Goal: Task Accomplishment & Management: Manage account settings

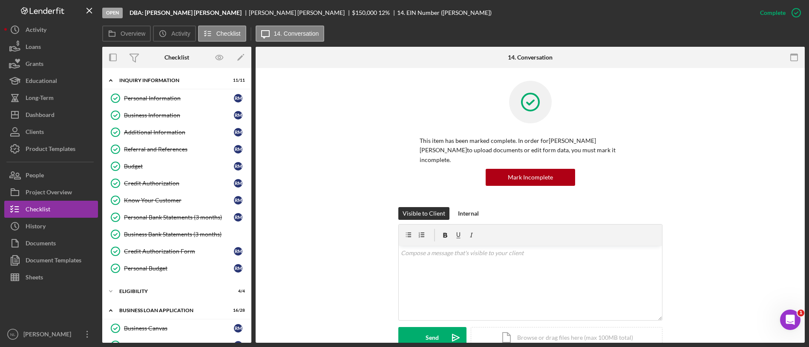
scroll to position [104, 0]
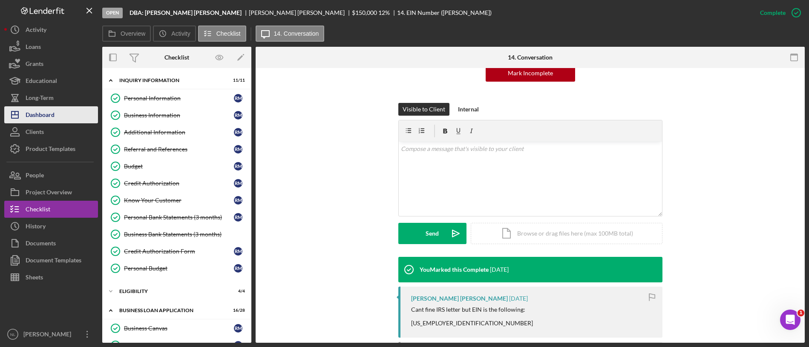
click at [43, 116] on div "Dashboard" at bounding box center [40, 115] width 29 height 19
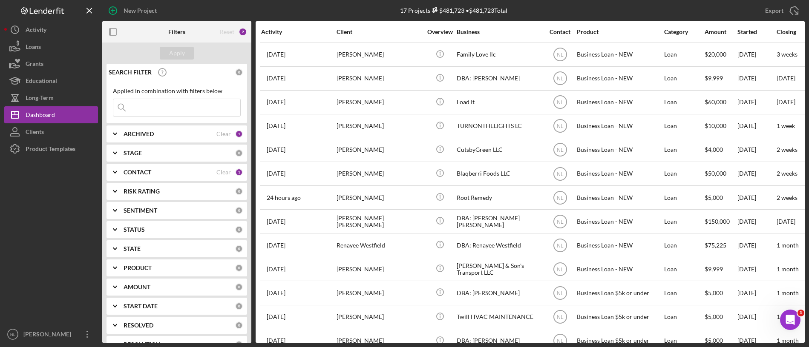
click at [157, 106] on input at bounding box center [176, 107] width 127 height 17
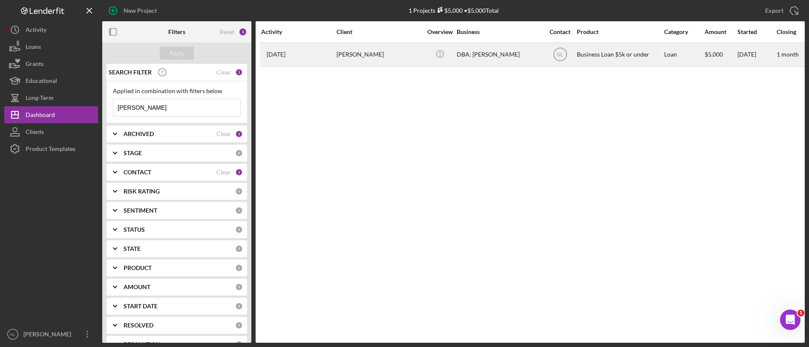
type input "[PERSON_NAME]"
click at [347, 56] on div "[PERSON_NAME]" at bounding box center [378, 54] width 85 height 23
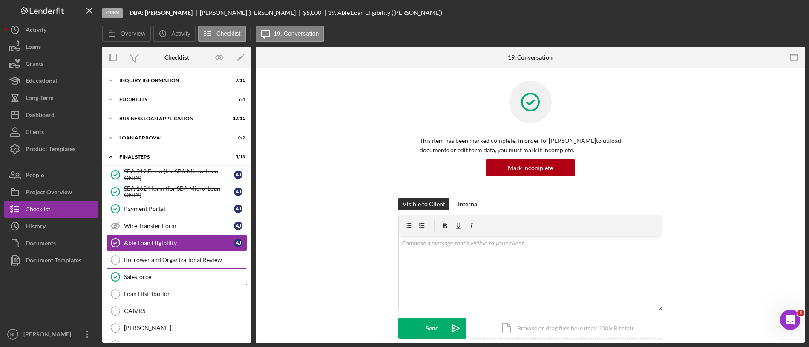
scroll to position [37, 0]
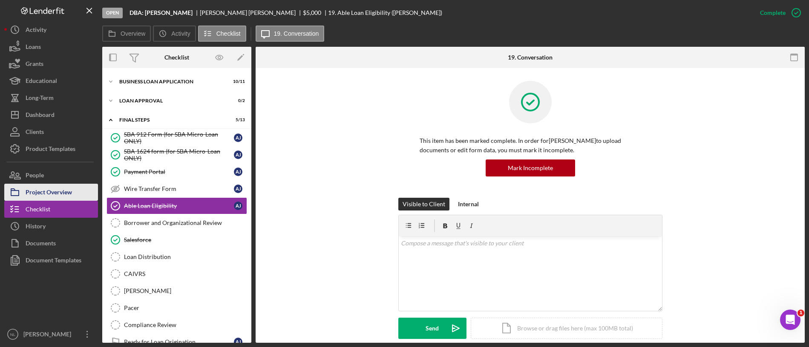
click at [59, 190] on div "Project Overview" at bounding box center [49, 193] width 46 height 19
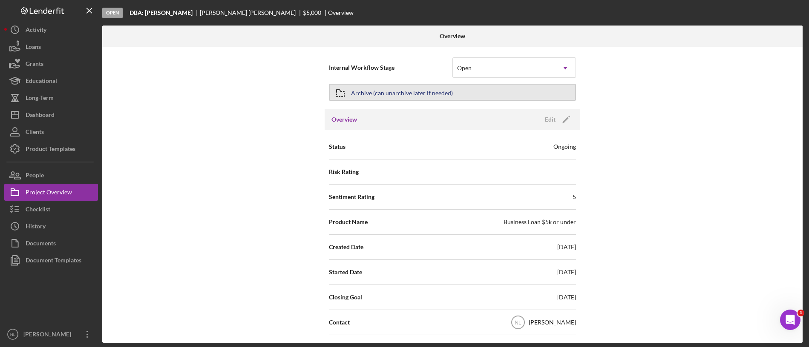
click at [347, 94] on icon "button" at bounding box center [340, 93] width 21 height 21
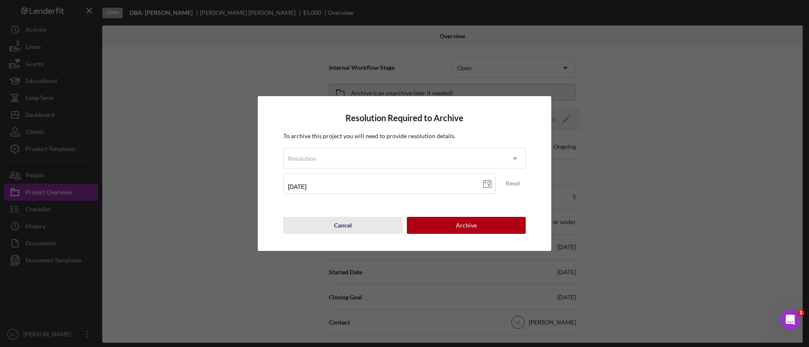
click at [342, 231] on div "Cancel" at bounding box center [343, 225] width 18 height 17
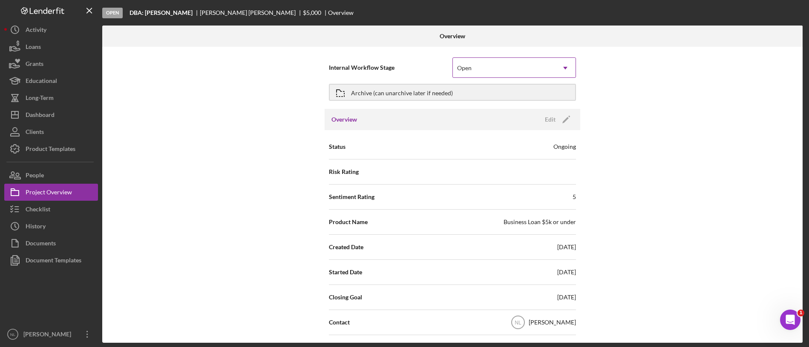
click at [479, 64] on div "Open" at bounding box center [504, 68] width 102 height 20
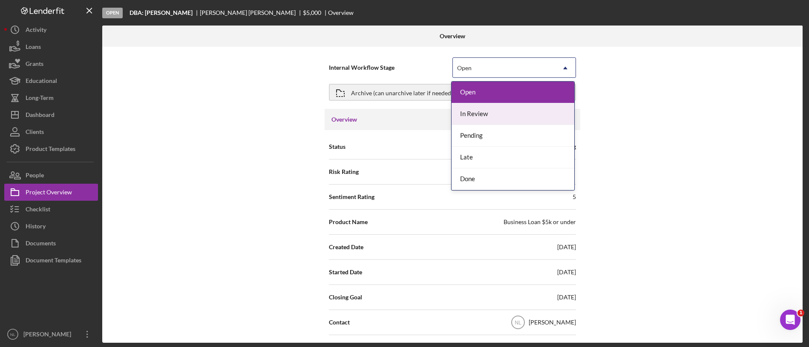
click at [502, 118] on div "In Review" at bounding box center [512, 114] width 123 height 22
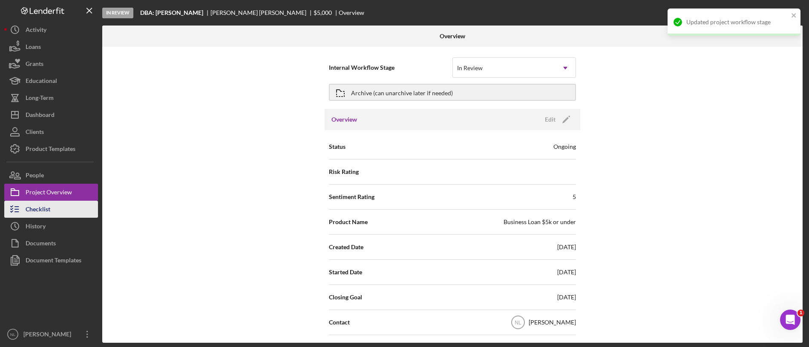
click at [58, 213] on button "Checklist" at bounding box center [51, 209] width 94 height 17
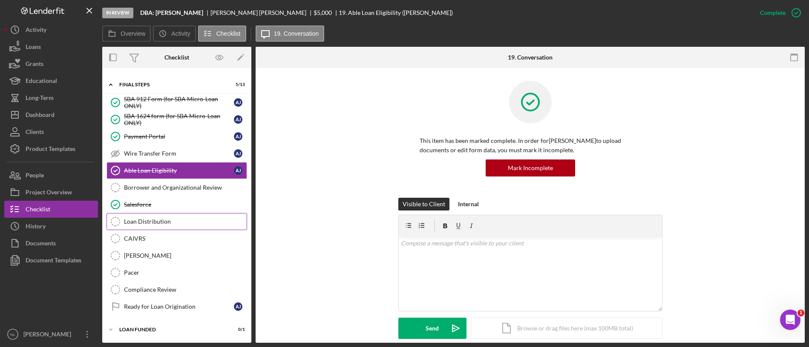
scroll to position [18, 0]
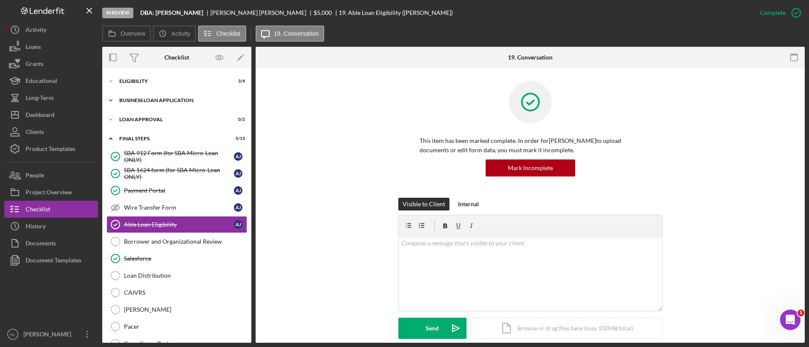
click at [146, 99] on div "BUSINESS LOAN APPLICATION" at bounding box center [179, 100] width 121 height 5
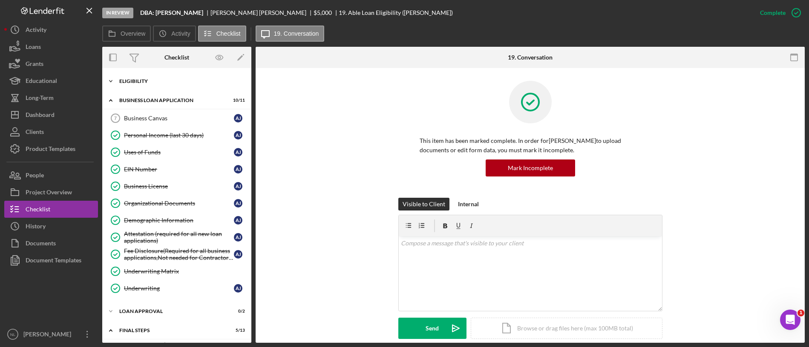
click at [142, 86] on div "Icon/Expander Eligibility 3 / 4" at bounding box center [176, 81] width 149 height 17
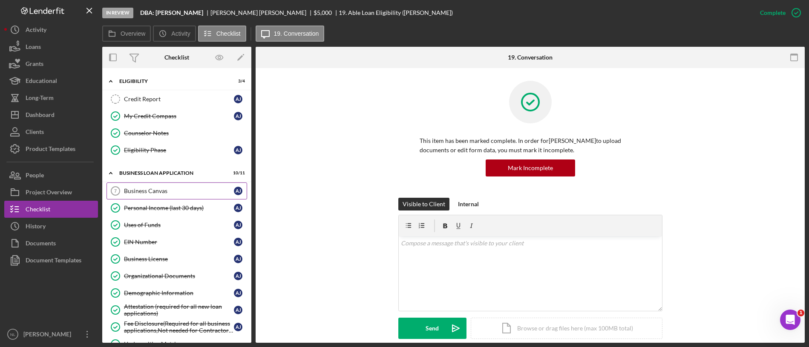
click at [177, 196] on link "Business Canvas 7 Business Canvas A J" at bounding box center [176, 191] width 141 height 17
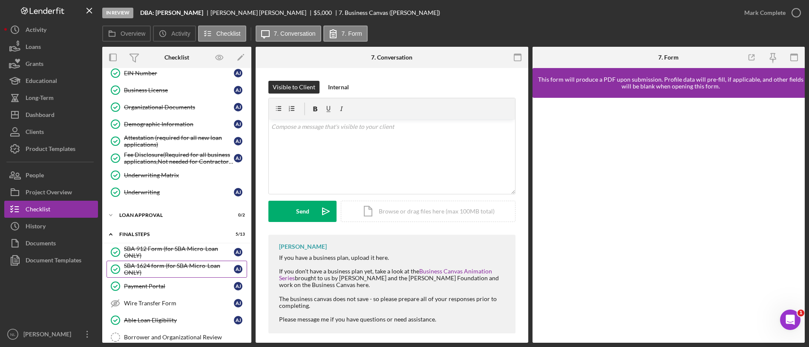
scroll to position [337, 0]
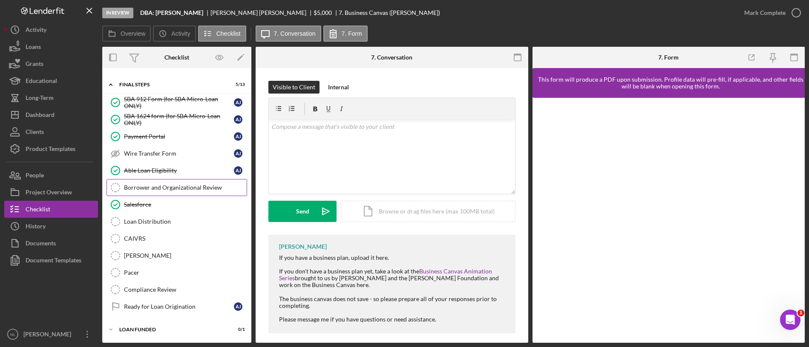
click at [147, 187] on div "Borrower and Organizational Review" at bounding box center [185, 187] width 123 height 7
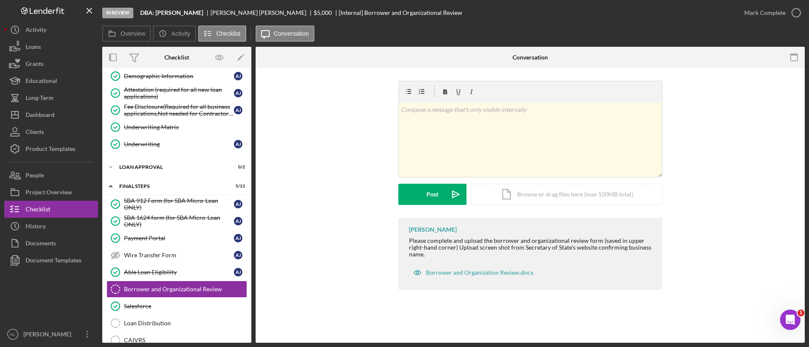
scroll to position [337, 0]
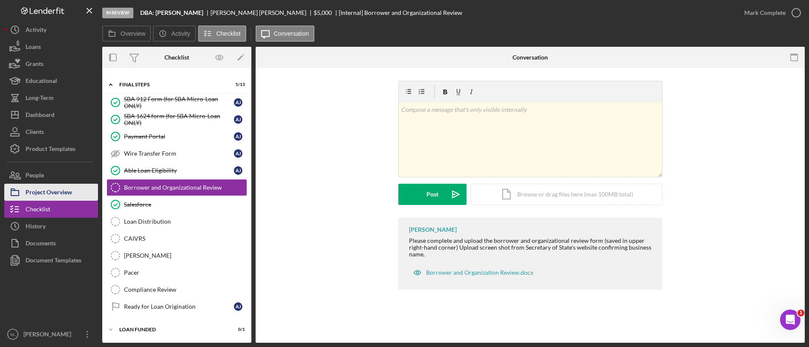
click at [45, 194] on div "Project Overview" at bounding box center [49, 193] width 46 height 19
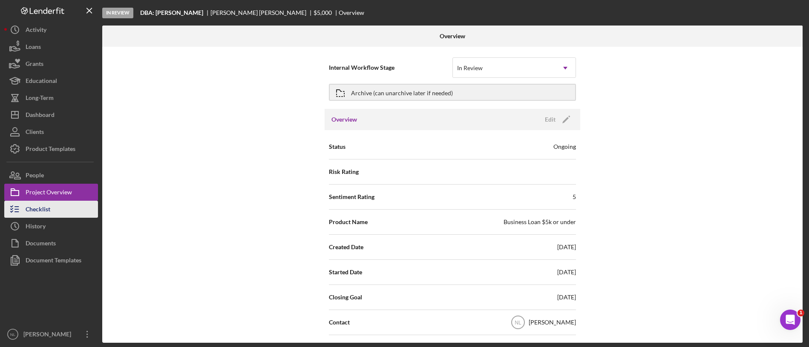
click at [50, 206] on div "Checklist" at bounding box center [38, 210] width 25 height 19
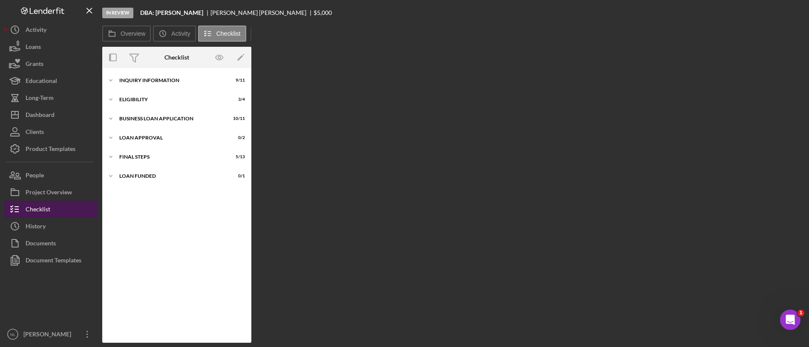
scroll to position [37, 0]
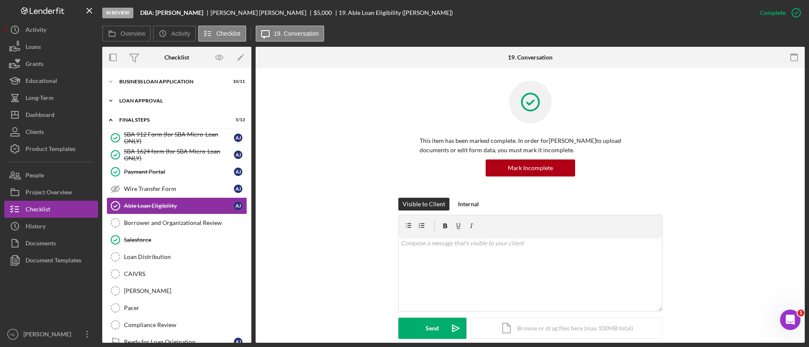
click at [151, 97] on div "Icon/Expander Loan Approval 0 / 2" at bounding box center [176, 100] width 149 height 17
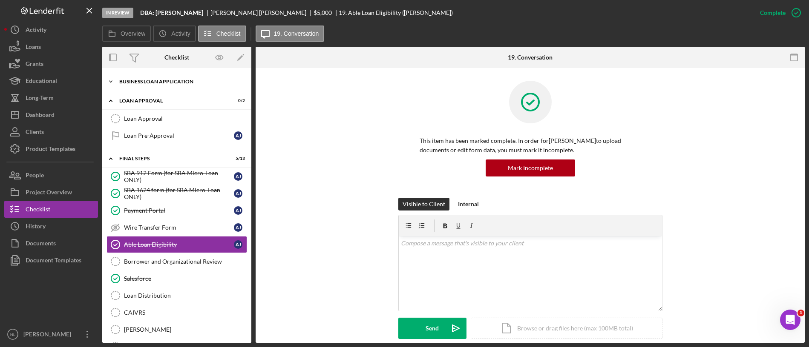
click at [142, 85] on div "Icon/Expander BUSINESS LOAN APPLICATION 10 / 11" at bounding box center [176, 81] width 149 height 17
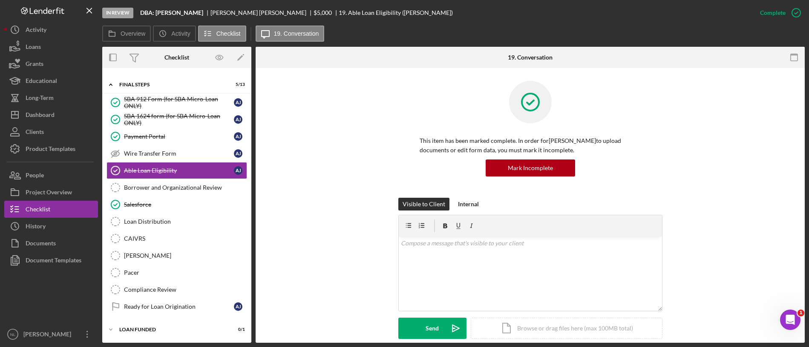
scroll to position [0, 0]
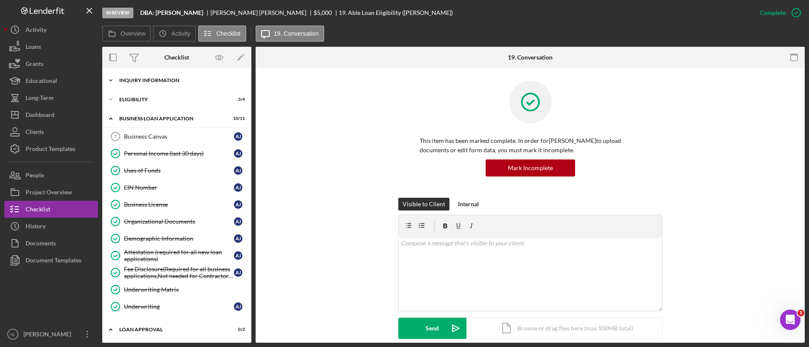
click at [167, 82] on div "INQUIRY INFORMATION" at bounding box center [179, 80] width 121 height 5
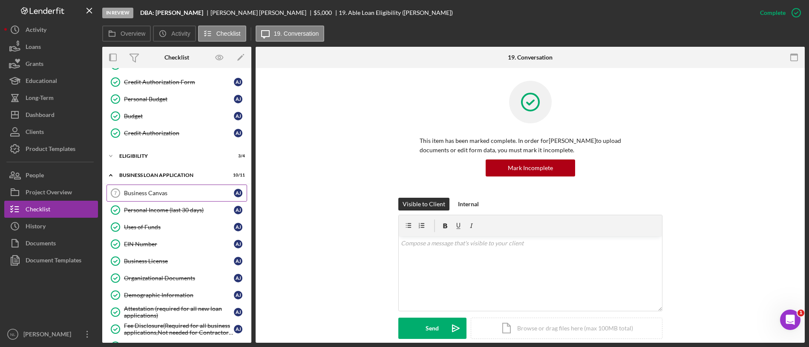
scroll to position [136, 0]
click at [171, 218] on link "Uses of Funds Uses of Funds A J" at bounding box center [176, 226] width 141 height 17
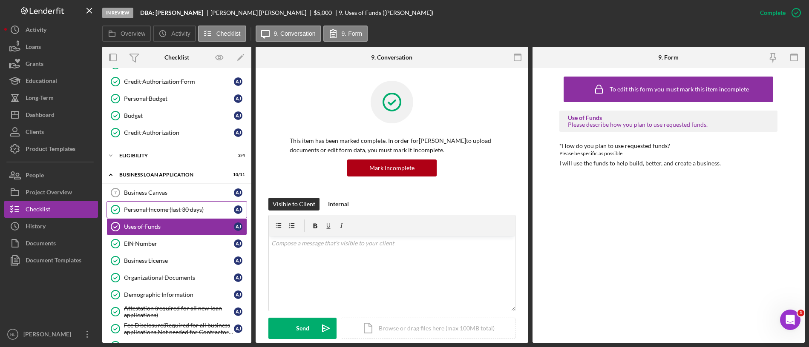
click at [169, 215] on link "Personal Income (last 30 days) Personal Income (last 30 days) A J" at bounding box center [176, 209] width 141 height 17
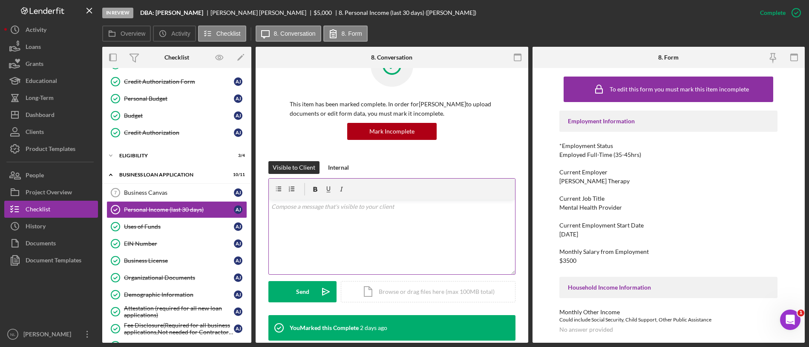
scroll to position [2, 0]
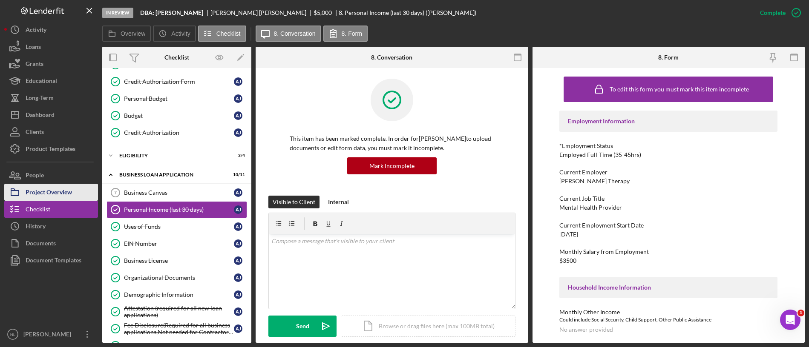
click at [61, 192] on div "Project Overview" at bounding box center [49, 193] width 46 height 19
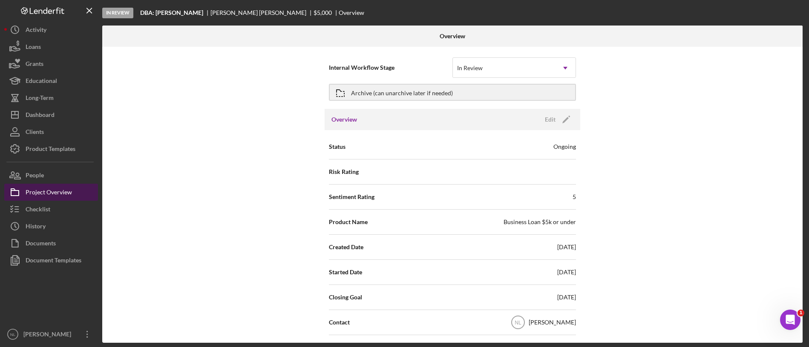
click at [52, 184] on div "Project Overview" at bounding box center [49, 193] width 46 height 19
click at [56, 198] on div "Project Overview" at bounding box center [49, 193] width 46 height 19
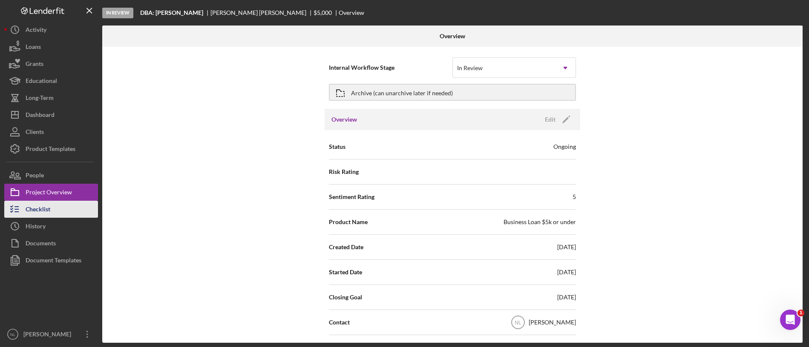
click at [55, 204] on button "Checklist" at bounding box center [51, 209] width 94 height 17
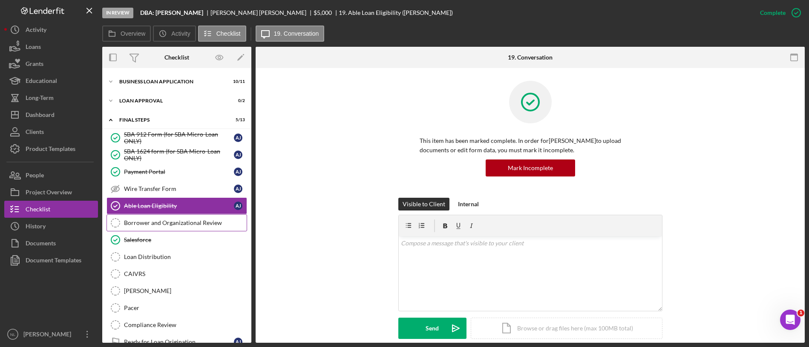
scroll to position [72, 0]
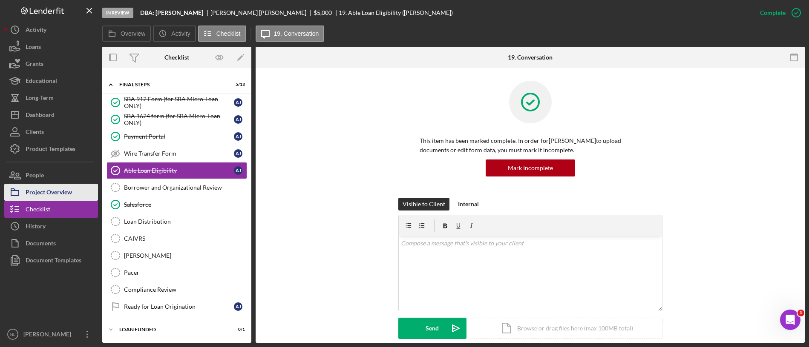
click at [42, 192] on div "Project Overview" at bounding box center [49, 193] width 46 height 19
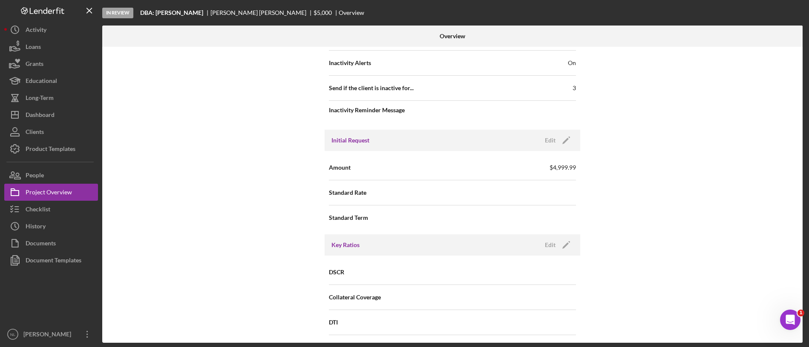
scroll to position [361, 0]
click at [562, 137] on icon "Icon/Edit" at bounding box center [565, 139] width 21 height 21
click at [527, 161] on input "$499,999" at bounding box center [513, 166] width 123 height 20
type input "$19,999"
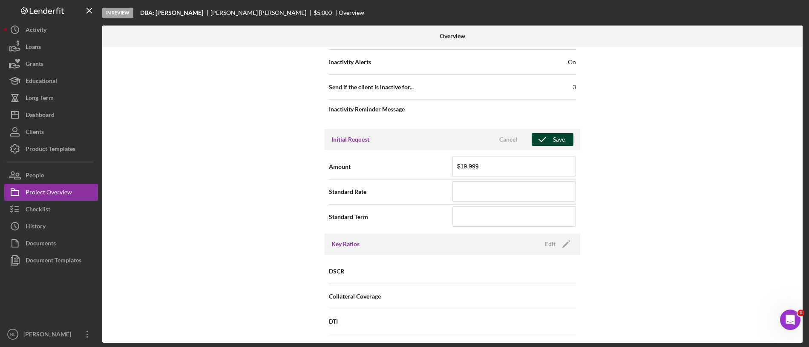
click at [547, 141] on icon "button" at bounding box center [541, 139] width 21 height 21
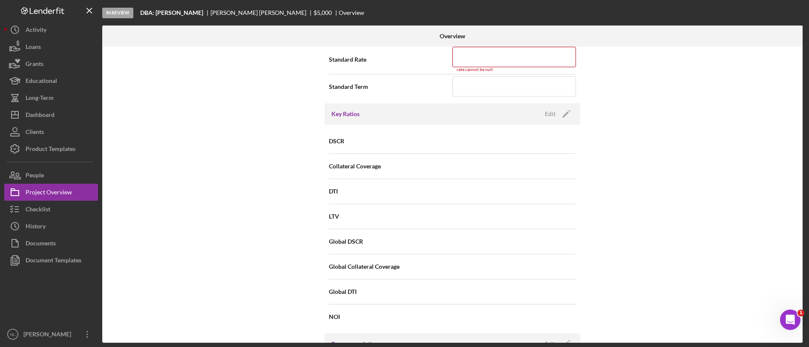
scroll to position [398, 0]
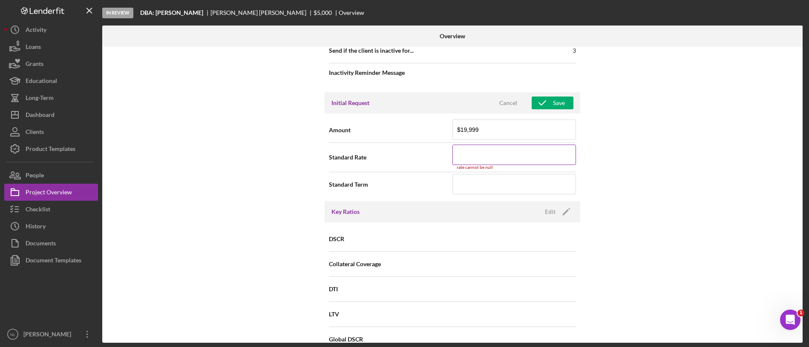
click at [489, 158] on input at bounding box center [513, 155] width 123 height 20
type input "1%"
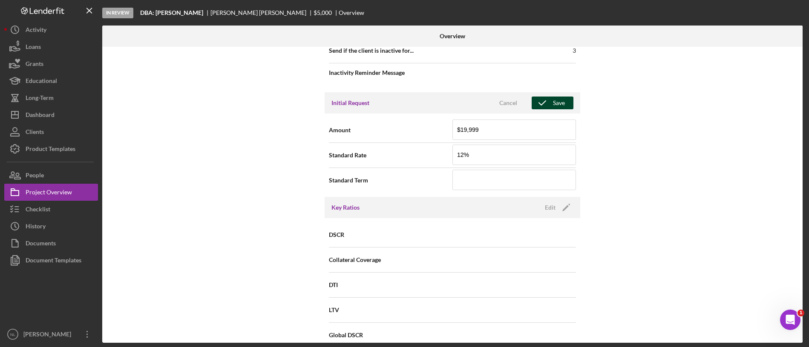
type input "12.000%"
click at [541, 104] on icon "button" at bounding box center [541, 102] width 21 height 21
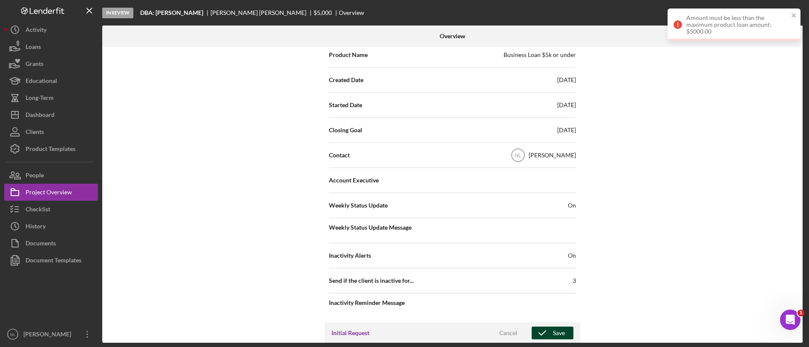
scroll to position [0, 0]
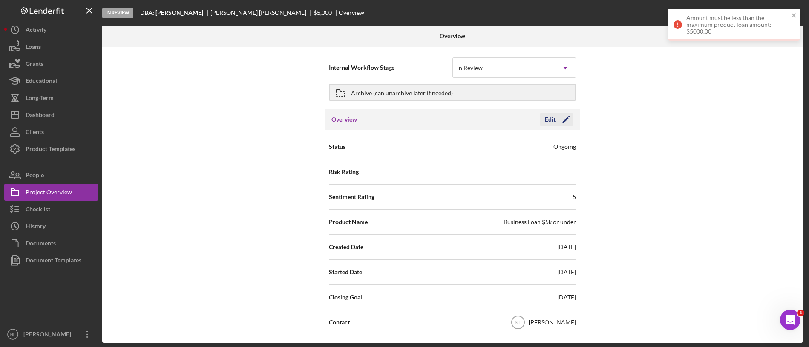
click at [563, 115] on icon "Icon/Edit" at bounding box center [565, 119] width 21 height 21
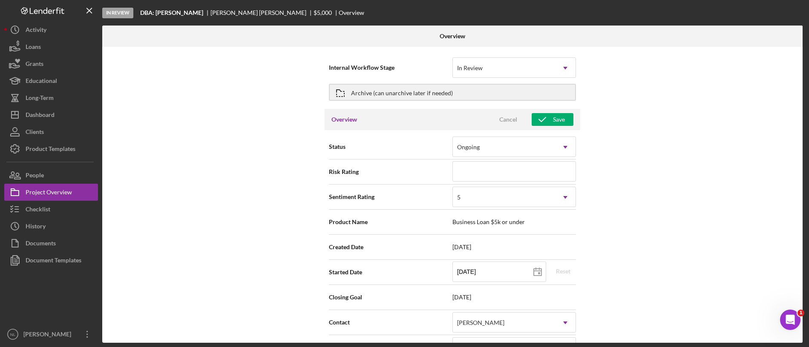
scroll to position [54, 0]
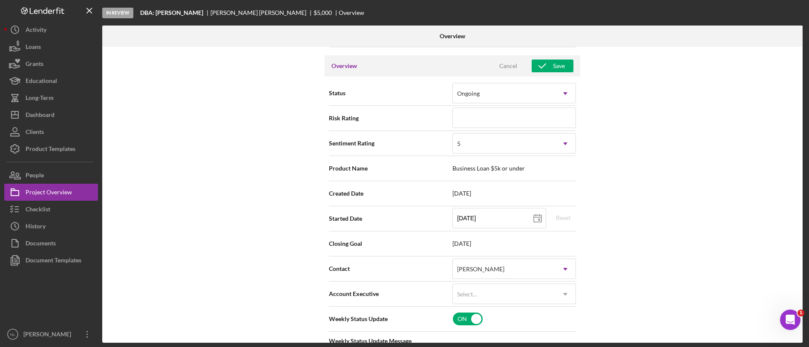
click at [486, 169] on span "Business Loan $5k or under" at bounding box center [513, 168] width 123 height 7
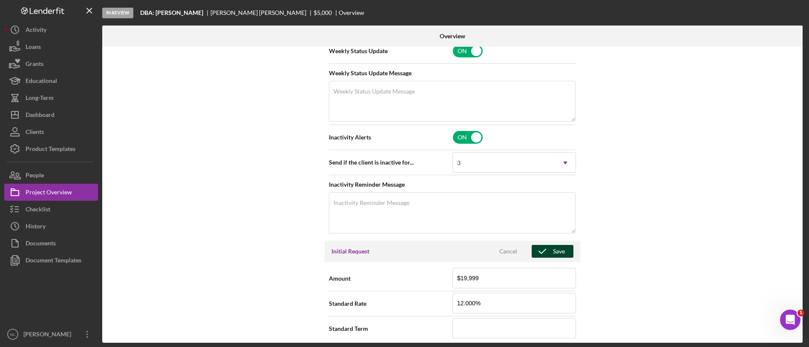
scroll to position [0, 0]
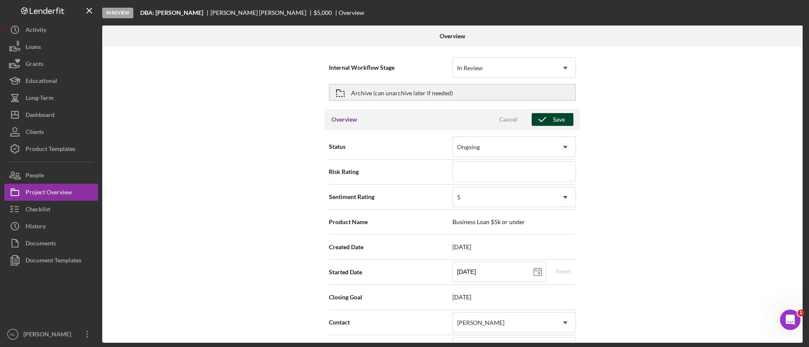
click at [547, 120] on icon "button" at bounding box center [541, 119] width 21 height 21
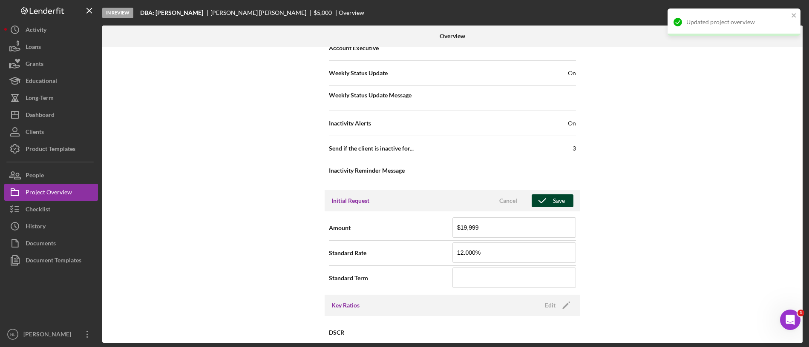
scroll to position [335, 0]
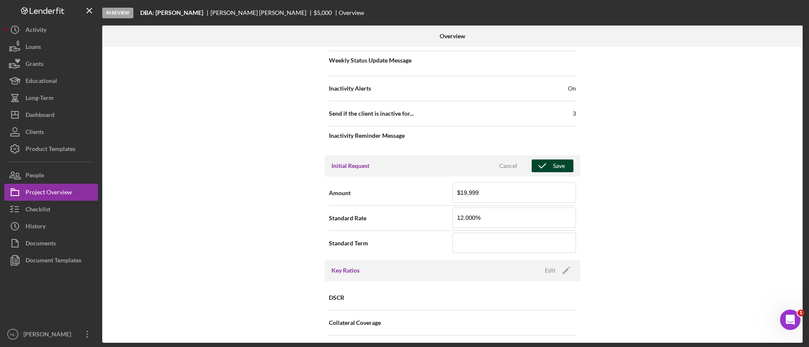
click at [556, 158] on div "Initial Request Cancel Save" at bounding box center [451, 165] width 255 height 21
click at [507, 199] on input "$19,999" at bounding box center [513, 193] width 123 height 20
click at [43, 210] on div "Checklist" at bounding box center [38, 210] width 25 height 19
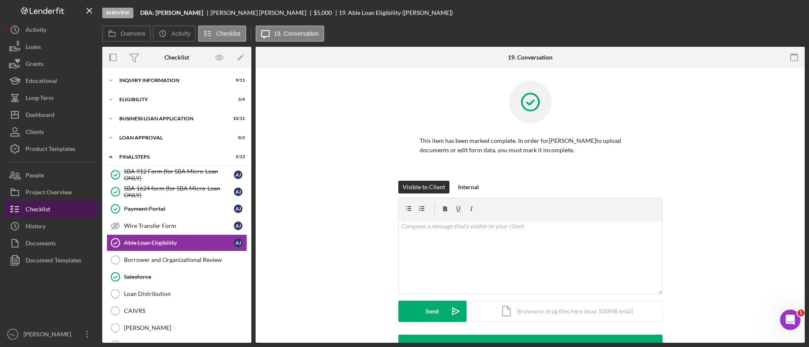
scroll to position [37, 0]
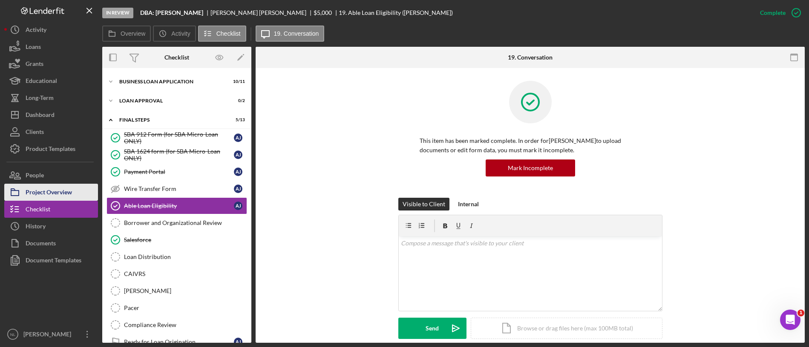
click at [43, 198] on div "Project Overview" at bounding box center [49, 193] width 46 height 19
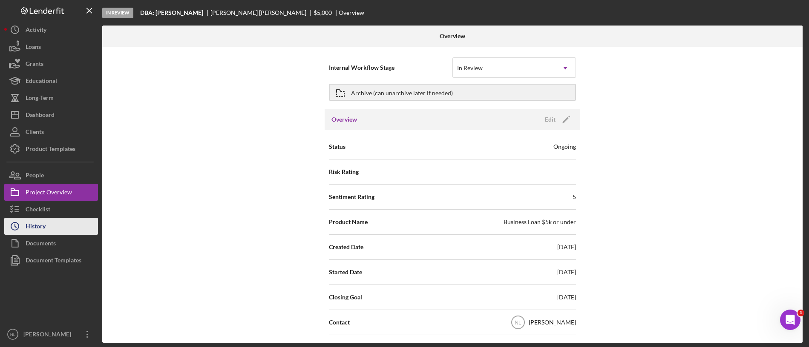
click at [51, 218] on button "Icon/History History" at bounding box center [51, 226] width 94 height 17
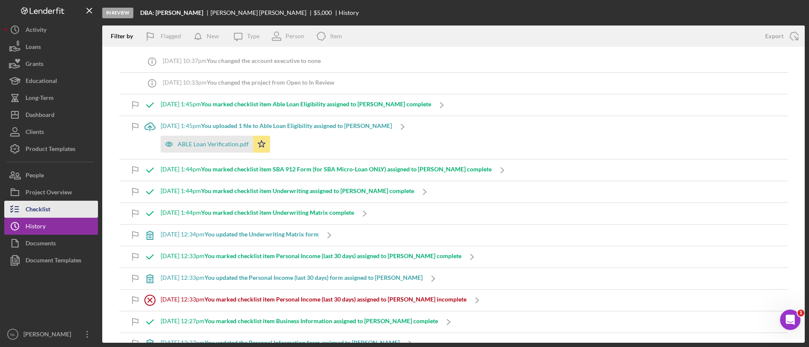
click at [49, 210] on div "Checklist" at bounding box center [38, 210] width 25 height 19
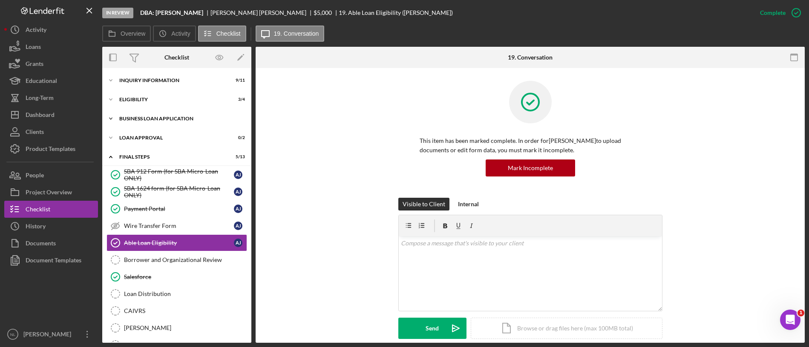
click at [160, 117] on div "BUSINESS LOAN APPLICATION" at bounding box center [179, 118] width 121 height 5
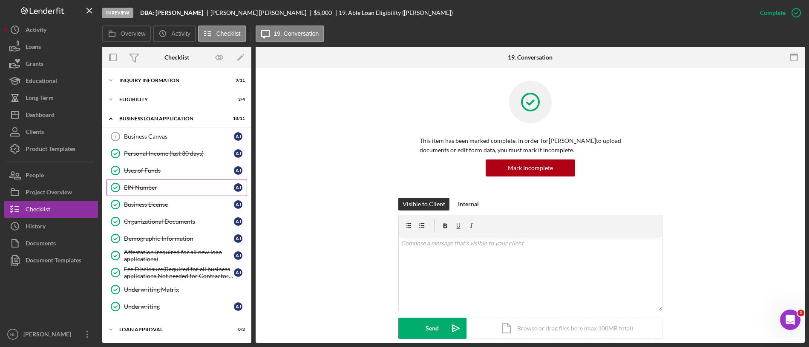
scroll to position [37, 0]
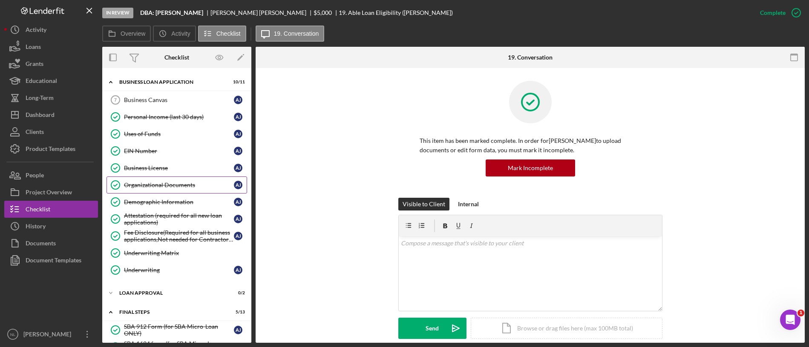
click at [158, 187] on div "Organizational Documents" at bounding box center [179, 185] width 110 height 7
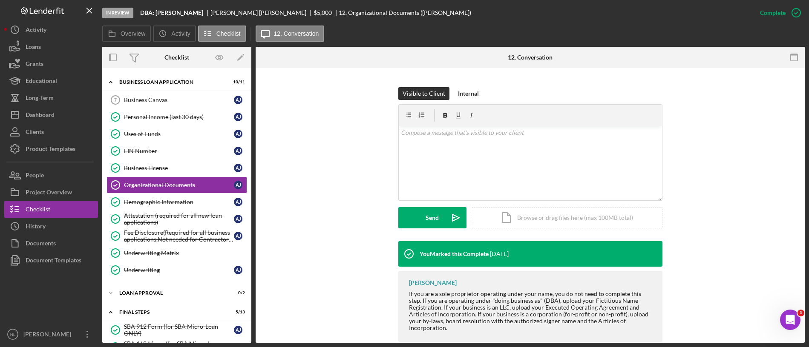
scroll to position [127, 0]
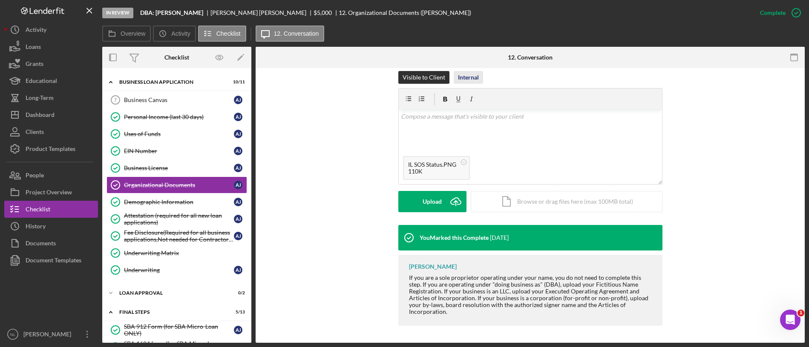
click at [459, 72] on div "Internal" at bounding box center [468, 77] width 21 height 13
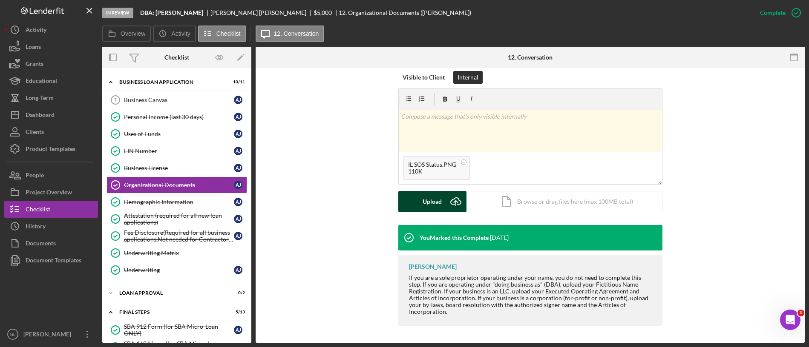
click at [436, 201] on div "Upload" at bounding box center [431, 201] width 19 height 21
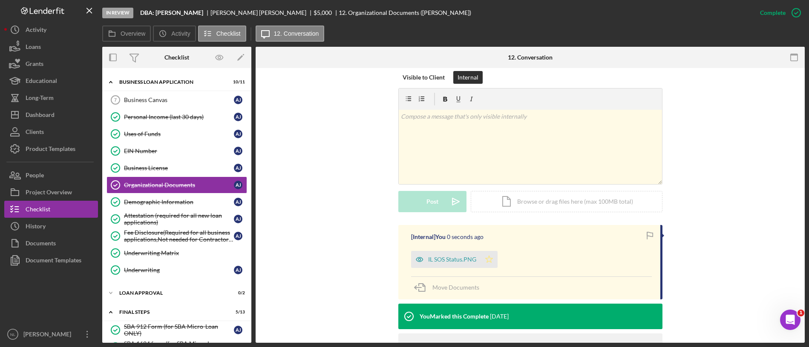
click at [493, 263] on icon "Icon/Star" at bounding box center [488, 259] width 17 height 17
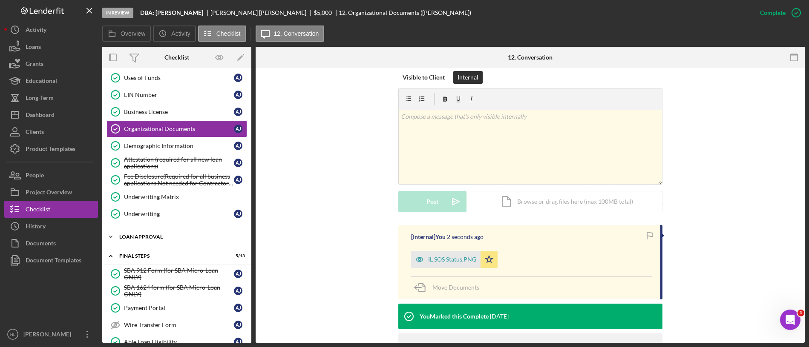
click at [151, 238] on div "Loan Approval" at bounding box center [179, 237] width 121 height 5
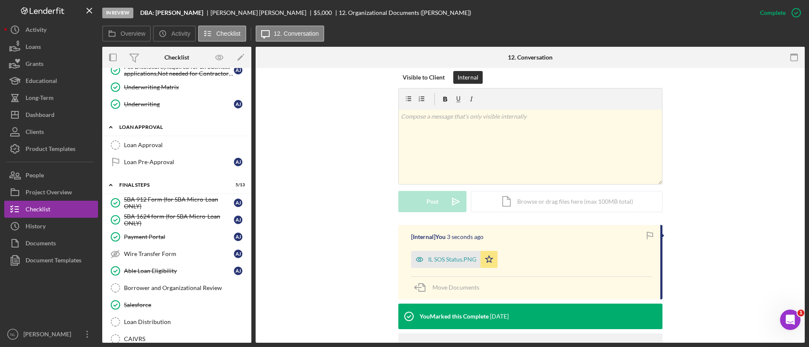
scroll to position [204, 0]
click at [143, 163] on div "Loan Pre-Approval" at bounding box center [179, 161] width 110 height 7
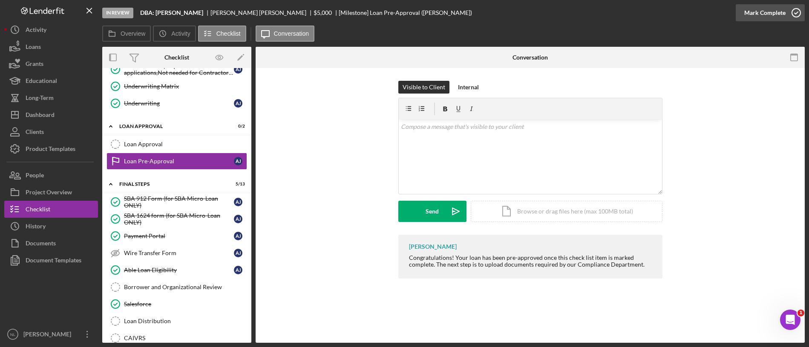
click at [754, 9] on div "Mark Complete" at bounding box center [764, 12] width 41 height 17
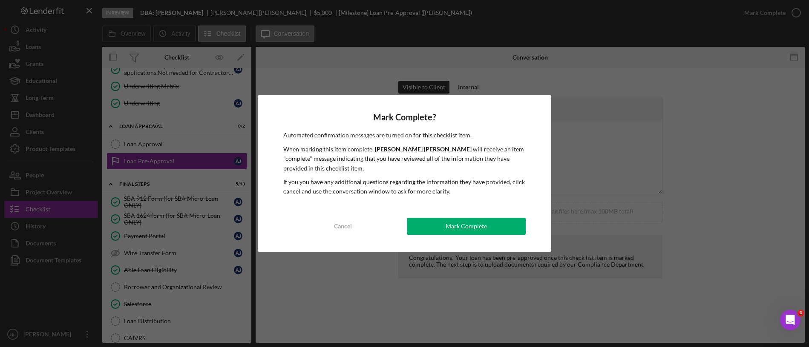
click at [444, 210] on div "Mark Complete? Automated confirmation messages are turned on for this checklist…" at bounding box center [405, 173] width 294 height 156
click at [442, 218] on button "Mark Complete" at bounding box center [466, 226] width 119 height 17
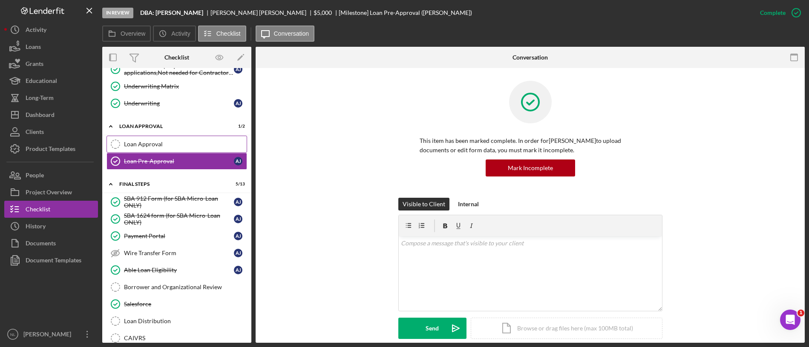
click at [164, 142] on div "Loan Approval" at bounding box center [185, 144] width 123 height 7
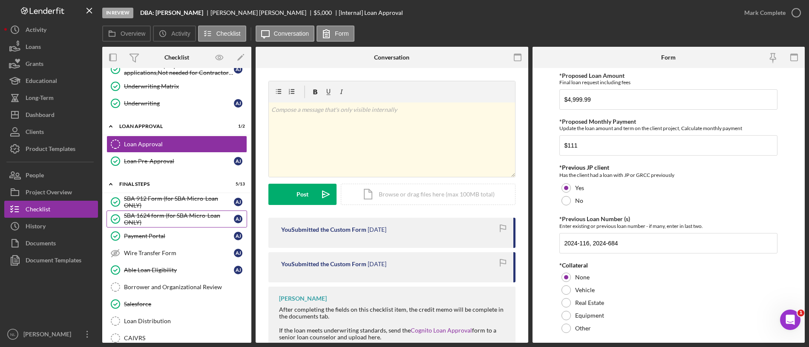
scroll to position [303, 0]
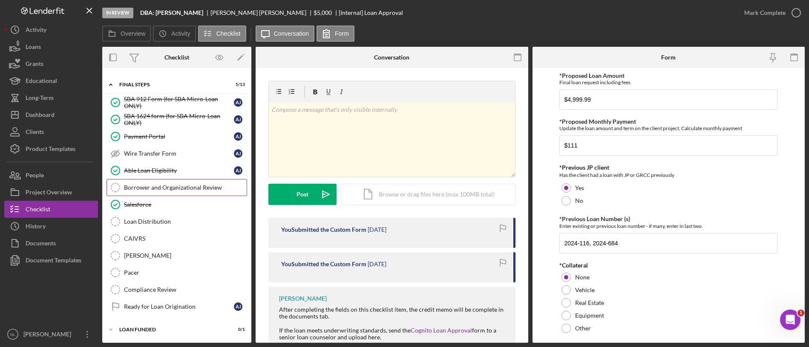
click at [152, 184] on link "Borrower and Organizational Review Borrower and Organizational Review" at bounding box center [176, 187] width 141 height 17
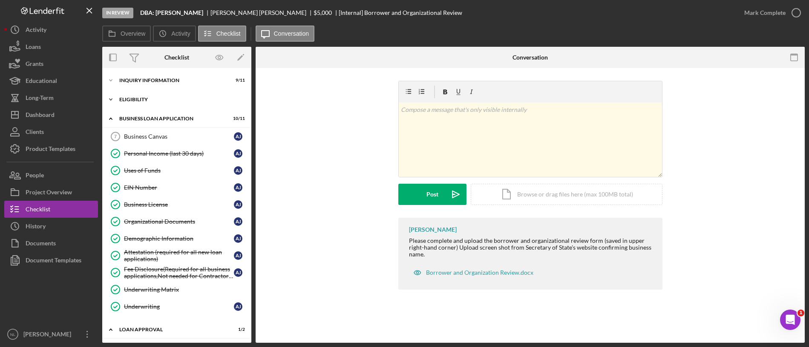
click at [148, 102] on div "Icon/Expander Eligibility 3 / 4" at bounding box center [176, 99] width 149 height 17
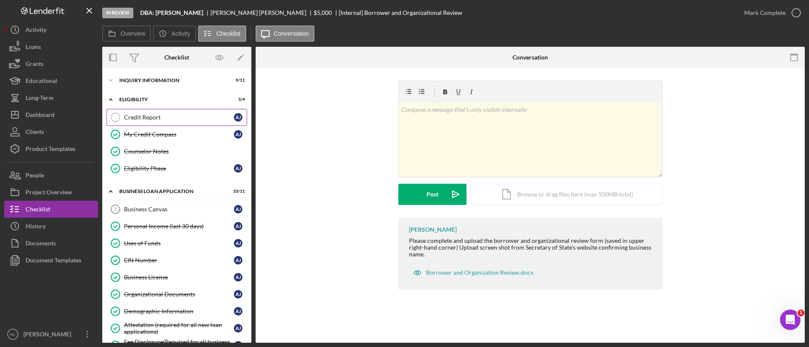
click at [155, 116] on div "Credit Report" at bounding box center [179, 117] width 110 height 7
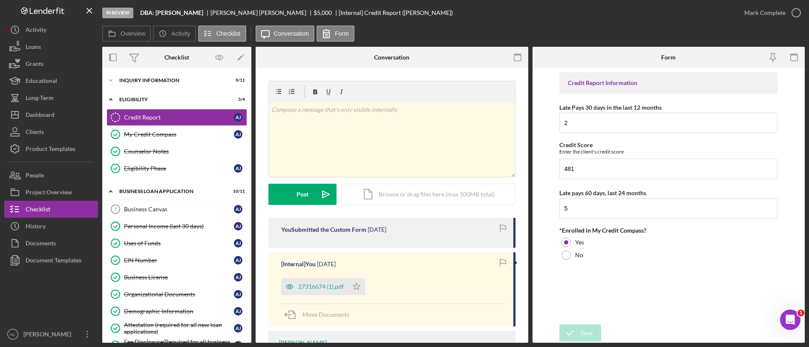
scroll to position [89, 0]
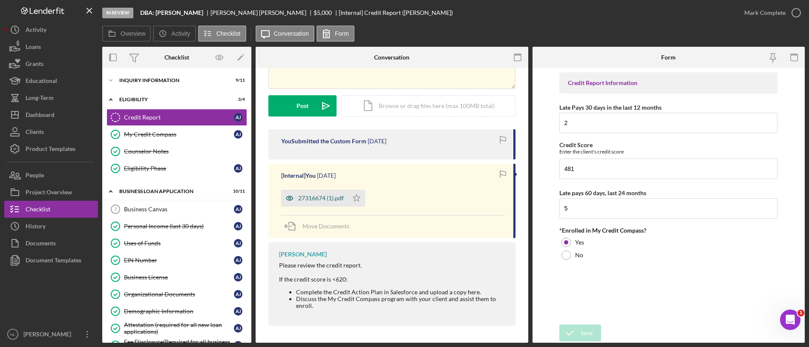
click at [336, 204] on div "27316674 (1).pdf" at bounding box center [314, 198] width 67 height 17
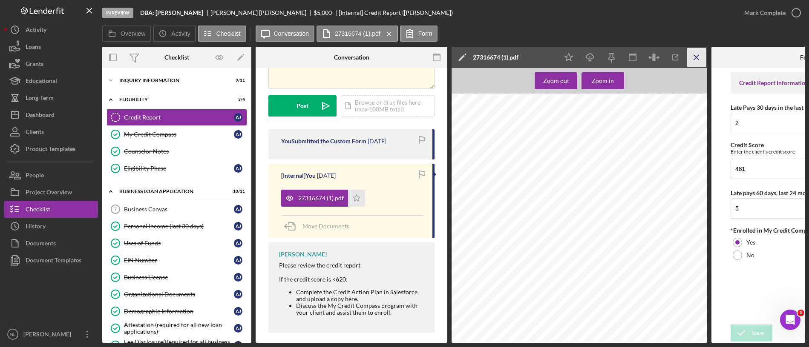
click at [696, 59] on icon "Icon/Menu Close" at bounding box center [696, 57] width 19 height 19
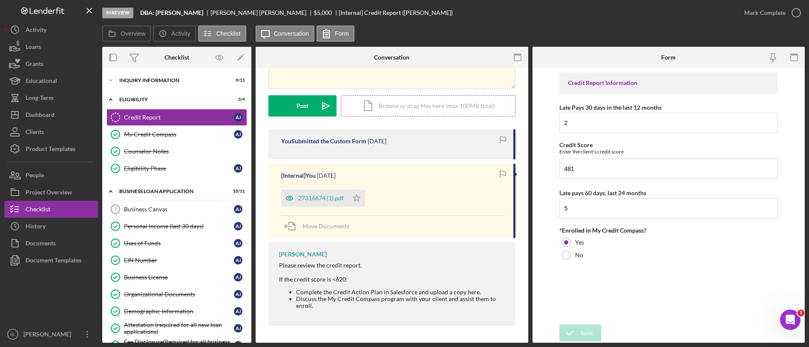
scroll to position [0, 0]
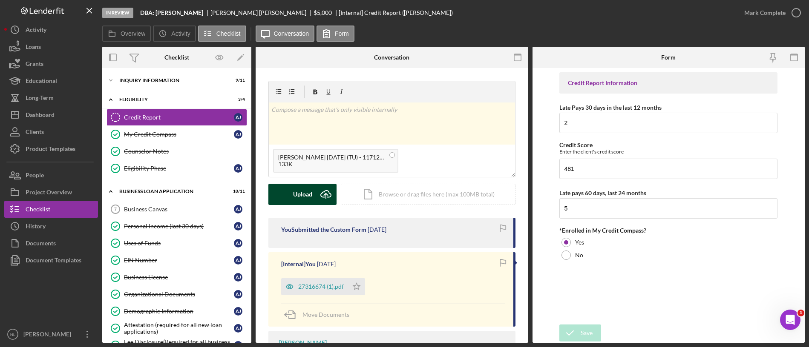
click at [317, 188] on icon "Icon/Upload" at bounding box center [325, 194] width 21 height 21
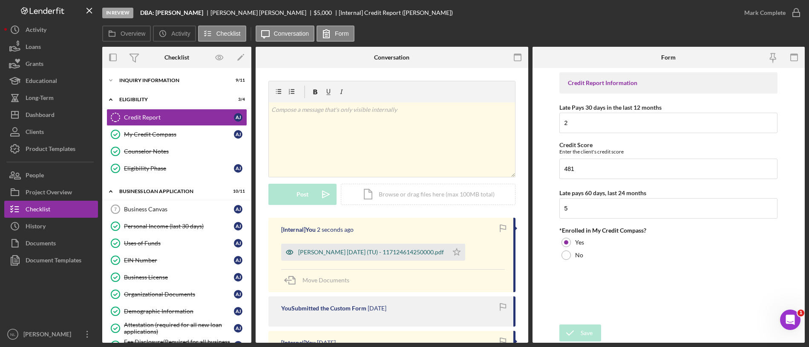
click at [406, 251] on div "Jones, Anthony 2024-10-02 (TU) - 117124614250000.pdf" at bounding box center [371, 252] width 146 height 7
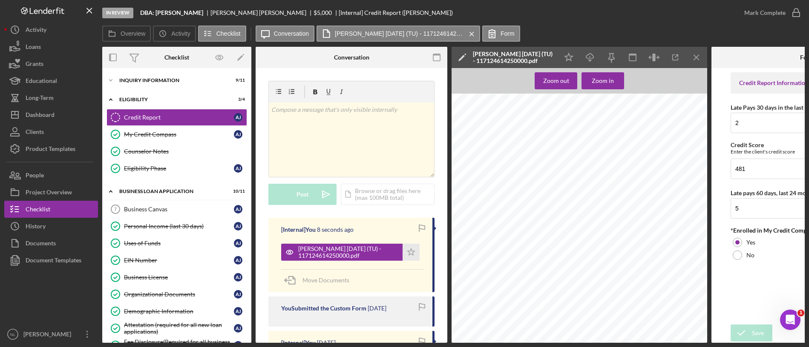
scroll to position [156, 0]
click at [695, 60] on icon "Icon/Menu Close" at bounding box center [696, 57] width 19 height 19
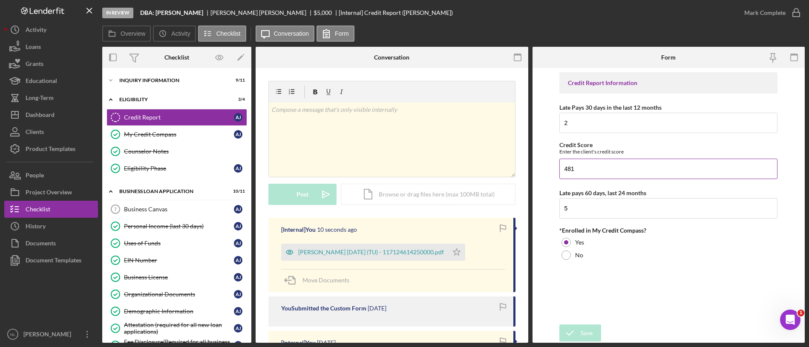
click at [650, 160] on input "481" at bounding box center [668, 169] width 218 height 20
type input "4"
type input "488"
click at [605, 125] on input "2" at bounding box center [668, 123] width 218 height 20
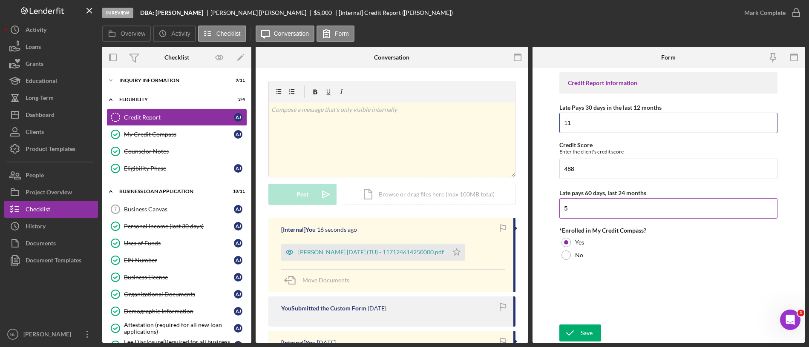
type input "11"
click at [583, 214] on input "5" at bounding box center [668, 208] width 218 height 20
type input "2"
click at [585, 331] on div "Save" at bounding box center [586, 333] width 12 height 17
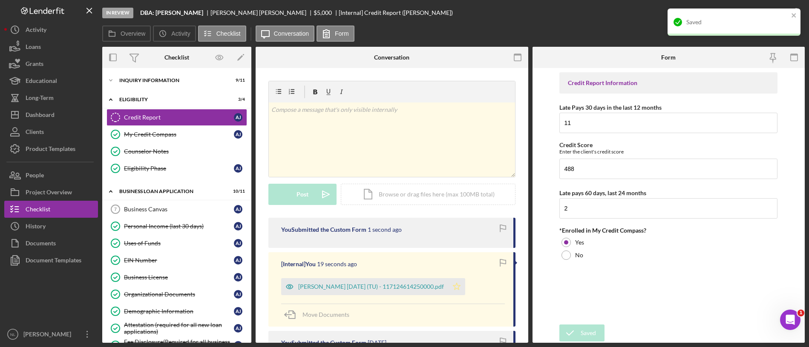
click at [464, 287] on icon "Icon/Star" at bounding box center [456, 286] width 17 height 17
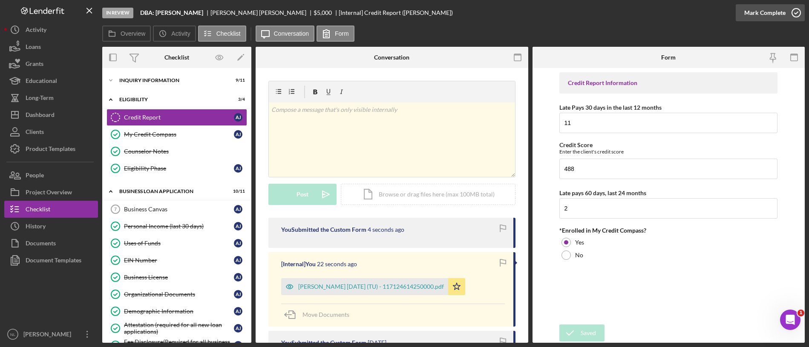
click at [788, 18] on icon "button" at bounding box center [795, 12] width 21 height 21
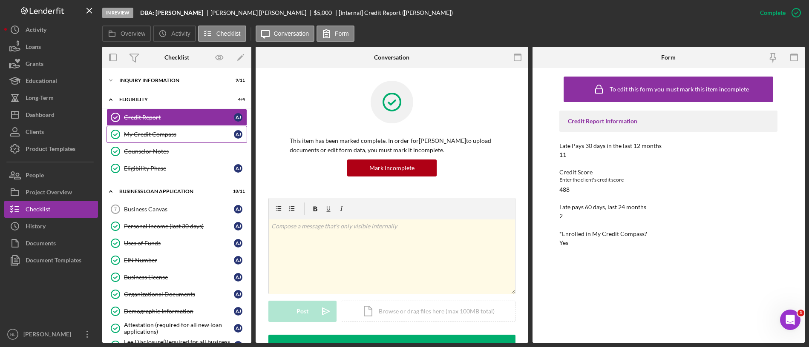
click at [196, 135] on div "My Credit Compass" at bounding box center [179, 134] width 110 height 7
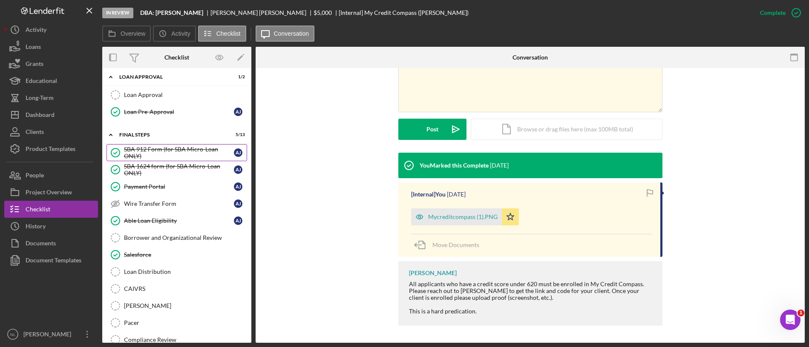
scroll to position [376, 0]
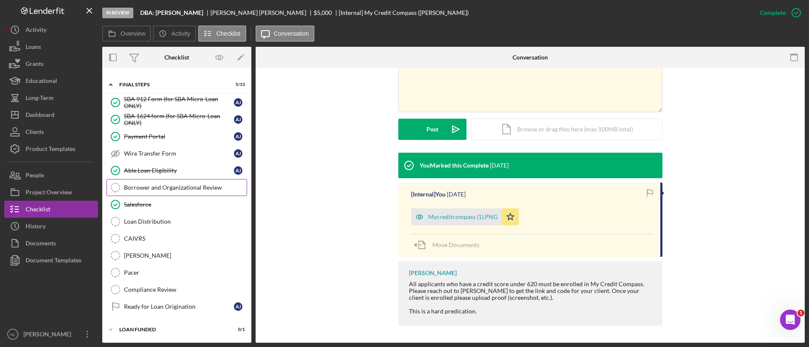
click at [139, 185] on div "Borrower and Organizational Review" at bounding box center [185, 187] width 123 height 7
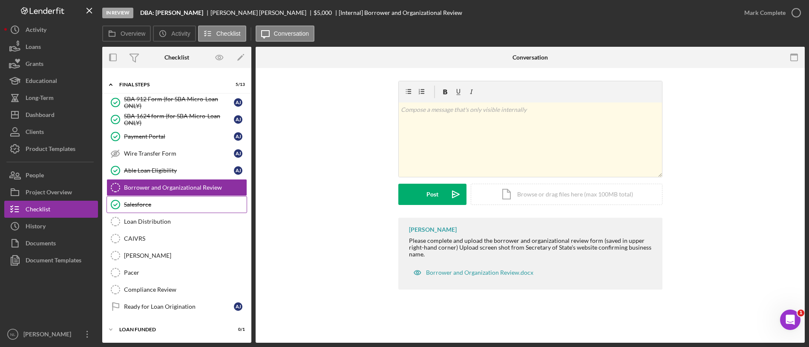
click at [151, 198] on link "Salesforce Salesforce" at bounding box center [176, 204] width 141 height 17
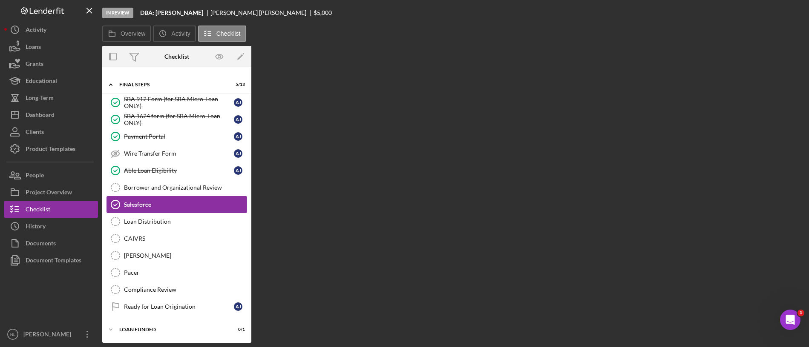
scroll to position [376, 0]
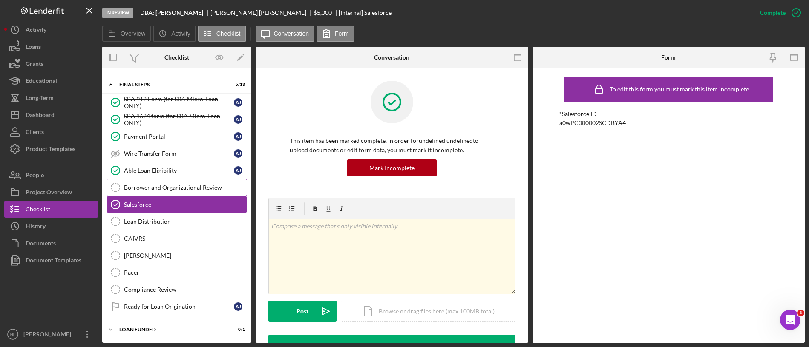
click at [143, 186] on div "Borrower and Organizational Review" at bounding box center [185, 187] width 123 height 7
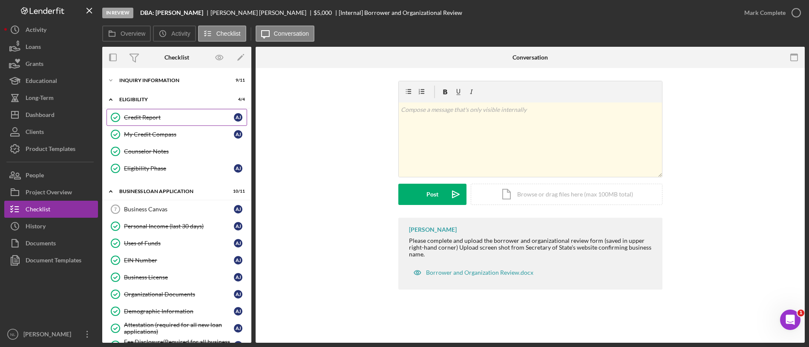
click at [152, 116] on div "Credit Report" at bounding box center [179, 117] width 110 height 7
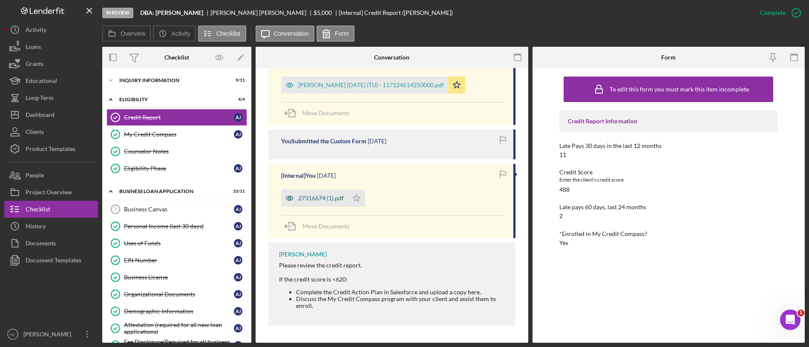
click at [317, 205] on div "27316674 (1).pdf" at bounding box center [314, 198] width 67 height 17
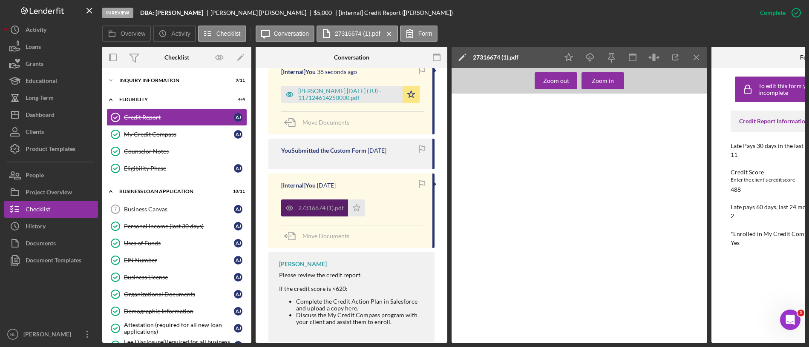
scroll to position [358, 0]
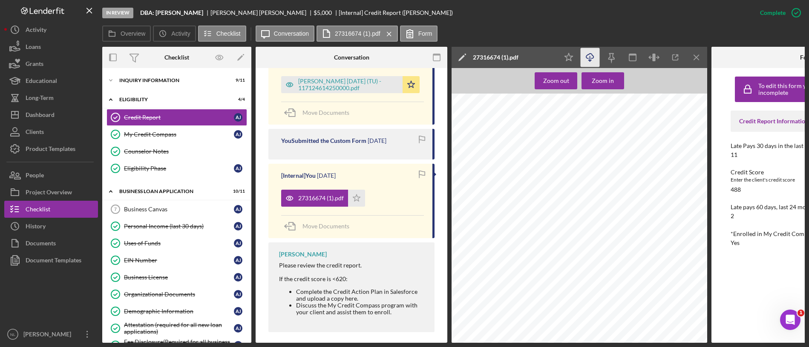
click at [593, 52] on icon "Icon/Download" at bounding box center [589, 57] width 19 height 19
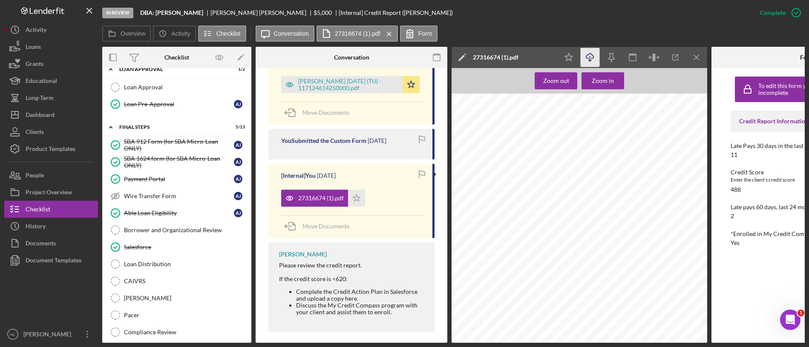
scroll to position [356, 0]
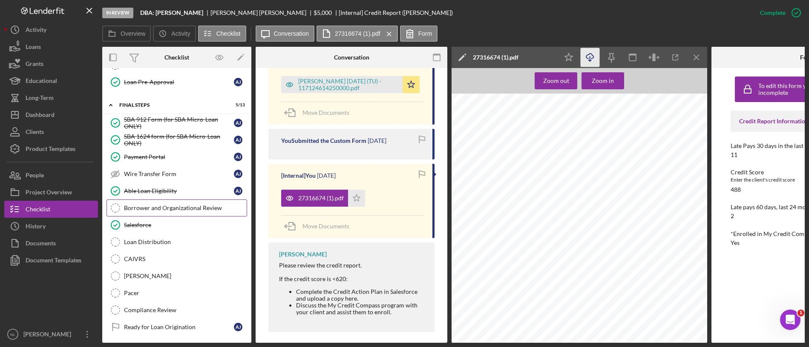
click at [167, 207] on div "Borrower and Organizational Review" at bounding box center [185, 208] width 123 height 7
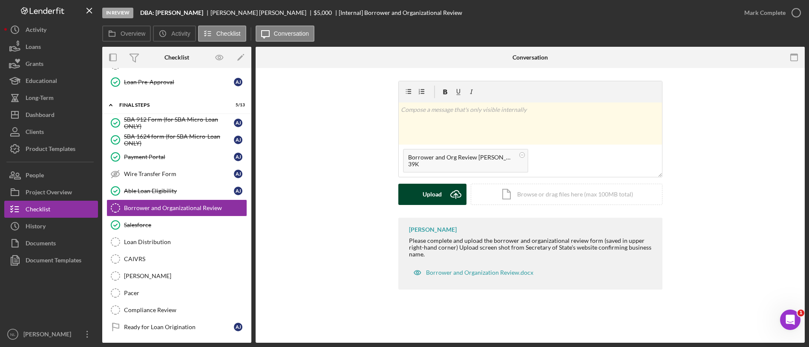
click at [446, 196] on icon "Icon/Upload" at bounding box center [455, 194] width 21 height 21
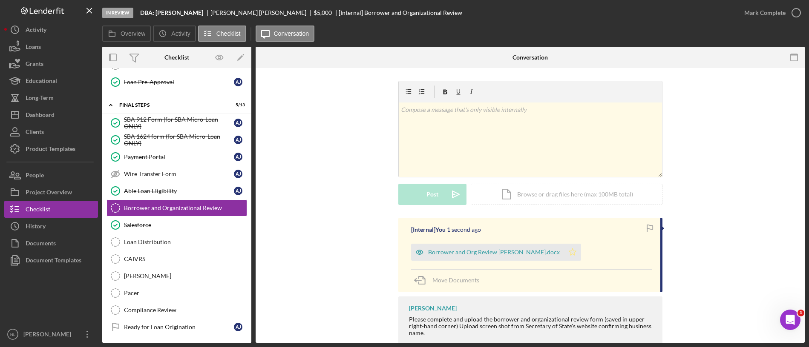
click at [564, 252] on icon "Icon/Star" at bounding box center [572, 252] width 17 height 17
click at [753, 11] on div "Mark Complete" at bounding box center [764, 12] width 41 height 17
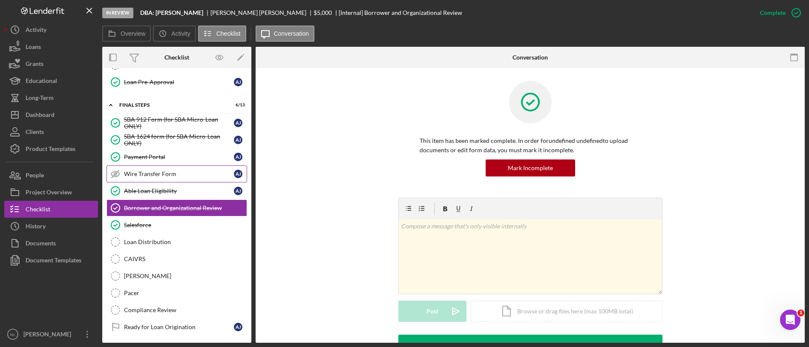
click at [183, 175] on div "Wire Transfer Form" at bounding box center [179, 174] width 110 height 7
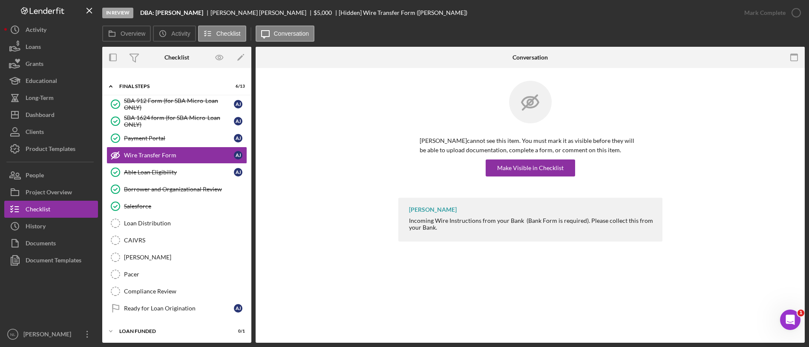
scroll to position [376, 0]
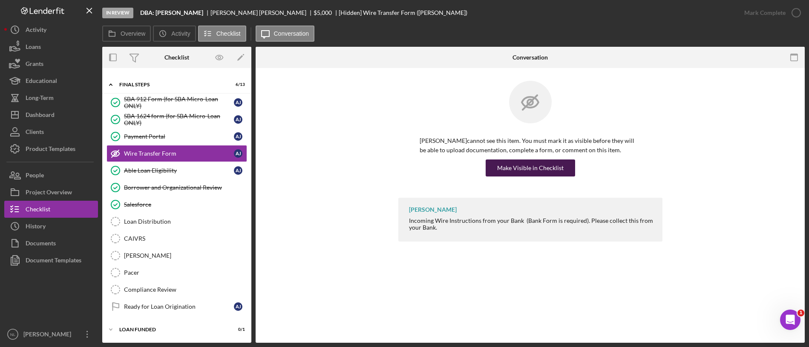
click at [498, 168] on div "Make Visible in Checklist" at bounding box center [530, 168] width 66 height 17
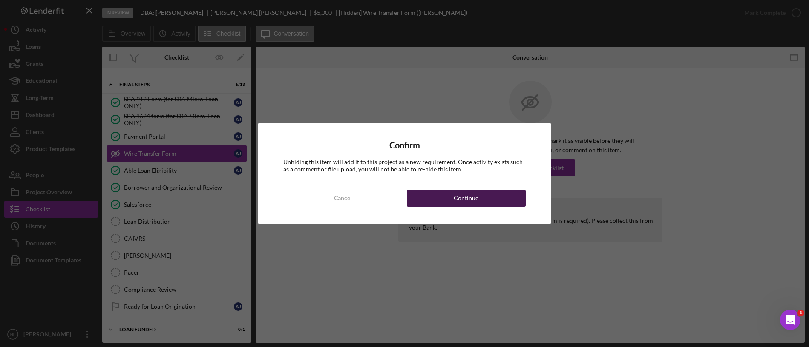
click at [494, 196] on button "Continue" at bounding box center [466, 198] width 119 height 17
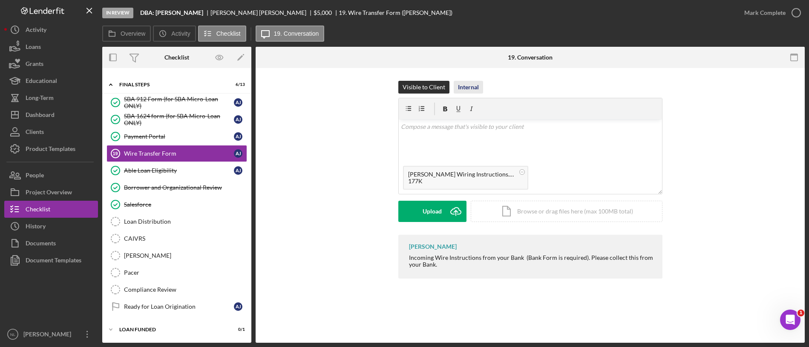
click at [462, 81] on div "Internal" at bounding box center [468, 87] width 21 height 13
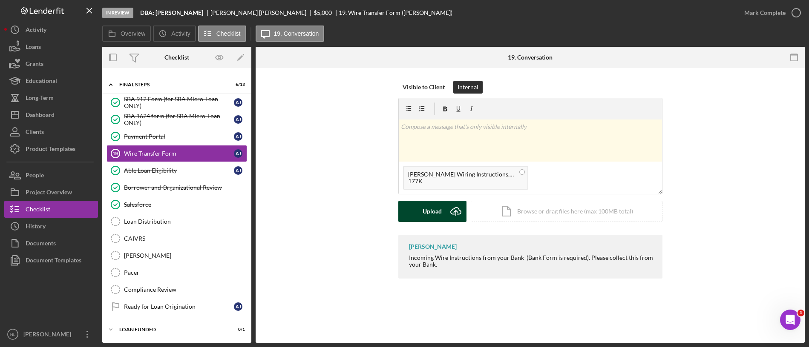
click at [444, 203] on button "Upload Icon/Upload" at bounding box center [432, 211] width 68 height 21
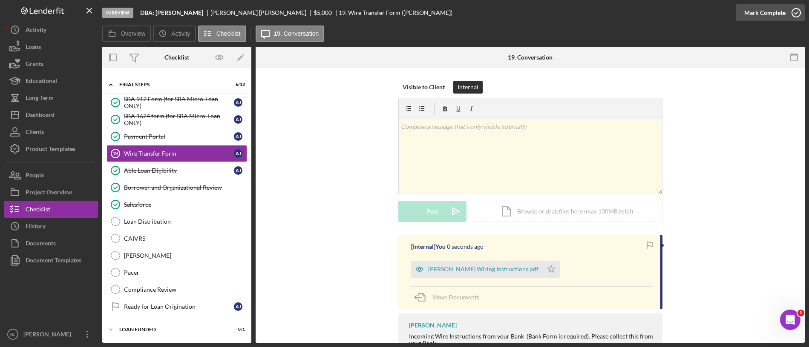
click at [779, 19] on div "Mark Complete" at bounding box center [764, 12] width 41 height 17
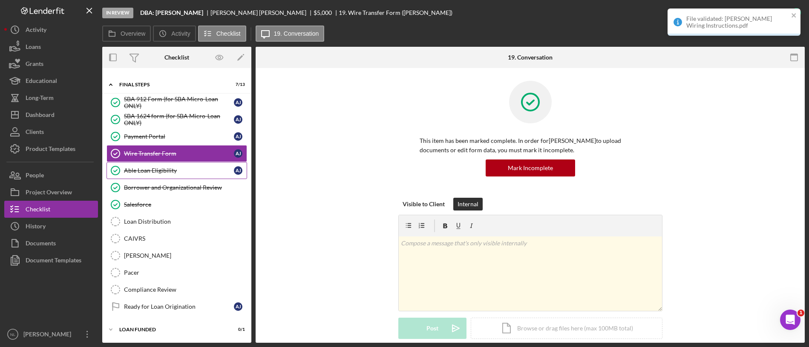
click at [129, 177] on link "Able Loan Eligibility Able Loan Eligibility A J" at bounding box center [176, 170] width 141 height 17
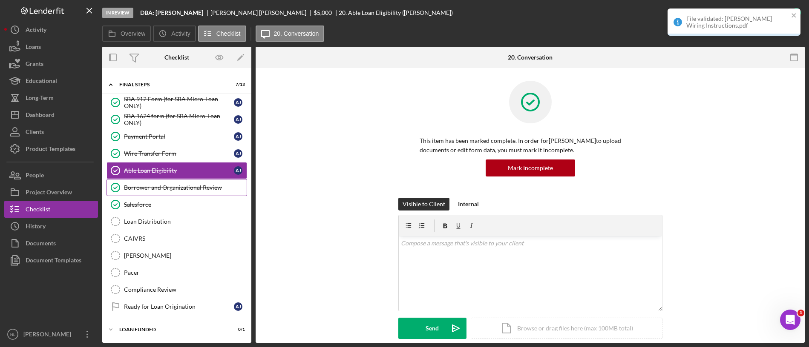
click at [137, 186] on div "Borrower and Organizational Review" at bounding box center [185, 187] width 123 height 7
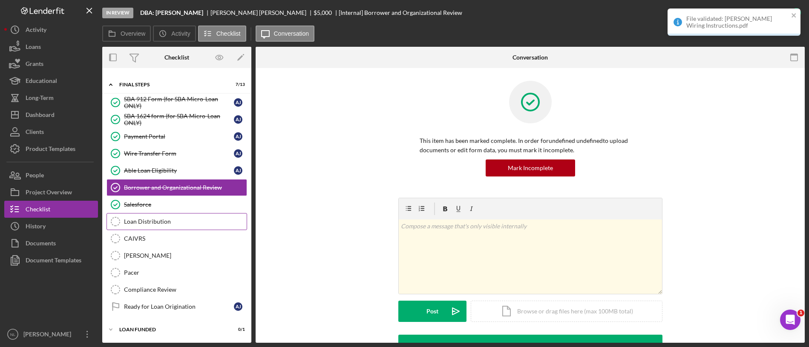
click at [141, 219] on div "Loan Distribution" at bounding box center [185, 221] width 123 height 7
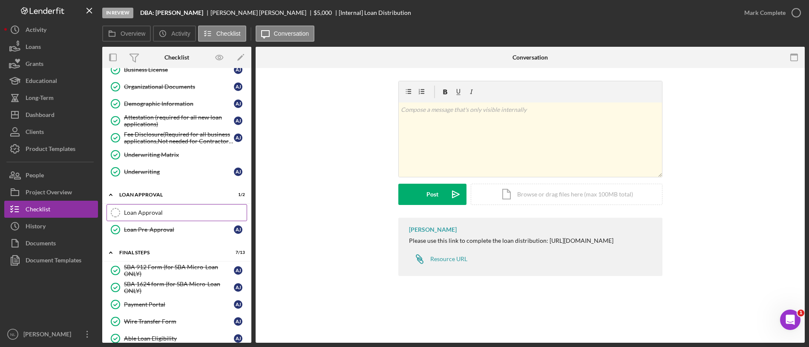
scroll to position [205, 0]
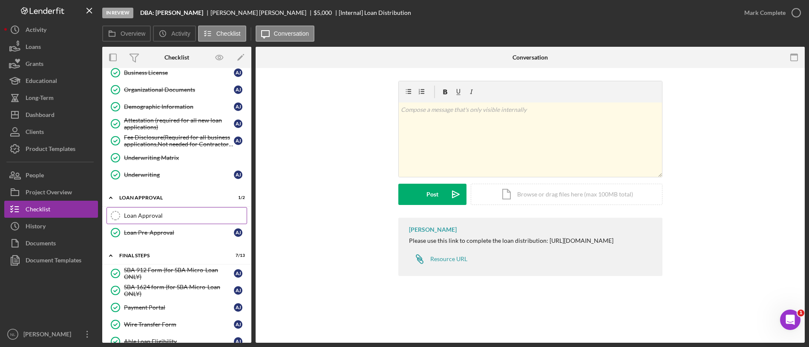
click at [143, 212] on link "Loan Approval Loan Approval" at bounding box center [176, 215] width 141 height 17
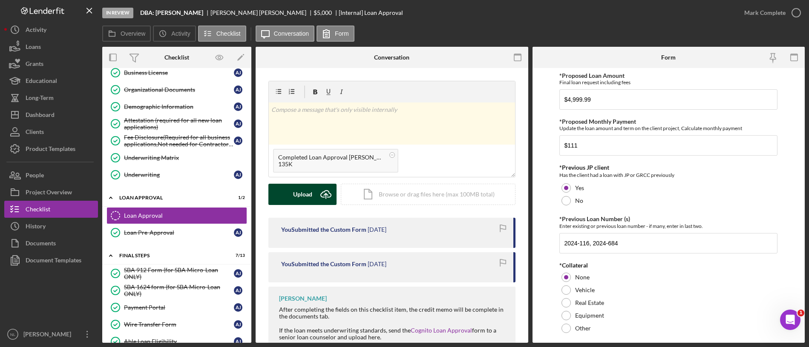
click at [313, 194] on button "Upload Icon/Upload" at bounding box center [302, 194] width 68 height 21
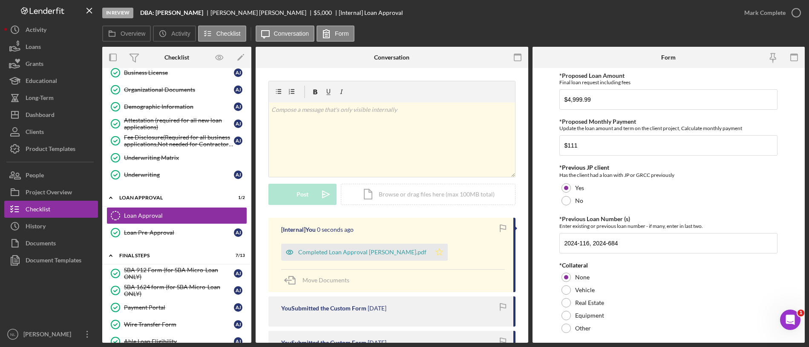
click at [430, 259] on icon "Icon/Star" at bounding box center [438, 252] width 17 height 17
click at [589, 107] on input "$4,999.99" at bounding box center [668, 99] width 218 height 20
click at [628, 146] on input "$111" at bounding box center [668, 145] width 218 height 20
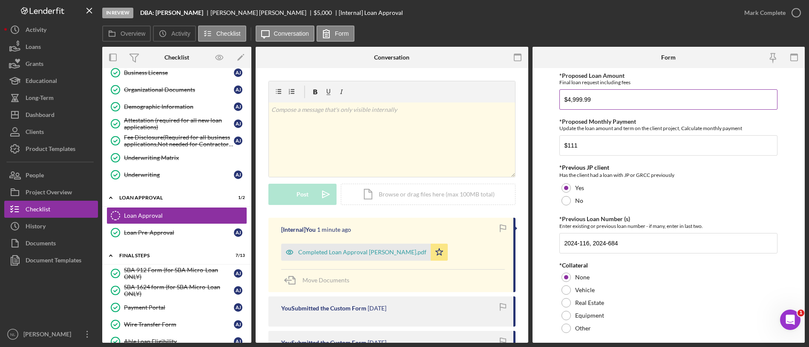
click at [608, 106] on input "$4,999.99" at bounding box center [668, 99] width 218 height 20
type input "$19,999.99"
click at [599, 149] on input "$111" at bounding box center [668, 145] width 218 height 20
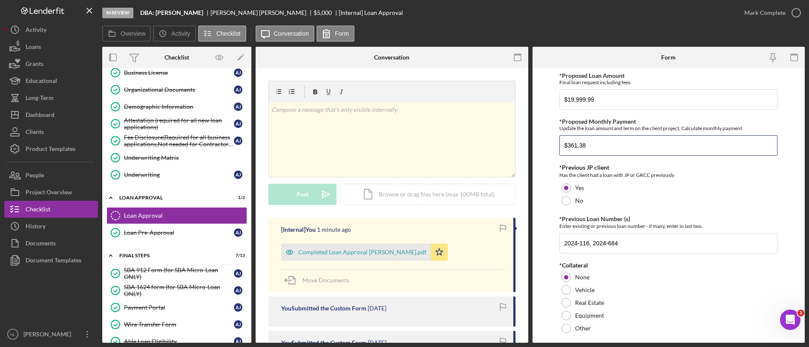
scroll to position [383, 0]
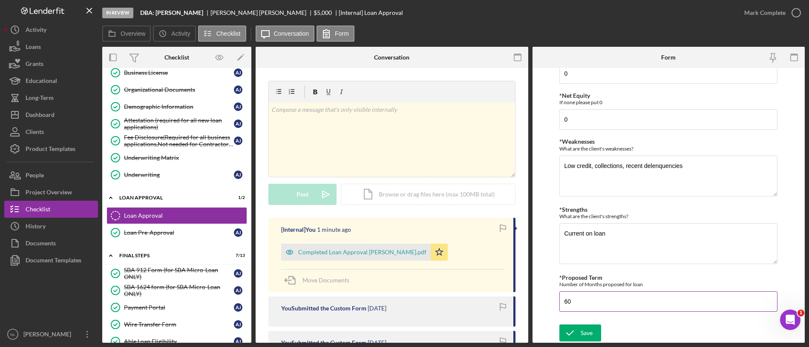
type input "$361.38"
click at [602, 298] on input "60" at bounding box center [668, 302] width 218 height 20
type input "9"
type input "84"
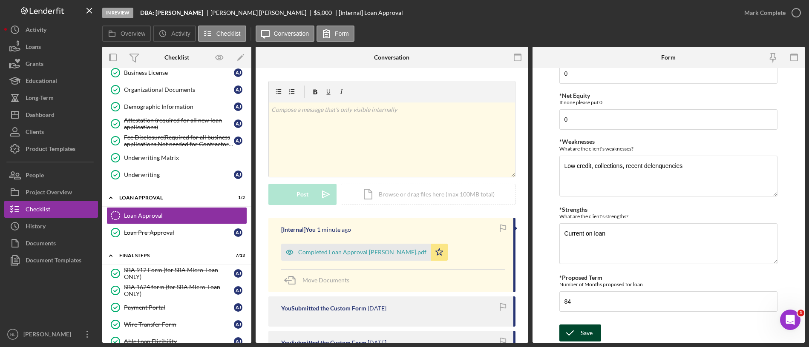
click at [575, 326] on icon "submit" at bounding box center [569, 333] width 21 height 21
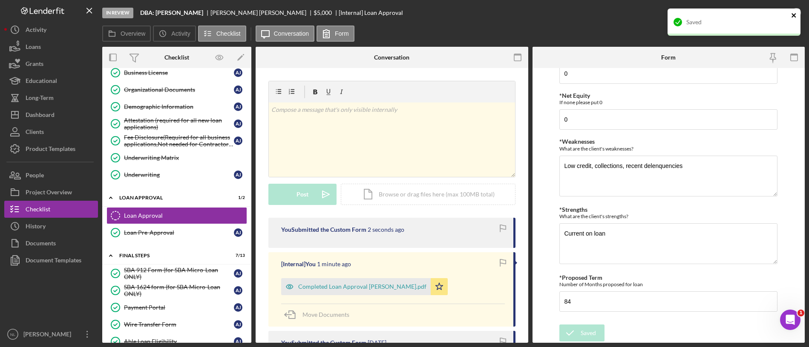
click at [791, 15] on icon "close" at bounding box center [794, 15] width 6 height 7
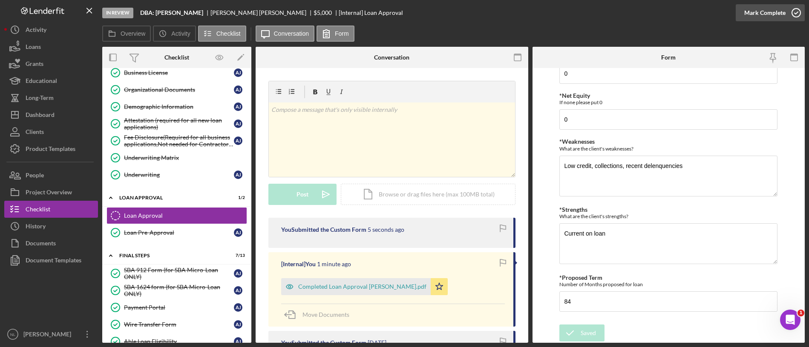
click at [778, 8] on div "Mark Complete" at bounding box center [764, 12] width 41 height 17
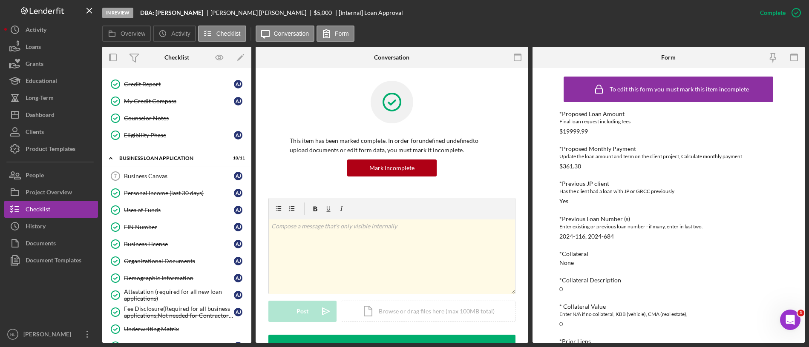
scroll to position [0, 0]
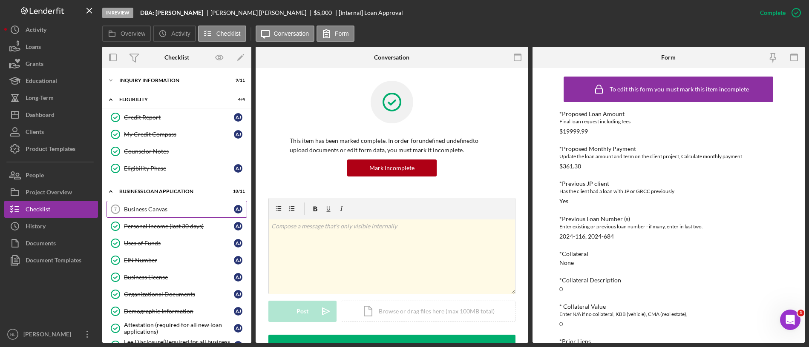
click at [180, 213] on link "Business Canvas 7 Business Canvas A J" at bounding box center [176, 209] width 141 height 17
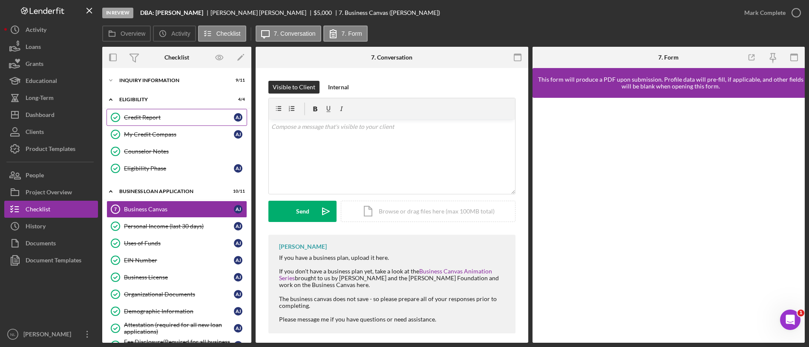
click at [162, 115] on div "Credit Report" at bounding box center [179, 117] width 110 height 7
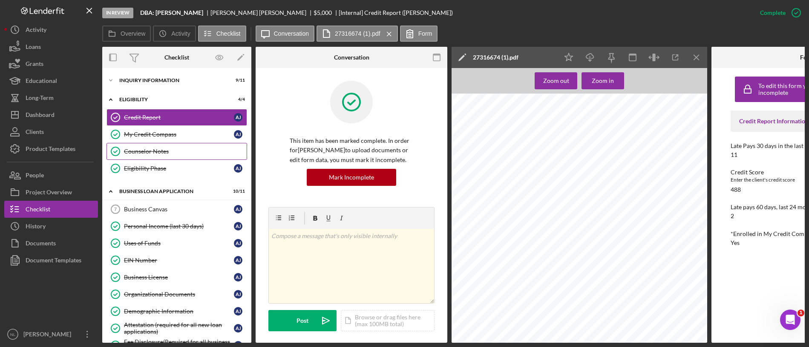
click at [162, 150] on div "Counselor Notes" at bounding box center [185, 151] width 123 height 7
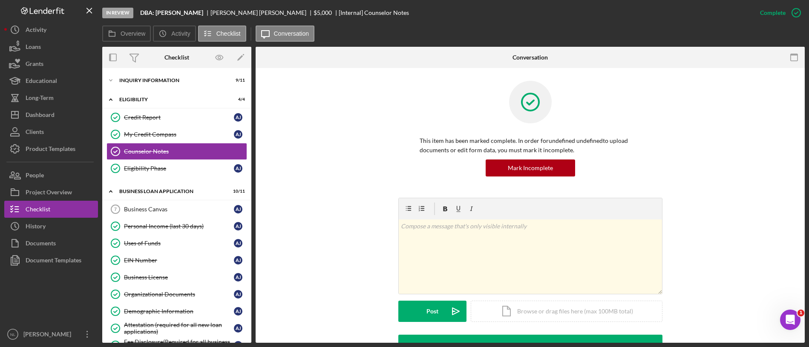
scroll to position [81, 0]
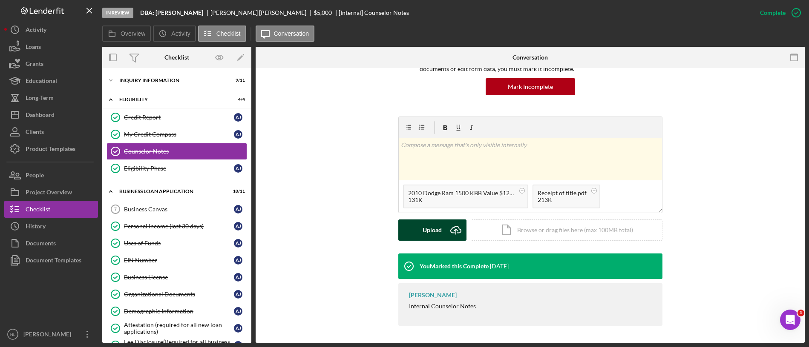
click at [420, 229] on button "Upload Icon/Upload" at bounding box center [432, 230] width 68 height 21
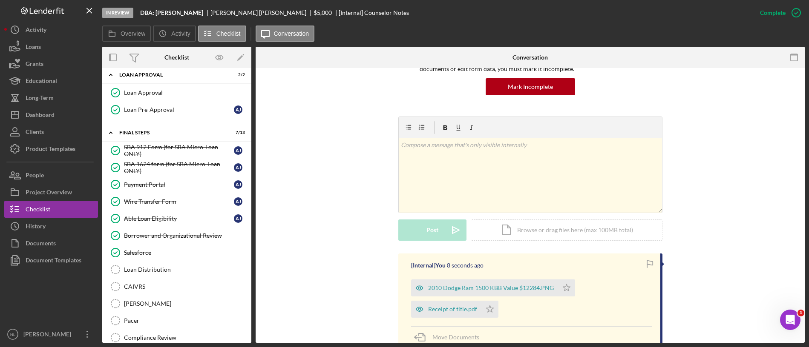
scroll to position [376, 0]
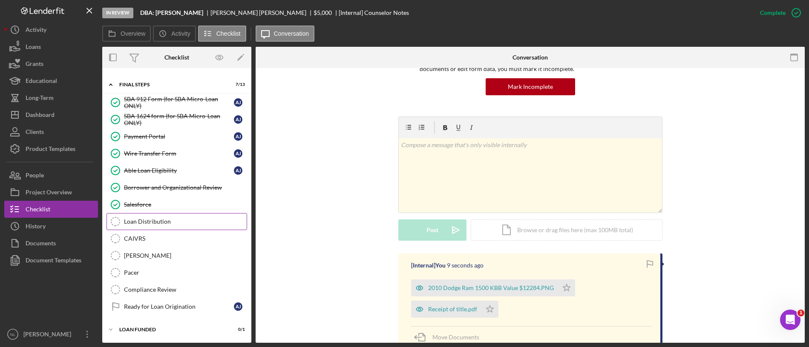
click at [166, 224] on div "Loan Distribution" at bounding box center [185, 221] width 123 height 7
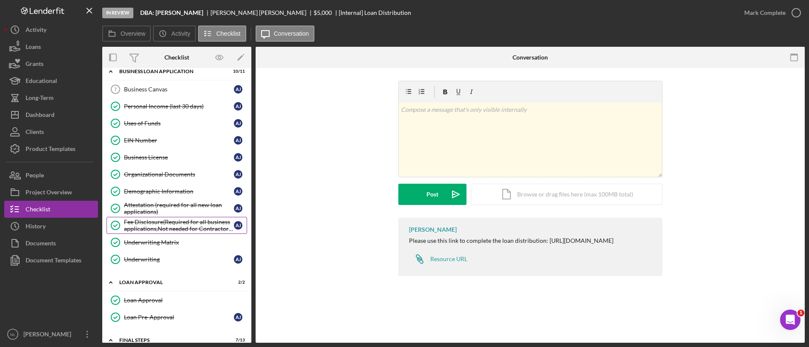
scroll to position [118, 0]
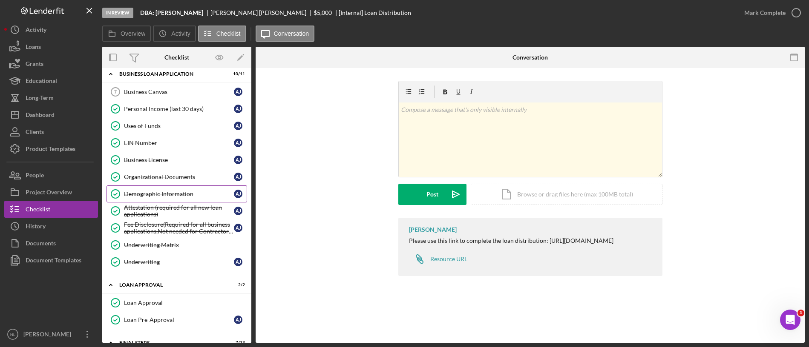
click at [168, 189] on link "Demographic Information Demographic Information A J" at bounding box center [176, 194] width 141 height 17
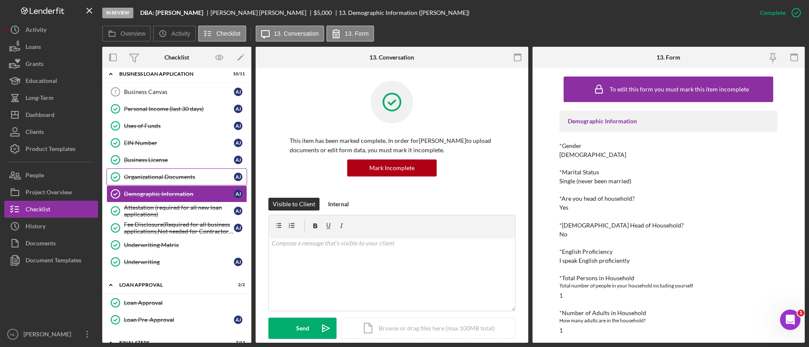
click at [164, 181] on link "Organizational Documents Organizational Documents A J" at bounding box center [176, 177] width 141 height 17
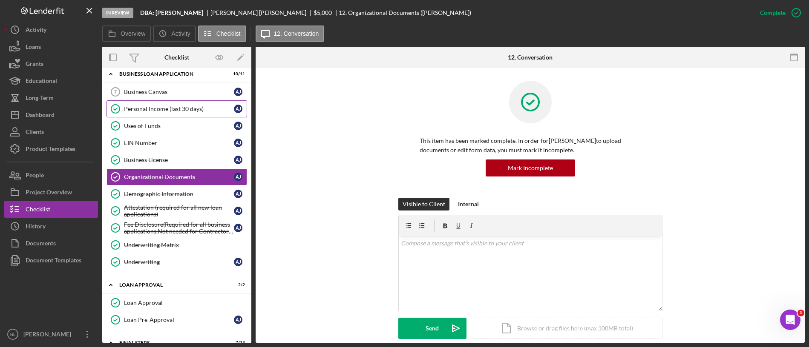
click at [156, 106] on div "Personal Income (last 30 days)" at bounding box center [179, 109] width 110 height 7
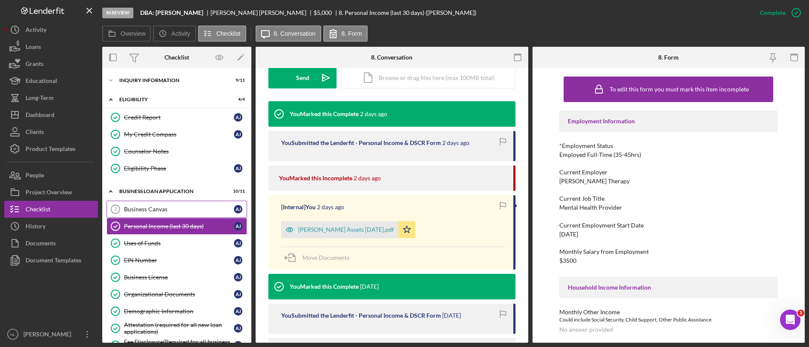
click at [185, 206] on div "Business Canvas" at bounding box center [179, 209] width 110 height 7
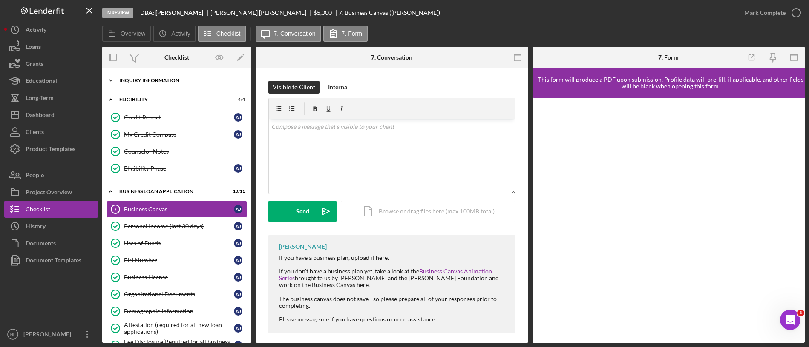
click at [159, 81] on div "INQUIRY INFORMATION" at bounding box center [179, 80] width 121 height 5
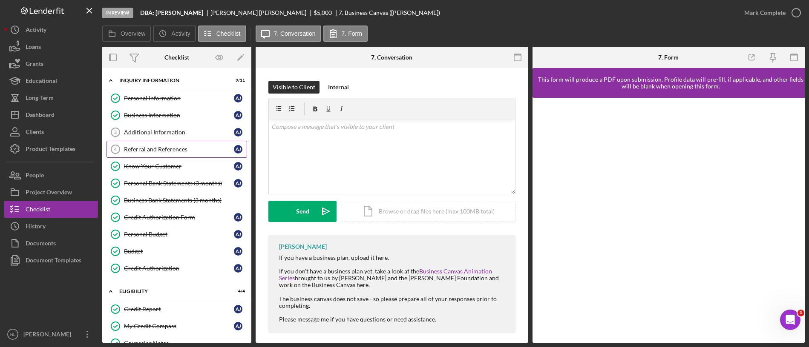
click at [166, 143] on link "Referral and References 4 Referral and References A J" at bounding box center [176, 149] width 141 height 17
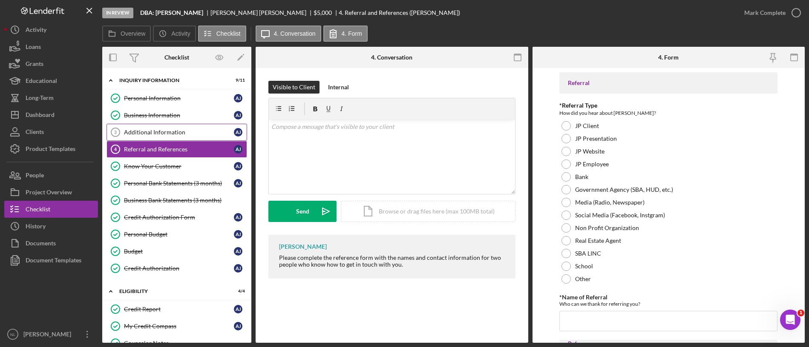
click at [164, 138] on link "Additional Information 3 Additional Information A J" at bounding box center [176, 132] width 141 height 17
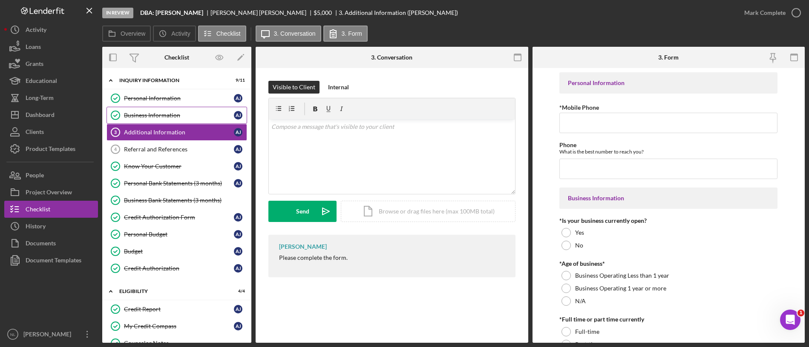
click at [170, 116] on div "Business Information" at bounding box center [179, 115] width 110 height 7
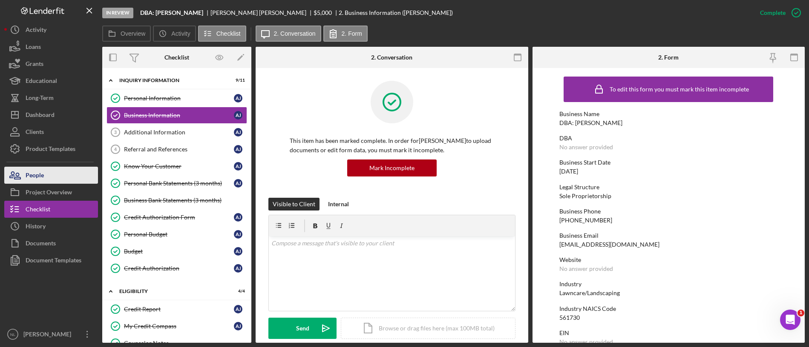
click at [75, 172] on button "People" at bounding box center [51, 175] width 94 height 17
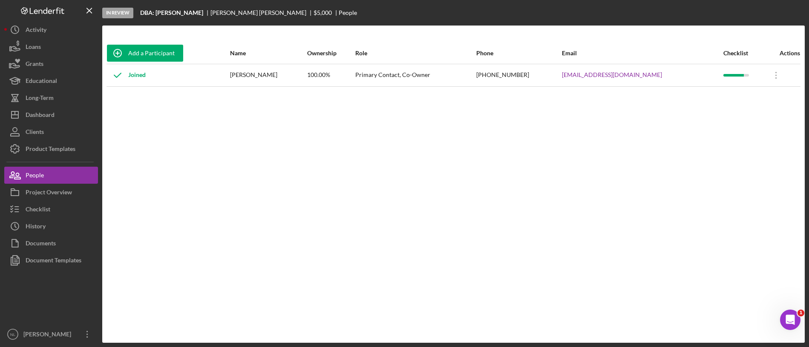
click at [538, 83] on div "[PHONE_NUMBER]" at bounding box center [518, 75] width 85 height 21
click at [534, 76] on div "[PHONE_NUMBER]" at bounding box center [518, 75] width 85 height 21
copy div "[PHONE_NUMBER]"
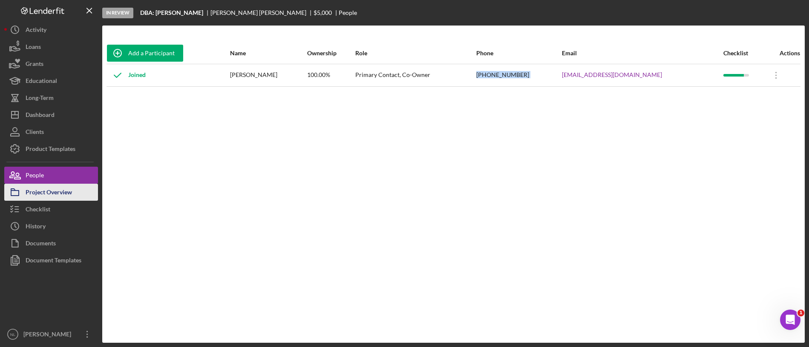
click at [70, 186] on div "Project Overview" at bounding box center [49, 193] width 46 height 19
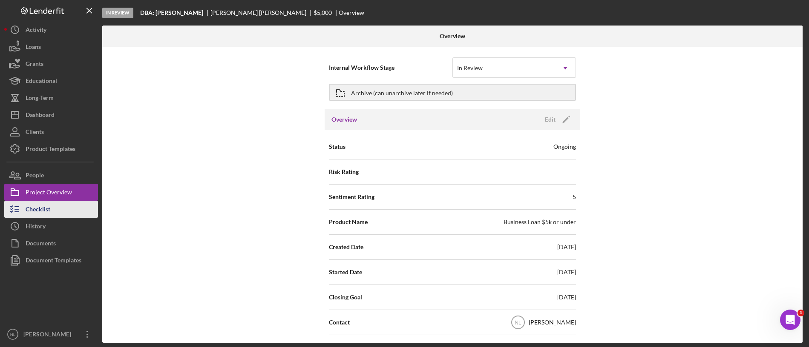
click at [63, 204] on button "Checklist" at bounding box center [51, 209] width 94 height 17
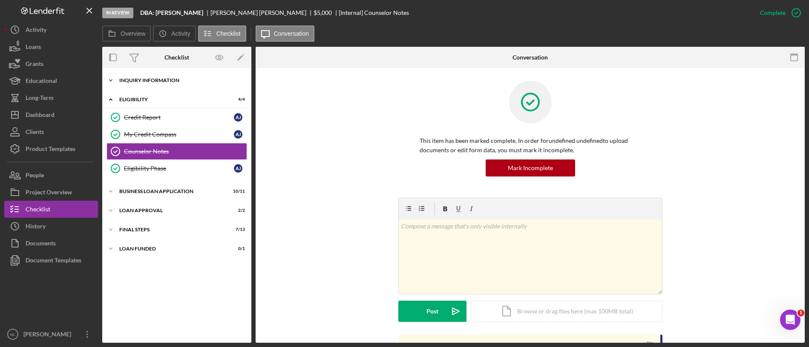
click at [143, 86] on div "Icon/Expander INQUIRY INFORMATION 9 / 11" at bounding box center [176, 80] width 149 height 17
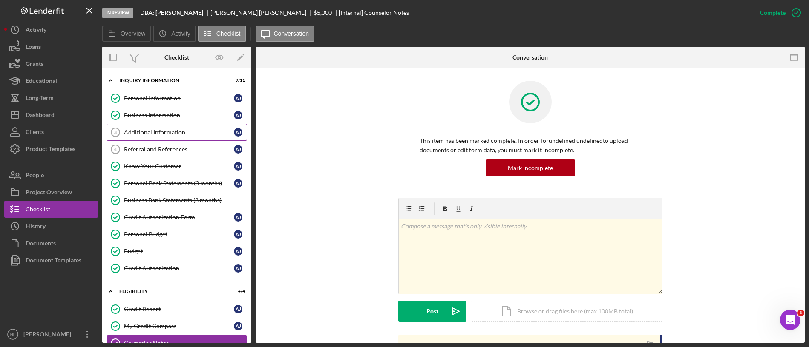
click at [161, 128] on link "Additional Information 3 Additional Information A J" at bounding box center [176, 132] width 141 height 17
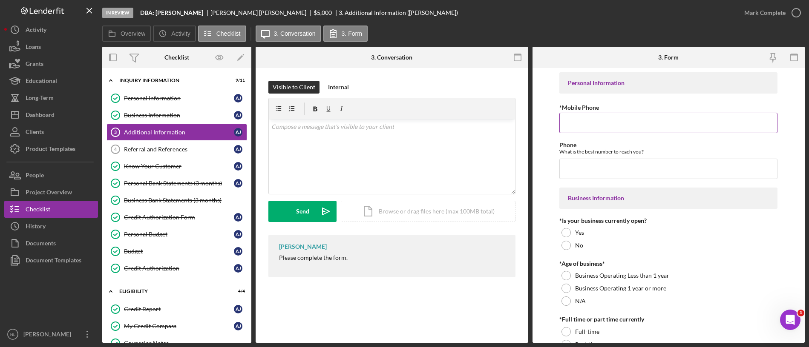
click at [581, 116] on input "*Mobile Phone" at bounding box center [668, 123] width 218 height 20
paste input "[PHONE_NUMBER]"
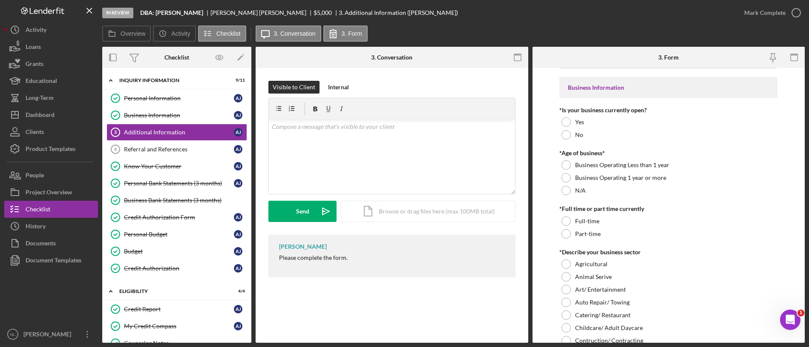
scroll to position [111, 0]
type input "[PHONE_NUMBER]"
click at [569, 123] on div at bounding box center [565, 121] width 9 height 9
click at [570, 176] on div at bounding box center [565, 177] width 9 height 9
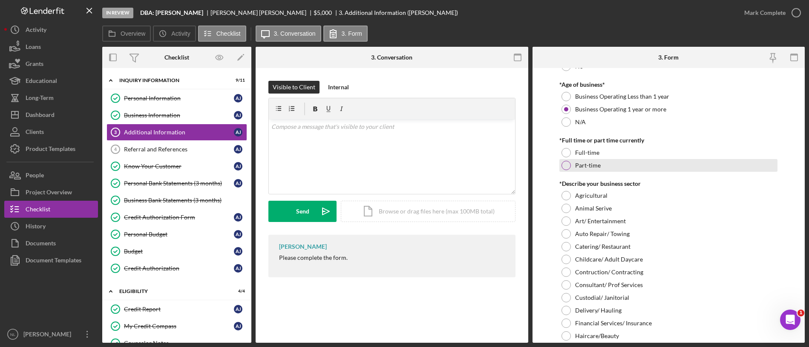
click at [563, 162] on div at bounding box center [565, 165] width 9 height 9
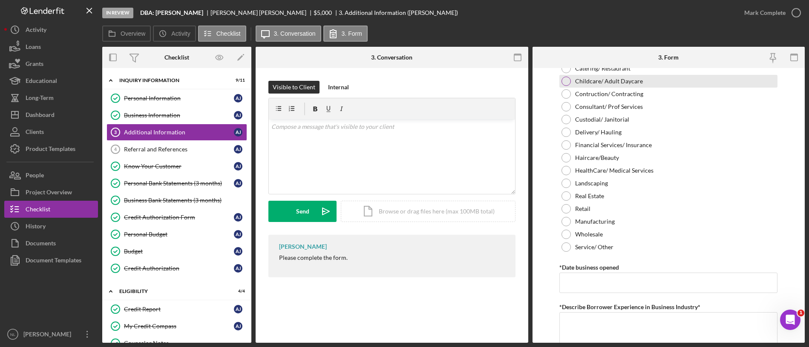
scroll to position [363, 0]
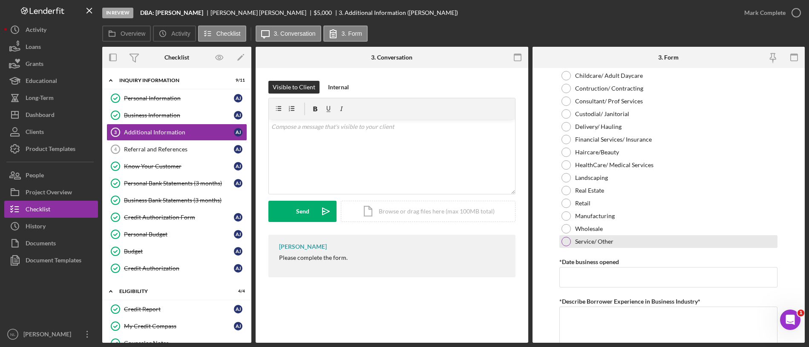
click at [570, 241] on div at bounding box center [565, 241] width 9 height 9
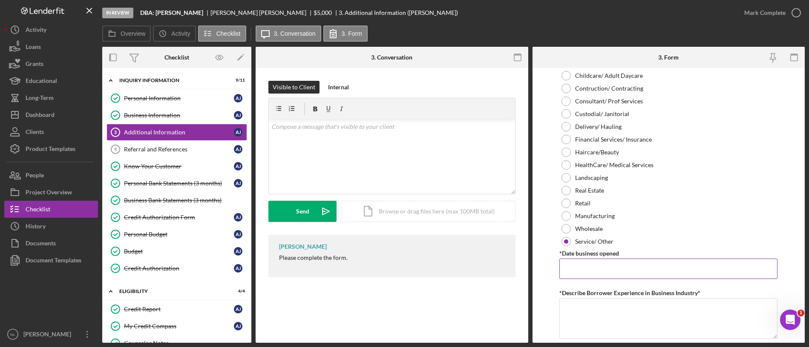
click at [573, 265] on input "*Date business opened" at bounding box center [668, 269] width 218 height 20
click at [582, 265] on input "*Date business opened" at bounding box center [668, 269] width 218 height 20
paste input "[DATE]"
type input "[DATE]"
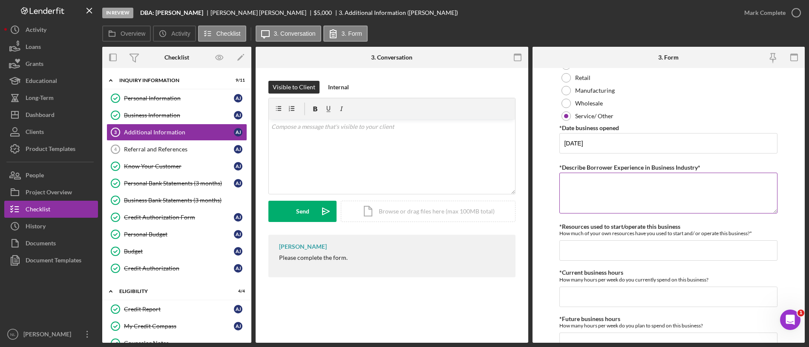
click at [580, 192] on textarea "*Describe Borrower Experience in Business Industry*" at bounding box center [668, 193] width 218 height 41
paste textarea "Landscaping/lawncare; ; Business Type: lawncare business; Type of Business (SBA…"
type textarea "Landscaping/lawncare; ; Business Type: lawncare business; Type of Business (SBA…"
click at [591, 248] on input "*Resources used to start/operate this business" at bounding box center [668, 251] width 218 height 20
paste input "$15,000"
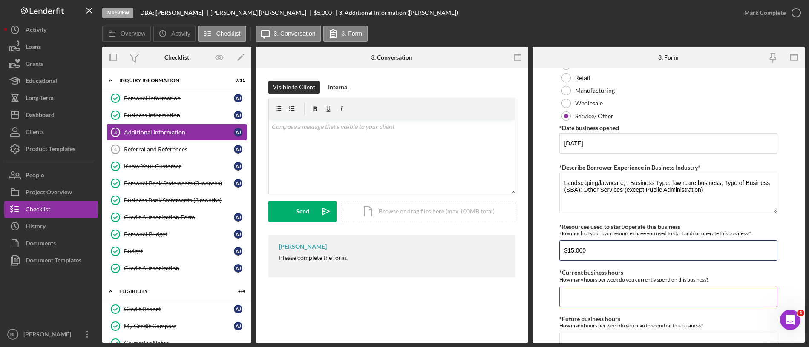
type input "$15,000"
click at [585, 290] on input "*Current business hours" at bounding box center [668, 297] width 218 height 20
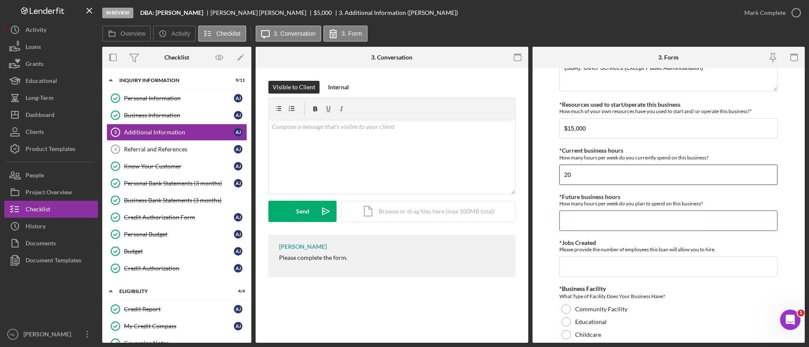
type input "20"
click at [572, 221] on input "*Future business hours" at bounding box center [668, 221] width 218 height 20
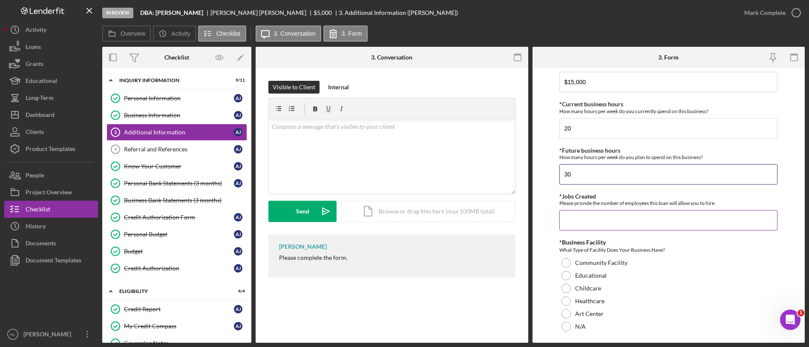
type input "30"
click at [572, 221] on input "*Jobs Created" at bounding box center [668, 220] width 218 height 20
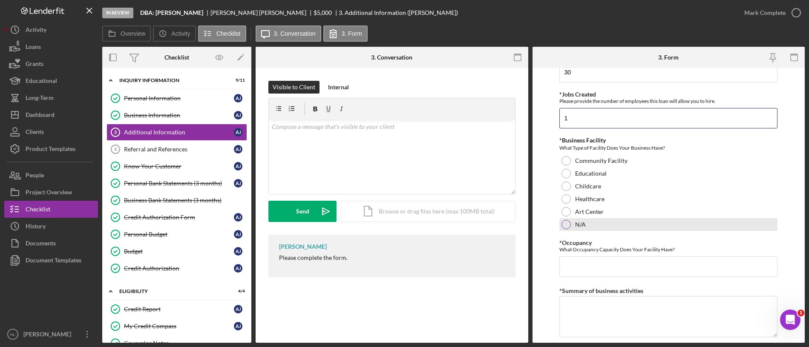
type input "1"
click at [563, 222] on div at bounding box center [565, 224] width 9 height 9
click at [574, 265] on input "*Occupancy" at bounding box center [668, 267] width 218 height 20
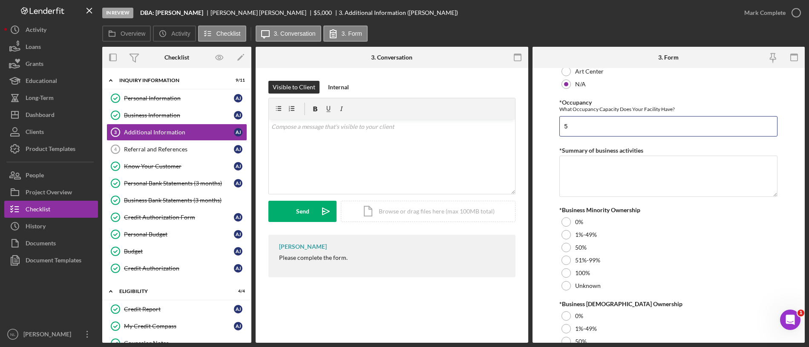
scroll to position [908, 0]
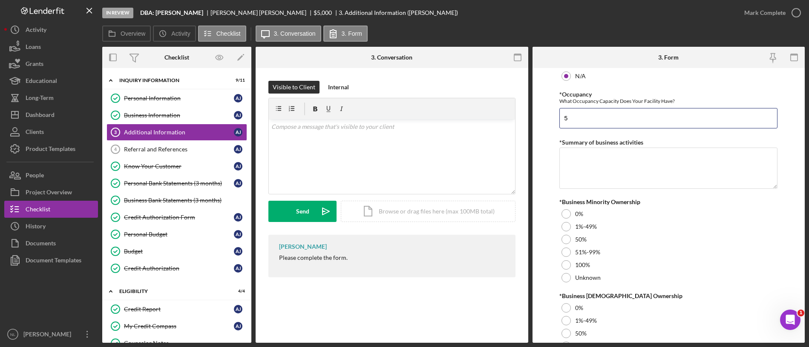
type input "5"
click at [573, 159] on textarea "*Summary of business activities" at bounding box center [668, 168] width 218 height 41
paste textarea "Landscaping, Mowing, Weed eating"
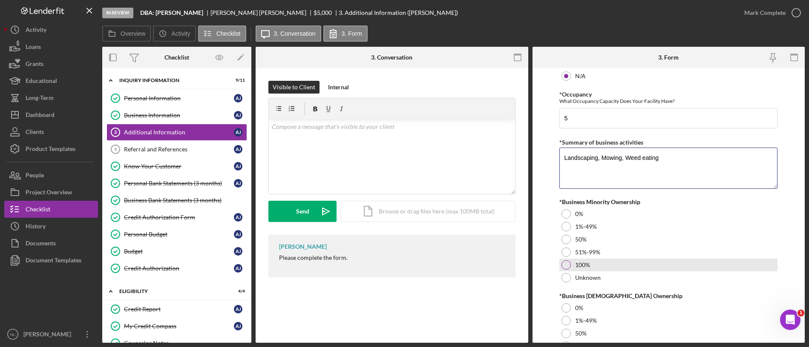
type textarea "Landscaping, Mowing, Weed eating"
click at [565, 263] on div at bounding box center [565, 265] width 9 height 9
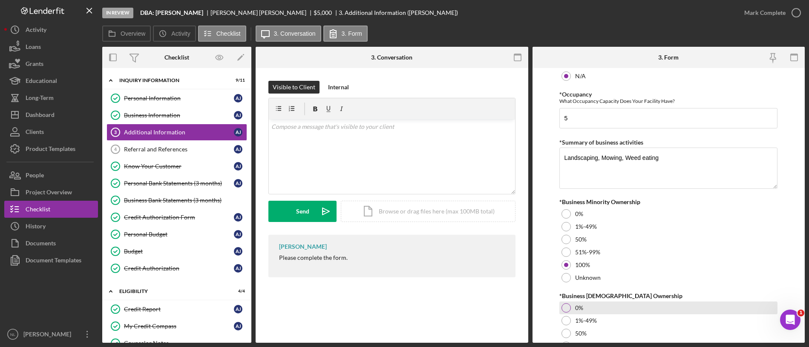
click at [566, 310] on div at bounding box center [565, 308] width 9 height 9
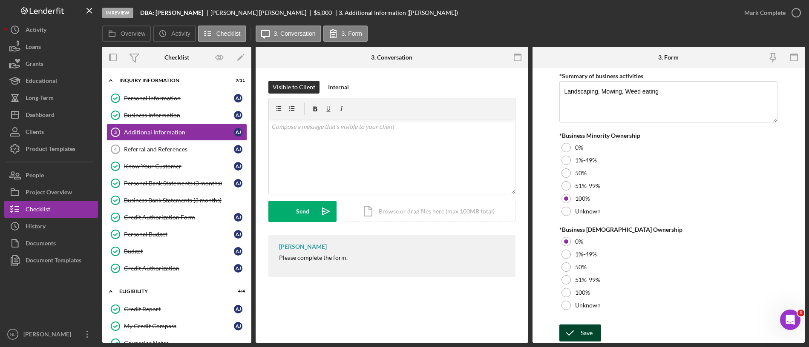
click at [588, 326] on div "Save" at bounding box center [586, 333] width 12 height 17
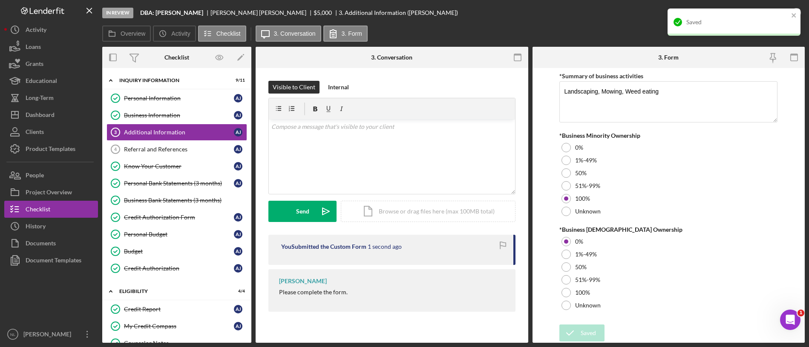
click at [793, 9] on div "Saved" at bounding box center [733, 22] width 133 height 27
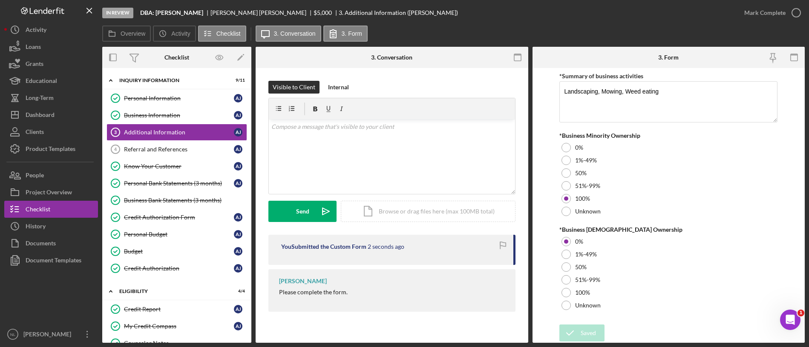
click at [764, 14] on div "Mark Complete" at bounding box center [764, 12] width 41 height 17
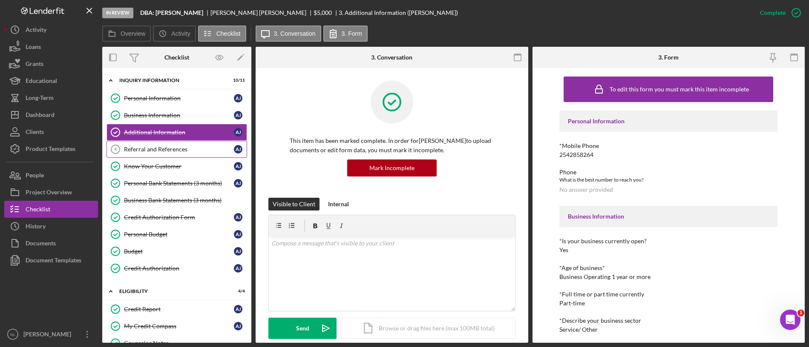
click at [184, 151] on div "Referral and References" at bounding box center [179, 149] width 110 height 7
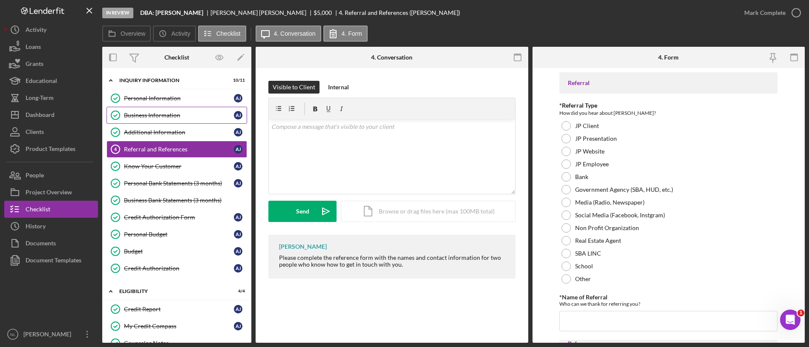
click at [167, 109] on link "Business Information Business Information A J" at bounding box center [176, 115] width 141 height 17
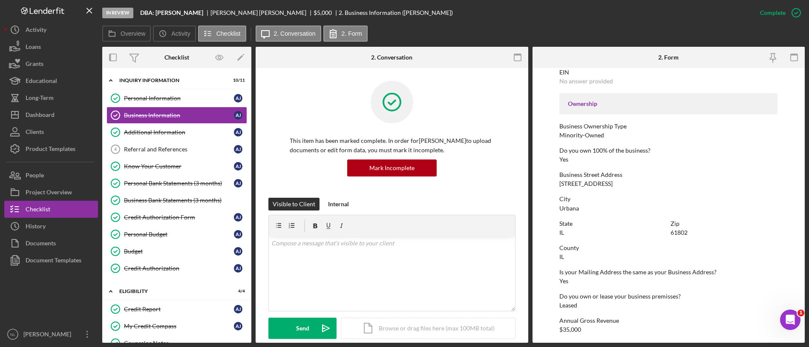
scroll to position [367, 0]
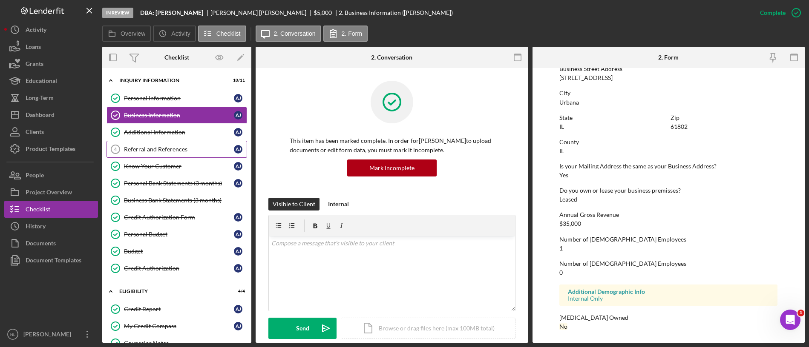
click at [172, 148] on div "Referral and References" at bounding box center [179, 149] width 110 height 7
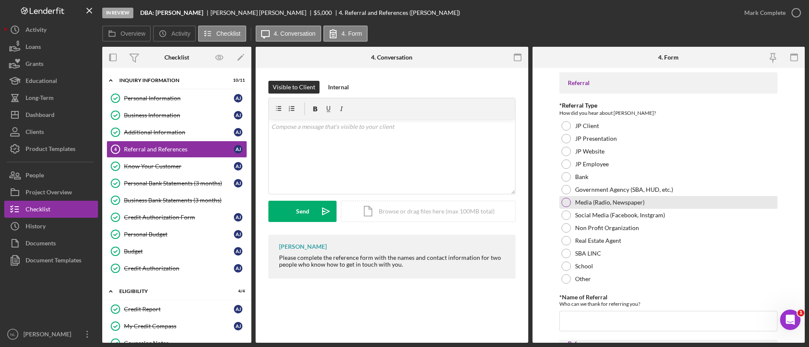
scroll to position [111, 0]
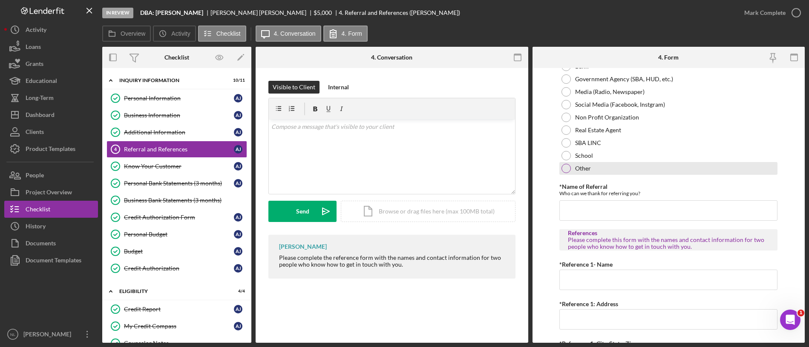
click at [569, 164] on div "Other" at bounding box center [668, 168] width 218 height 13
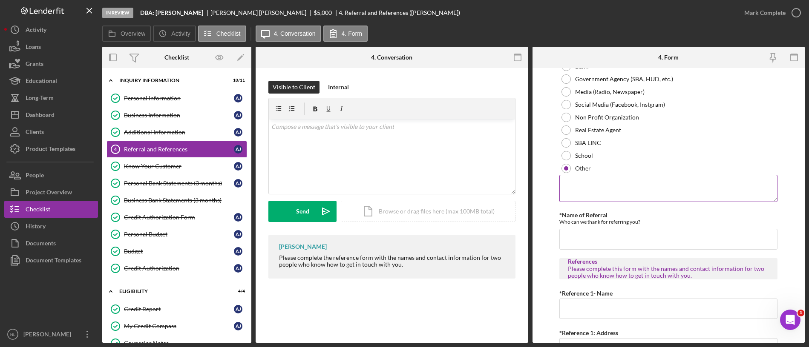
scroll to position [50, 0]
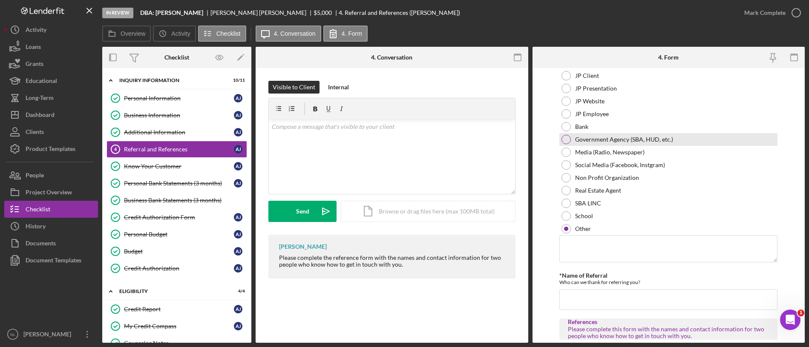
click at [585, 140] on label "Government Agency (SBA, HUD, etc.)" at bounding box center [624, 139] width 98 height 7
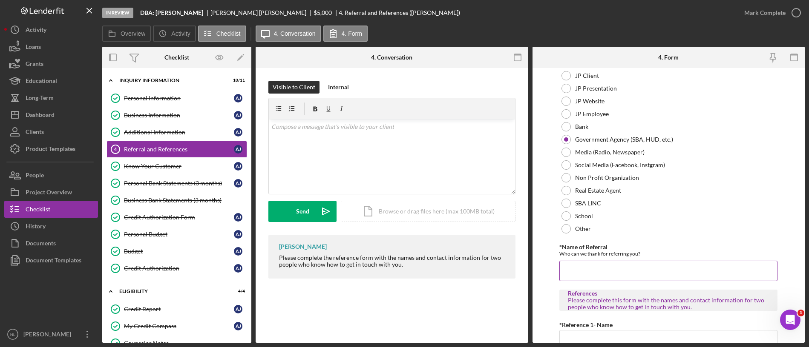
click at [591, 267] on input "*Name of Referral" at bounding box center [668, 271] width 218 height 20
paste input "Champaign SBDC"
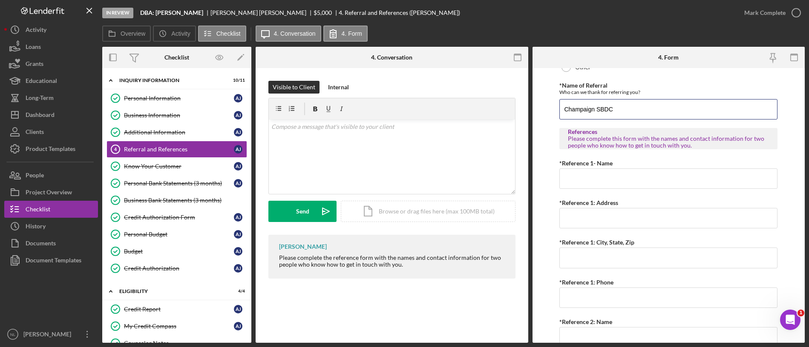
scroll to position [213, 0]
type input "Champaign SBDC"
click at [573, 290] on input "*Reference 1: Phone" at bounding box center [668, 297] width 218 height 20
paste input "(217) 607-4844"
type input "(217) 607-4844"
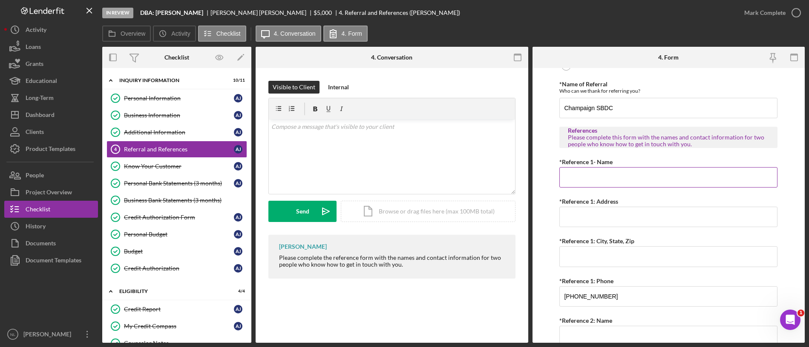
click at [587, 174] on input "*Reference 1- Name" at bounding box center [668, 177] width 218 height 20
click at [587, 174] on input "C" at bounding box center [668, 177] width 218 height 20
type input "[PERSON_NAME]"
click at [592, 215] on input "*Reference 1: Address" at bounding box center [668, 217] width 218 height 20
drag, startPoint x: 592, startPoint y: 215, endPoint x: 575, endPoint y: 263, distance: 51.4
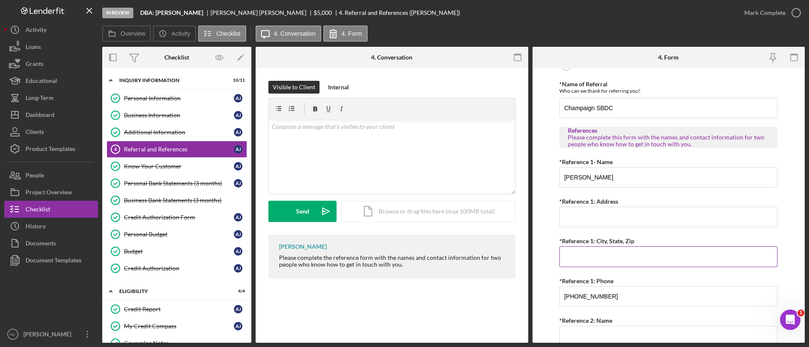
click at [575, 263] on input "*Reference 1: City, State, Zip" at bounding box center [668, 257] width 218 height 20
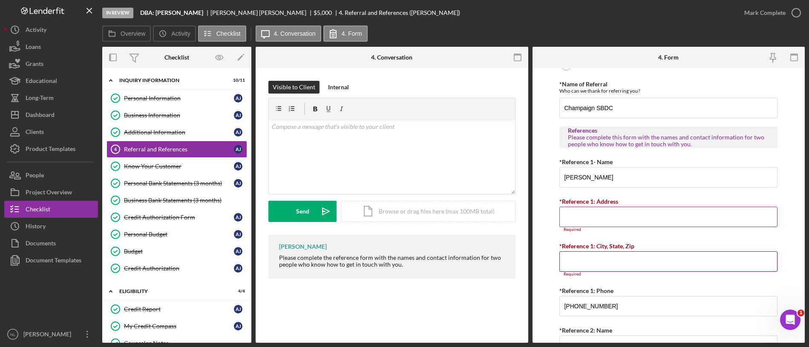
drag, startPoint x: 575, startPoint y: 263, endPoint x: 568, endPoint y: 223, distance: 41.1
click at [568, 223] on input "*Reference 1: Address" at bounding box center [668, 217] width 218 height 20
paste input "[STREET_ADDRESS]"
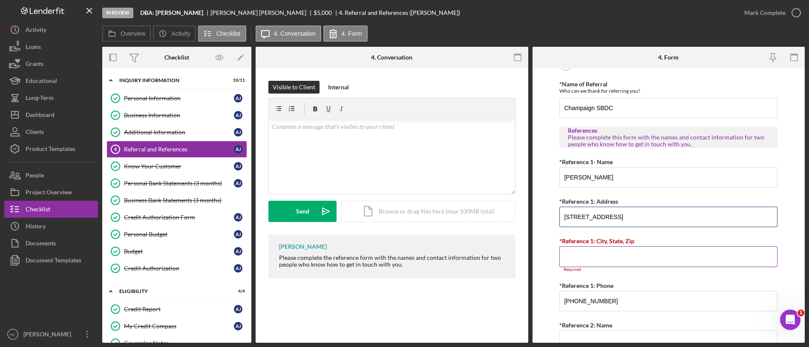
type input "[STREET_ADDRESS]"
click at [590, 268] on div "Required" at bounding box center [668, 269] width 218 height 5
click at [587, 264] on input "*Reference 1: City, State, Zip" at bounding box center [668, 257] width 218 height 20
type input "Champaign IL 61820"
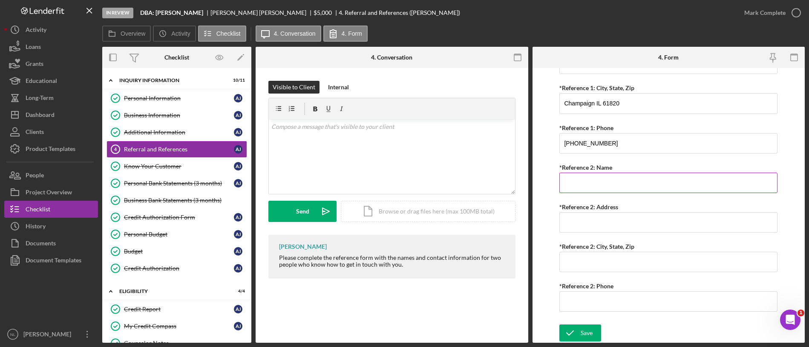
click at [572, 185] on input "*Reference 2: Name" at bounding box center [668, 183] width 218 height 20
type input "[PERSON_NAME]"
click at [600, 305] on input "*Reference 2: Phone" at bounding box center [668, 302] width 218 height 20
paste input "(217) 621-4347"
type input "(217) 621-4347"
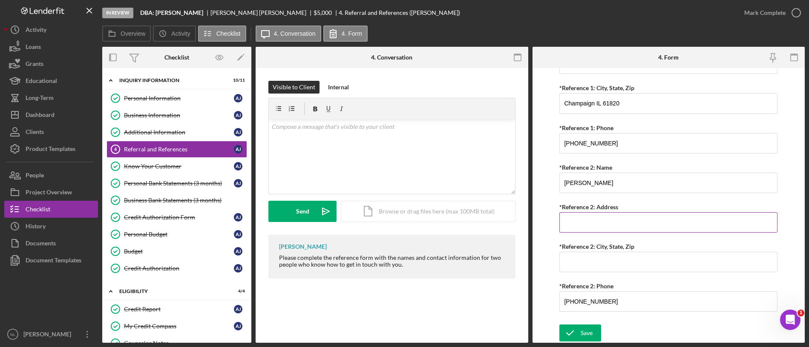
click at [592, 227] on input "*Reference 2: Address" at bounding box center [668, 222] width 218 height 20
paste input "1514 10th AVe"
type input "1514 10th AVe"
click at [571, 258] on input "*Reference 2: City, State, Zip" at bounding box center [668, 262] width 218 height 20
paste input "Champaign, [GEOGRAPHIC_DATA] 61820"
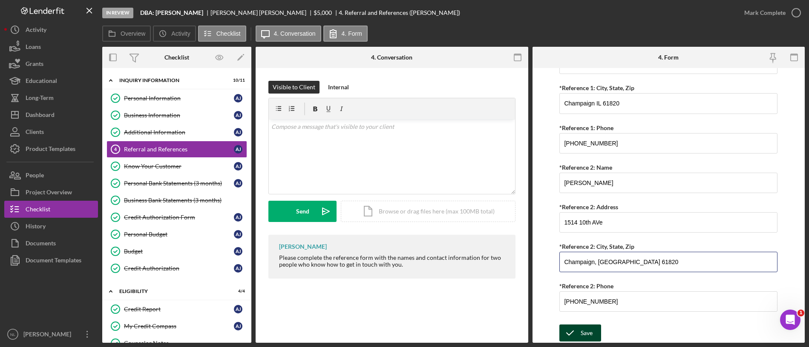
type input "Champaign, [GEOGRAPHIC_DATA] 61820"
click at [589, 334] on div "Save" at bounding box center [586, 333] width 12 height 17
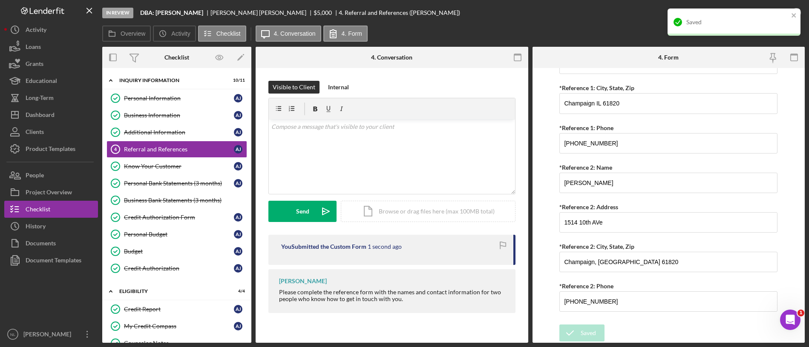
click at [803, 23] on div "Mark Complete" at bounding box center [769, 13] width 69 height 26
click at [797, 17] on div "Saved" at bounding box center [733, 22] width 133 height 27
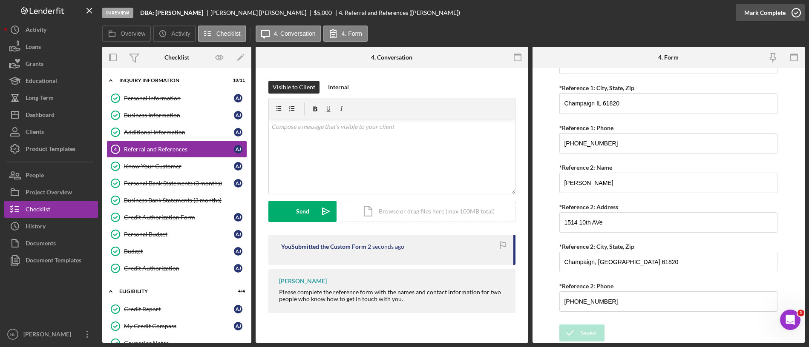
click at [769, 16] on div "Mark Complete" at bounding box center [764, 12] width 41 height 17
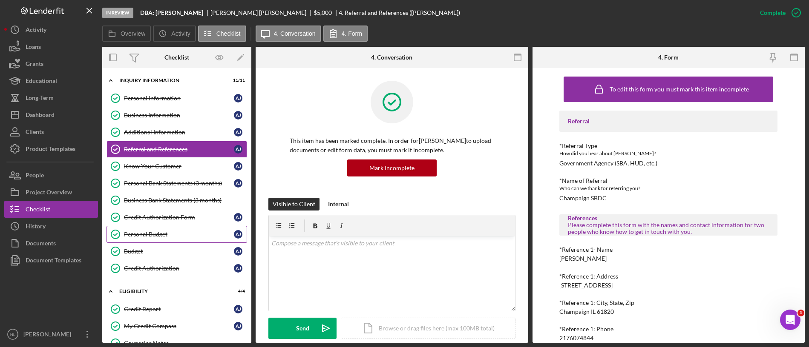
scroll to position [111, 0]
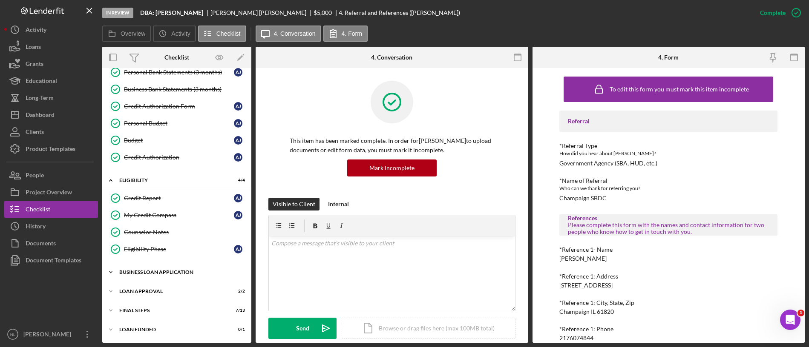
click at [159, 270] on div "BUSINESS LOAN APPLICATION" at bounding box center [179, 272] width 121 height 5
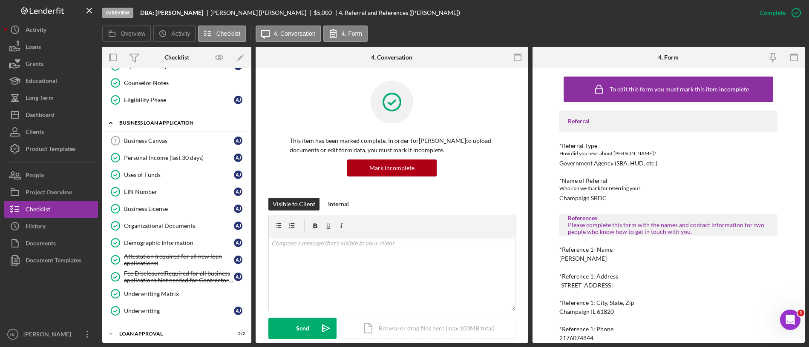
scroll to position [303, 0]
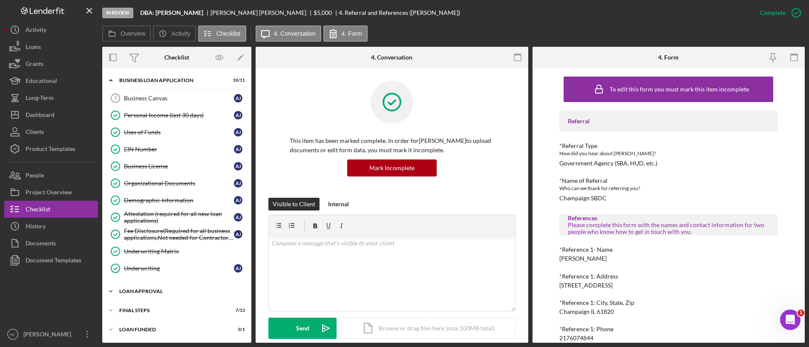
click at [157, 290] on div "Loan Approval" at bounding box center [179, 291] width 121 height 5
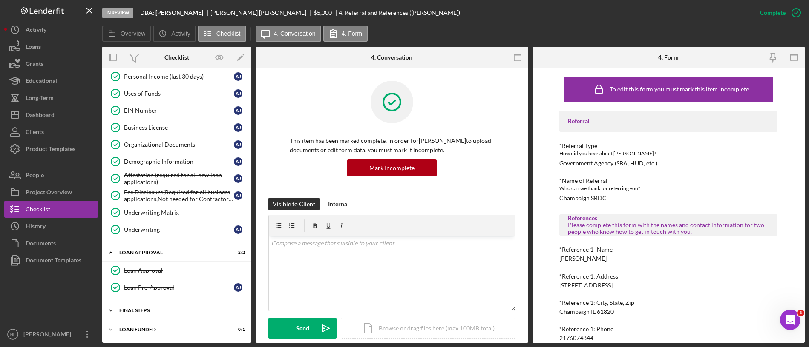
click at [154, 306] on div "Icon/Expander Final Steps 7 / 13" at bounding box center [176, 310] width 149 height 17
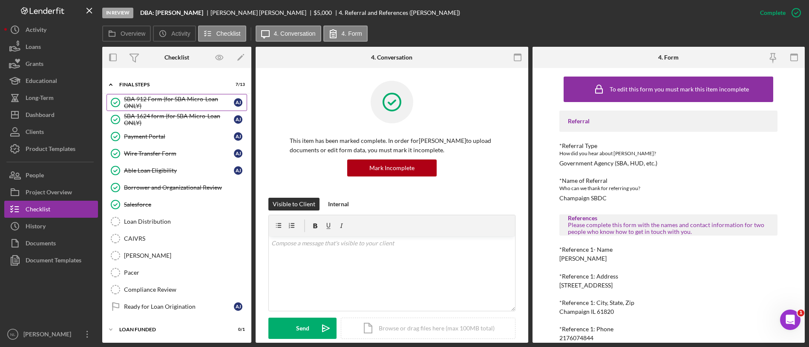
click at [141, 104] on div "SBA 912 Form (for SBA Micro-Loan ONLY)" at bounding box center [179, 103] width 110 height 14
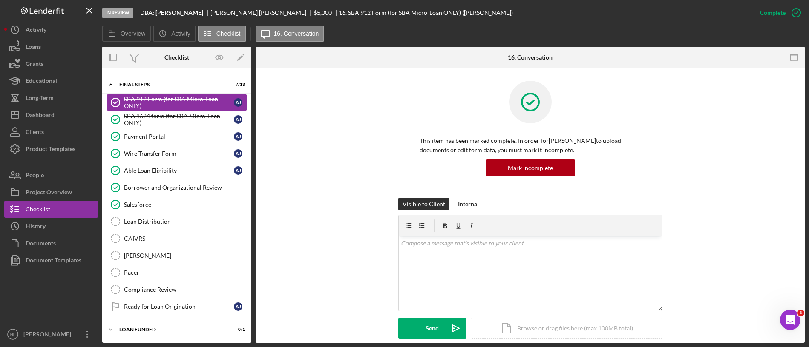
scroll to position [114, 0]
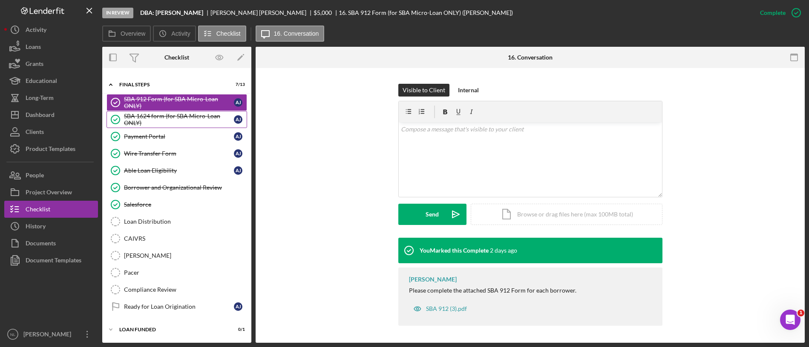
click at [166, 115] on div "SBA 1624 form (for SBA Micro-Loan ONLY)" at bounding box center [179, 120] width 110 height 14
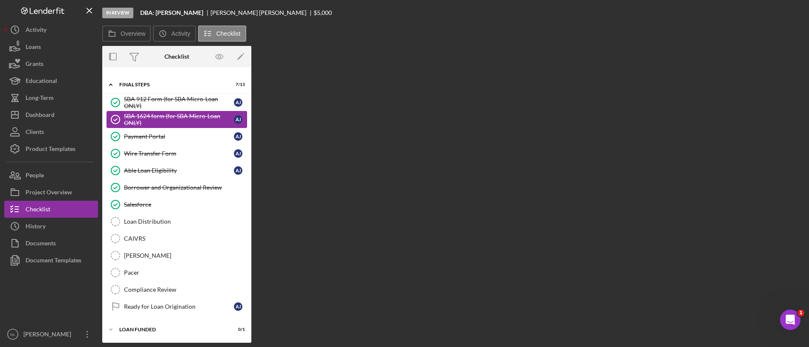
scroll to position [568, 0]
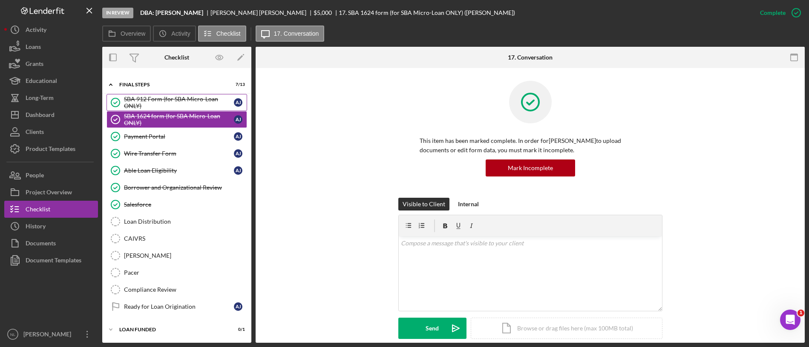
click at [163, 106] on div "SBA 912 Form (for SBA Micro-Loan ONLY)" at bounding box center [179, 103] width 110 height 14
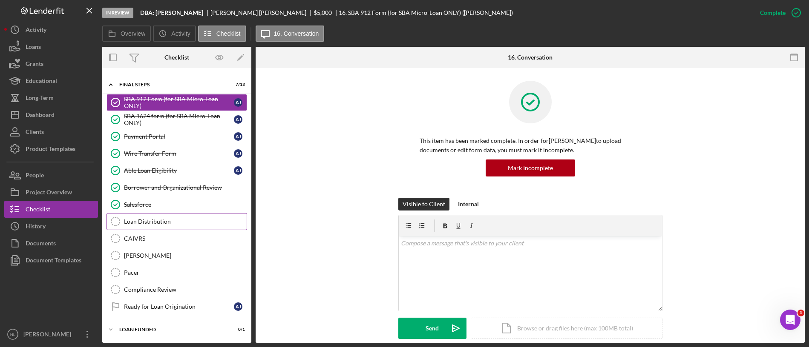
click at [168, 218] on div "Loan Distribution" at bounding box center [185, 221] width 123 height 7
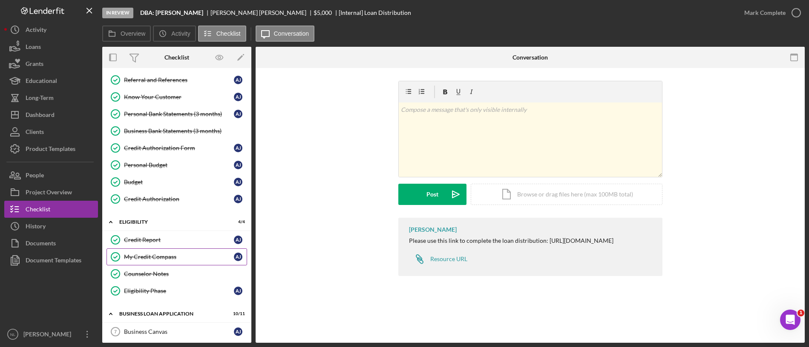
scroll to position [73, 0]
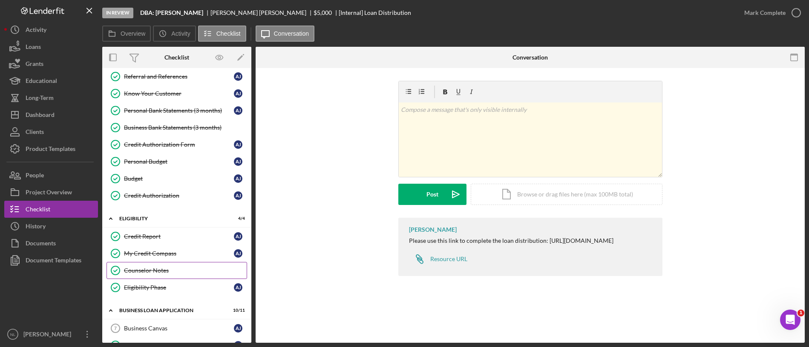
click at [167, 272] on div "Counselor Notes" at bounding box center [185, 270] width 123 height 7
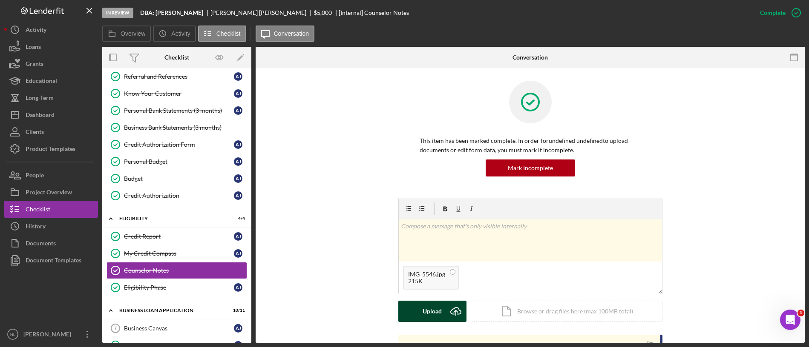
click at [436, 310] on div "Upload" at bounding box center [431, 311] width 19 height 21
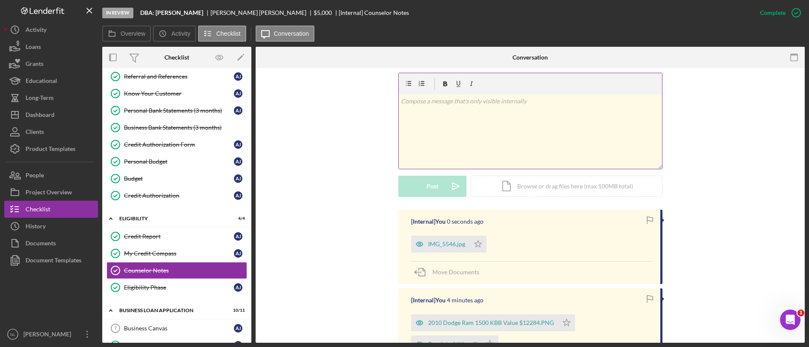
scroll to position [127, 0]
click at [478, 247] on icon "Icon/Star" at bounding box center [477, 242] width 17 height 17
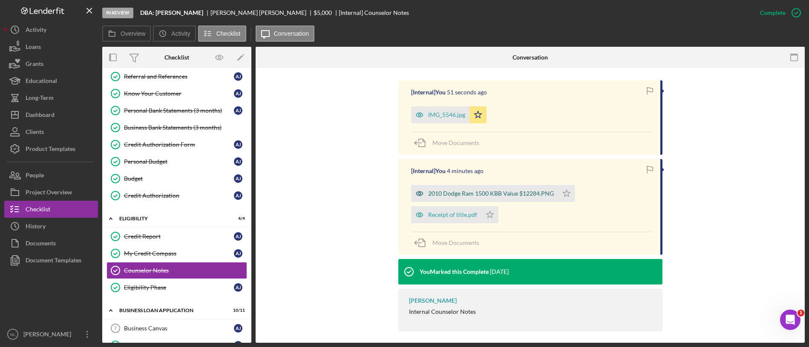
click at [466, 197] on div "2010 Dodge Ram 1500 KBB Value $12284.PNG" at bounding box center [484, 193] width 147 height 17
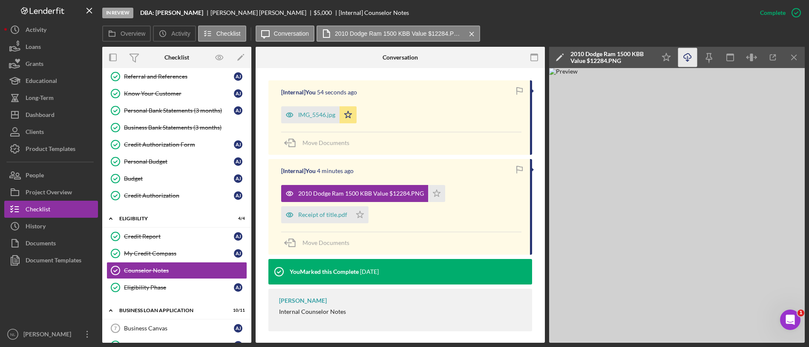
click at [682, 58] on icon "Icon/Download" at bounding box center [687, 57] width 19 height 19
click at [308, 218] on div "Receipt of title.pdf" at bounding box center [322, 215] width 49 height 7
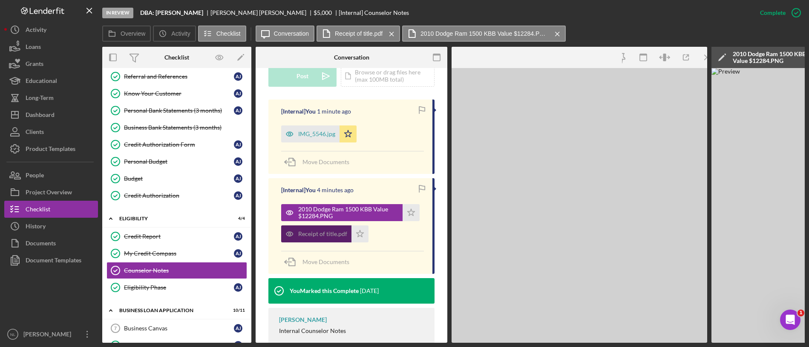
scroll to position [264, 0]
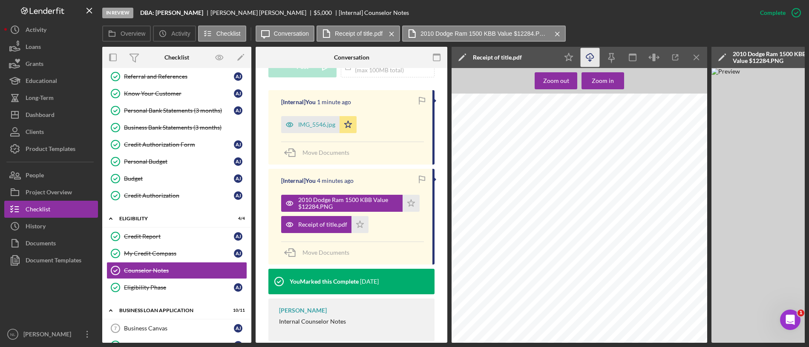
click at [590, 60] on line "button" at bounding box center [590, 58] width 0 height 5
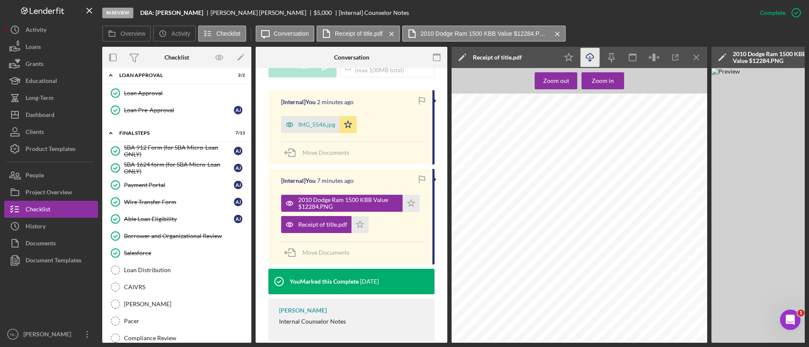
scroll to position [571, 0]
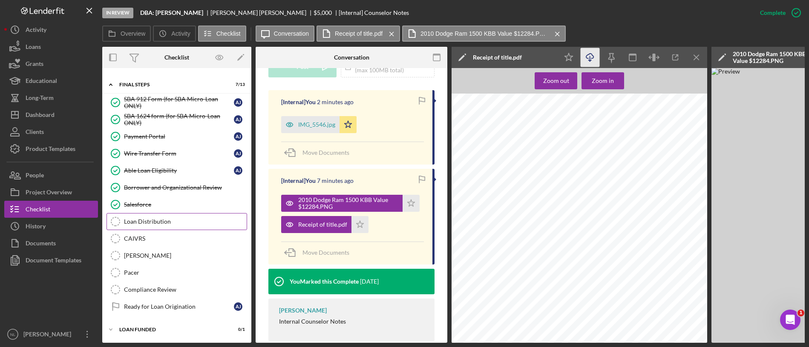
click at [149, 220] on div "Loan Distribution" at bounding box center [185, 221] width 123 height 7
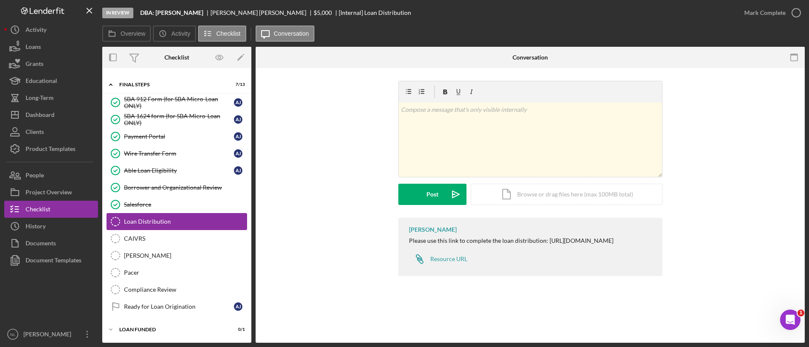
scroll to position [568, 0]
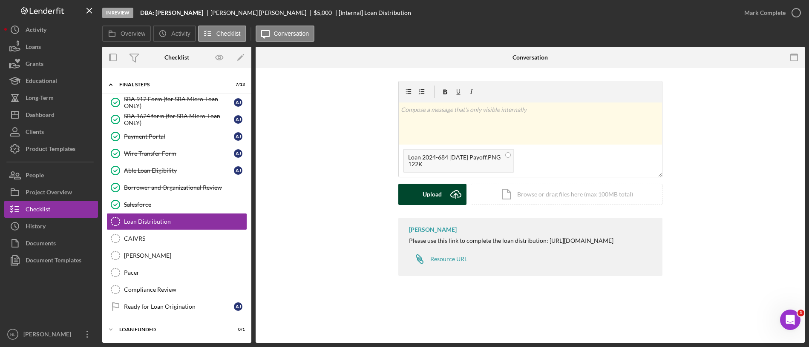
click at [436, 192] on div "Upload" at bounding box center [431, 194] width 19 height 21
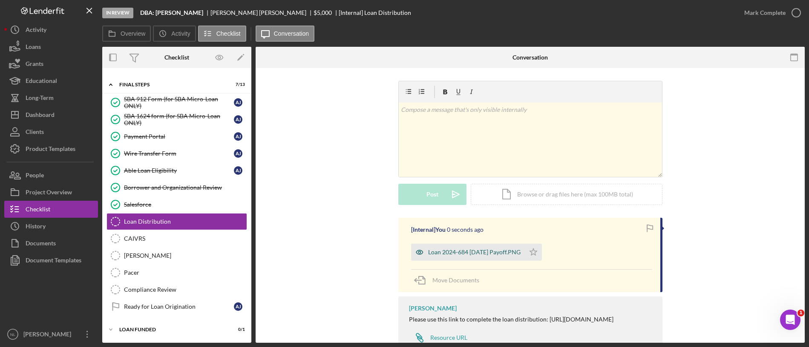
click at [490, 259] on div "Loan 2024-684 [DATE] Payoff.PNG" at bounding box center [468, 252] width 114 height 17
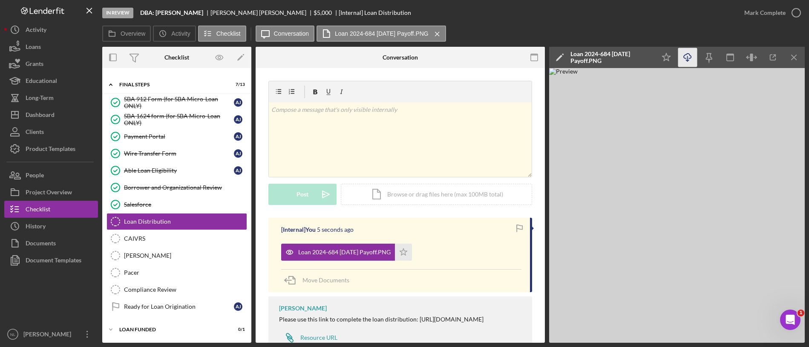
click at [688, 58] on icon "button" at bounding box center [686, 56] width 7 height 5
click at [789, 59] on icon "Icon/Menu Close" at bounding box center [793, 57] width 19 height 19
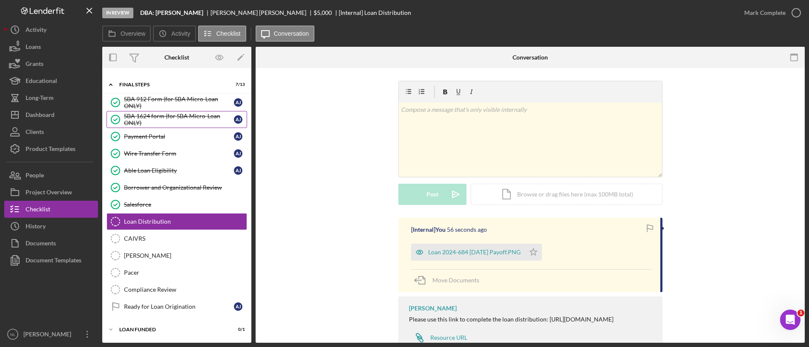
scroll to position [0, 0]
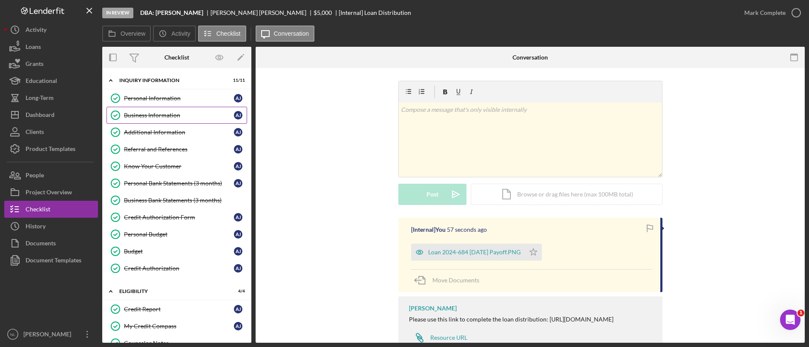
click at [174, 118] on div "Business Information" at bounding box center [179, 115] width 110 height 7
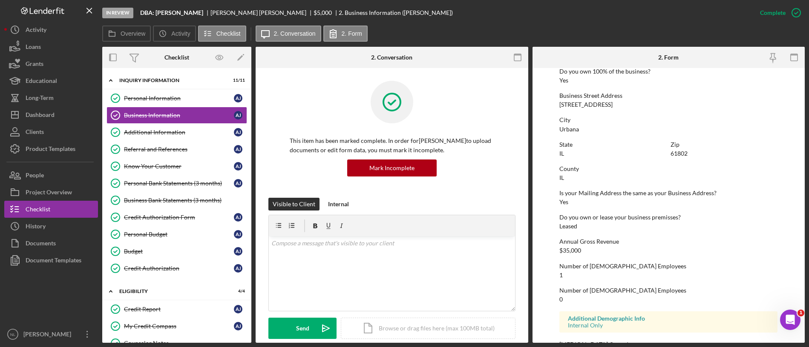
scroll to position [342, 0]
click at [578, 103] on div "[STREET_ADDRESS]" at bounding box center [585, 102] width 53 height 7
copy div "[STREET_ADDRESS]"
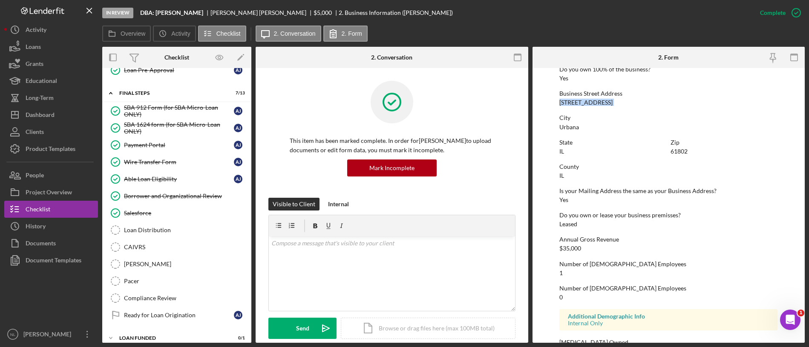
scroll to position [568, 0]
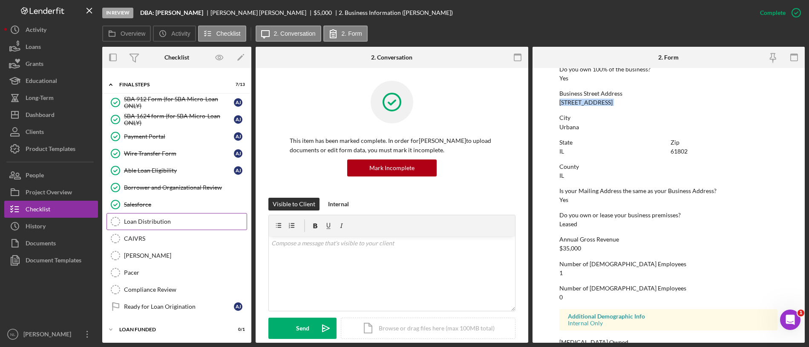
click at [169, 218] on div "Loan Distribution" at bounding box center [185, 221] width 123 height 7
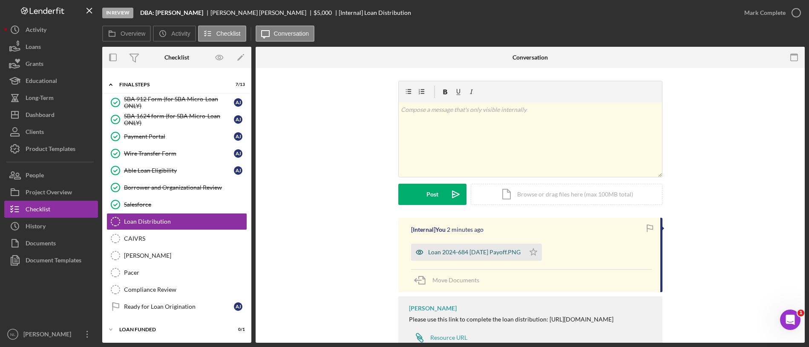
click at [468, 258] on div "Loan 2024-684 [DATE] Payoff.PNG" at bounding box center [468, 252] width 114 height 17
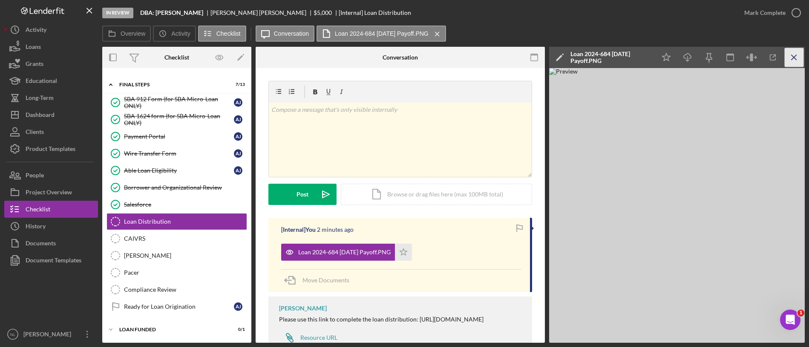
click at [790, 52] on icon "Icon/Menu Close" at bounding box center [793, 57] width 19 height 19
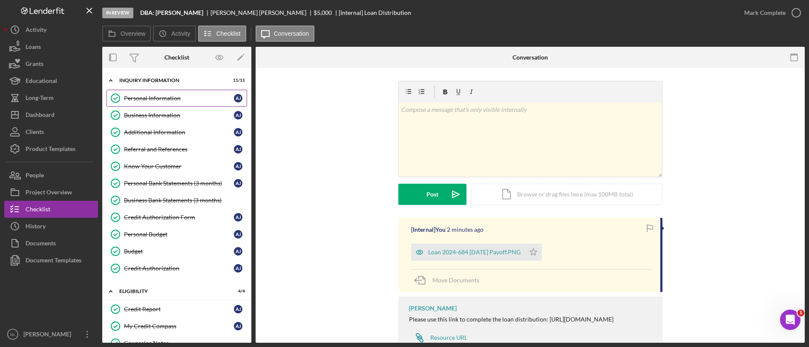
click at [150, 90] on link "Personal Information Personal Information A J" at bounding box center [176, 98] width 141 height 17
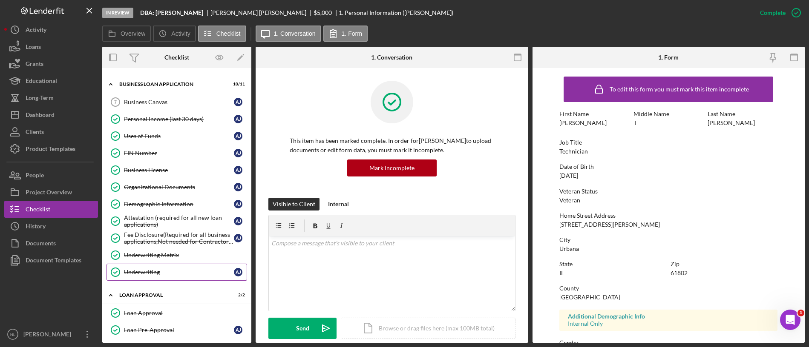
scroll to position [383, 0]
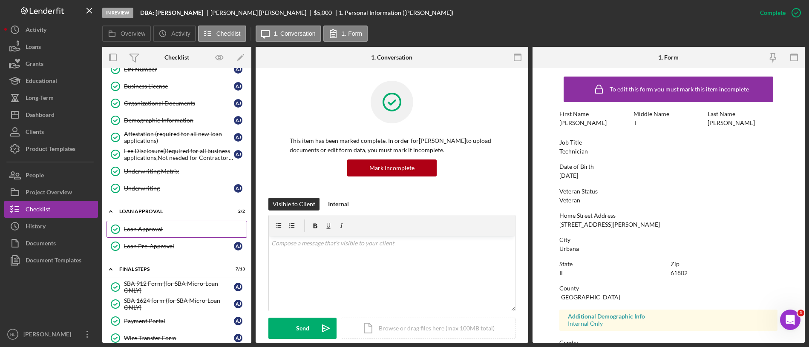
click at [163, 228] on div "Loan Approval" at bounding box center [185, 229] width 123 height 7
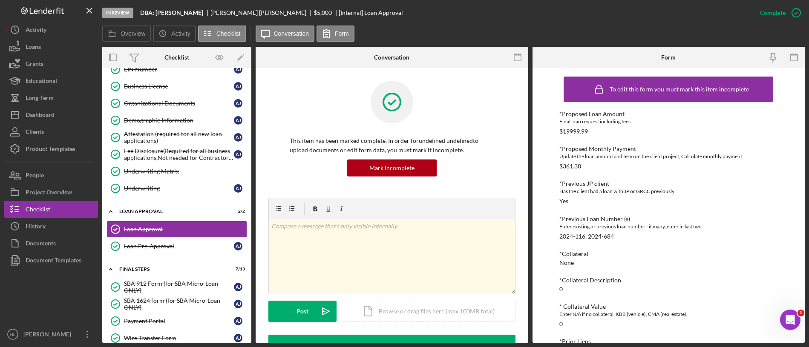
scroll to position [54, 0]
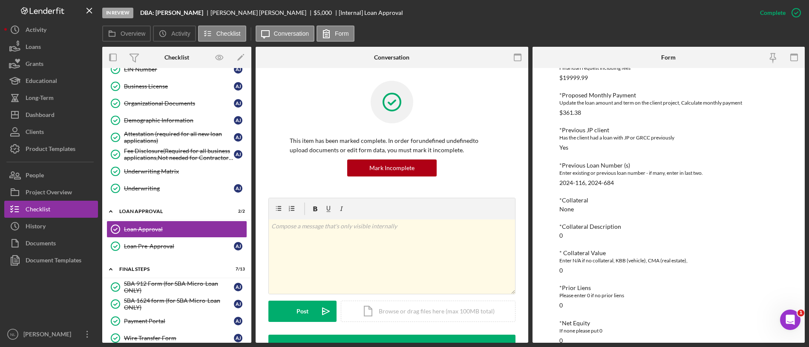
click at [574, 115] on div "$361.38" at bounding box center [570, 112] width 22 height 7
copy div "$361.38"
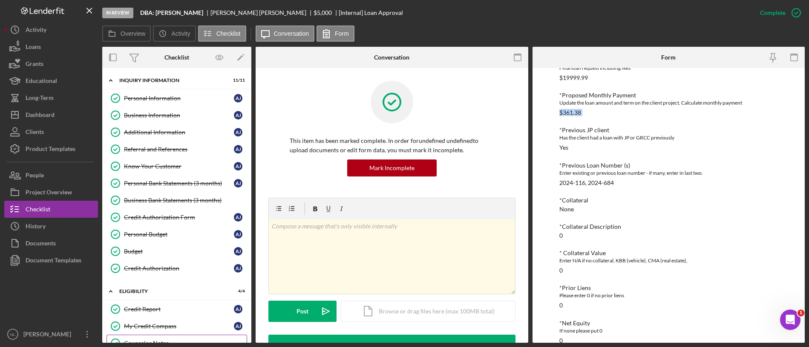
scroll to position [39, 0]
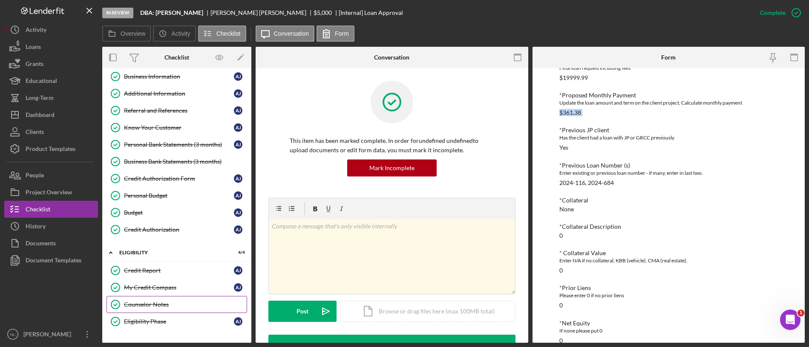
click at [159, 307] on div "Counselor Notes" at bounding box center [185, 304] width 123 height 7
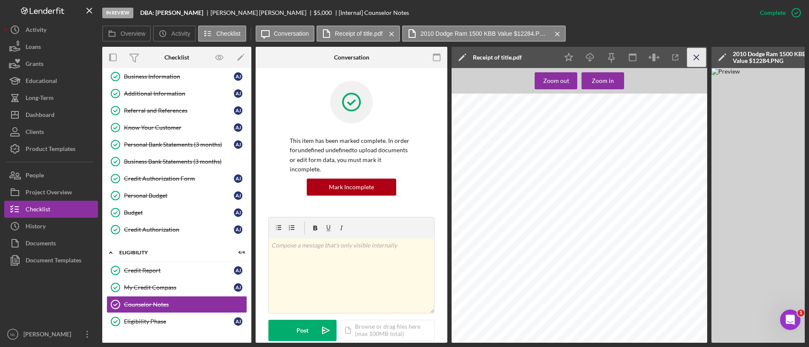
click at [693, 54] on icon "Icon/Menu Close" at bounding box center [696, 57] width 19 height 19
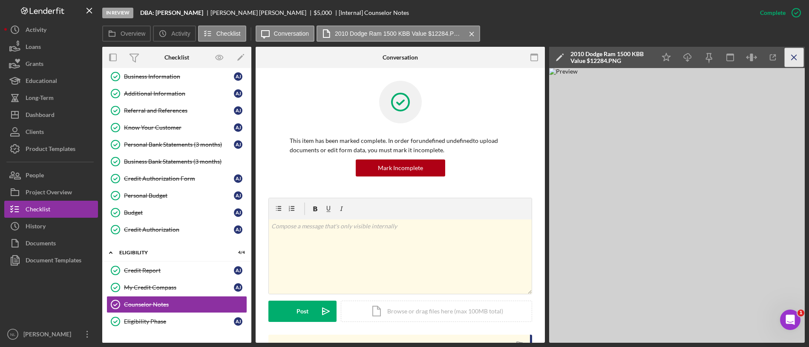
click at [801, 55] on icon "Icon/Menu Close" at bounding box center [793, 57] width 19 height 19
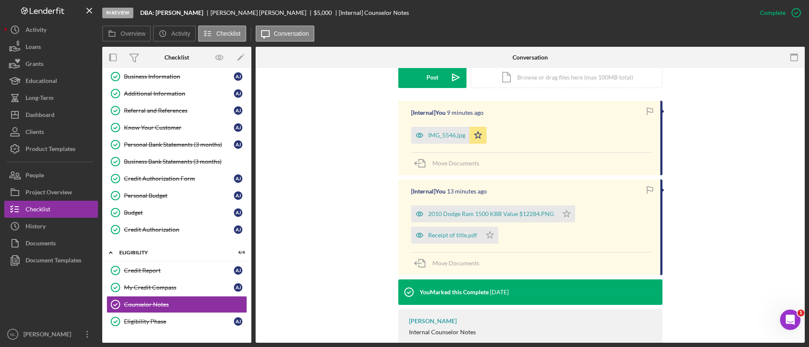
scroll to position [238, 0]
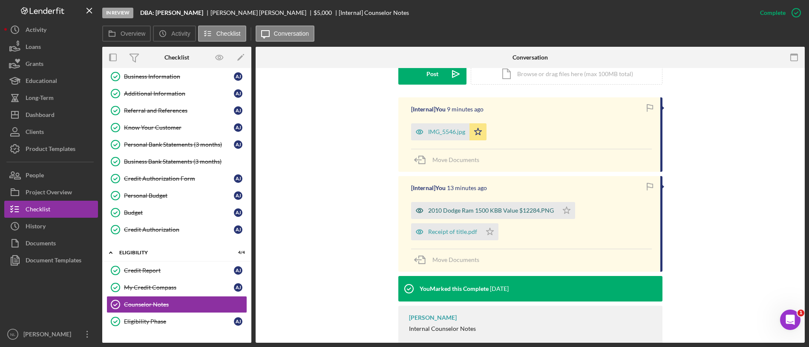
click at [502, 209] on div "2010 Dodge Ram 1500 KBB Value $12284.PNG" at bounding box center [491, 210] width 126 height 7
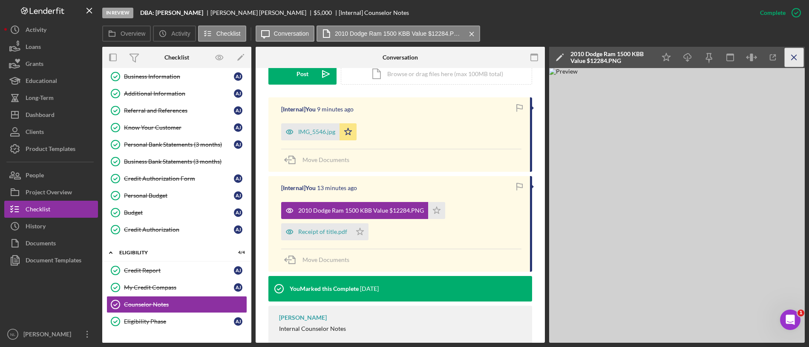
click at [790, 54] on icon "Icon/Menu Close" at bounding box center [793, 57] width 19 height 19
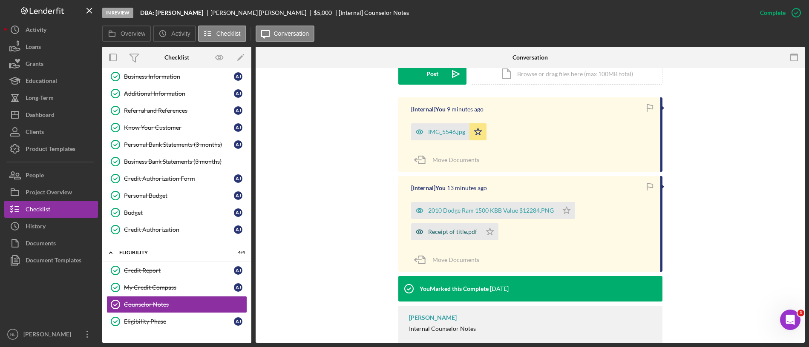
click at [465, 237] on div "Receipt of title.pdf" at bounding box center [446, 232] width 70 height 17
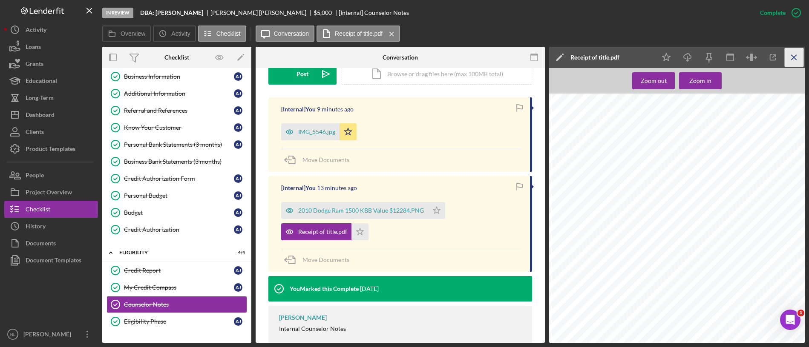
click at [798, 52] on icon "Icon/Menu Close" at bounding box center [793, 57] width 19 height 19
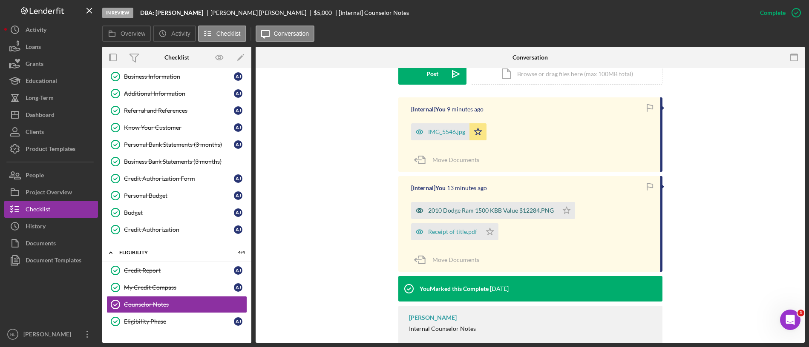
click at [476, 214] on div "2010 Dodge Ram 1500 KBB Value $12284.PNG" at bounding box center [491, 210] width 126 height 7
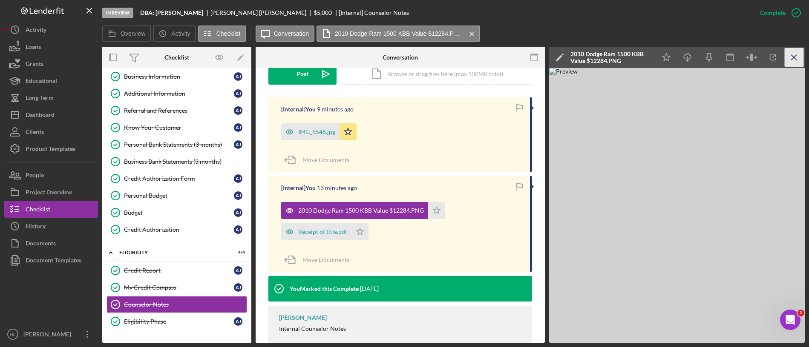
click at [792, 54] on icon "Icon/Menu Close" at bounding box center [793, 57] width 19 height 19
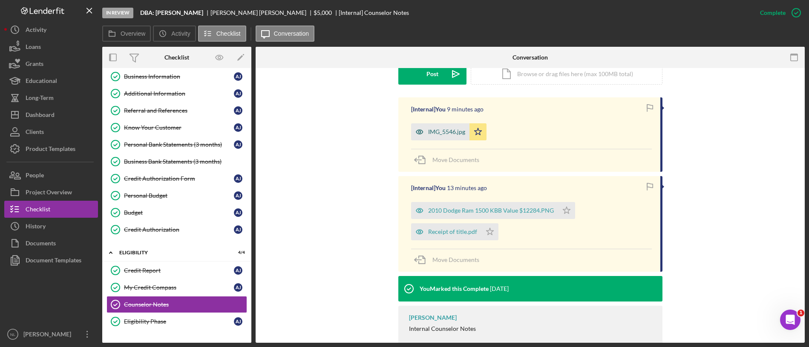
click at [432, 139] on div "IMG_5546.jpg" at bounding box center [440, 131] width 58 height 17
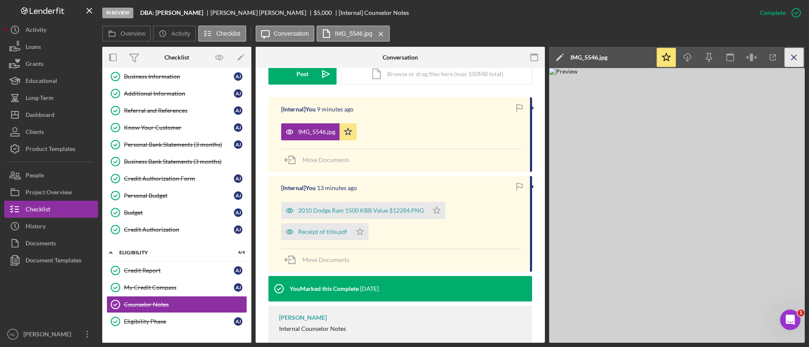
click at [791, 56] on icon "Icon/Menu Close" at bounding box center [793, 57] width 19 height 19
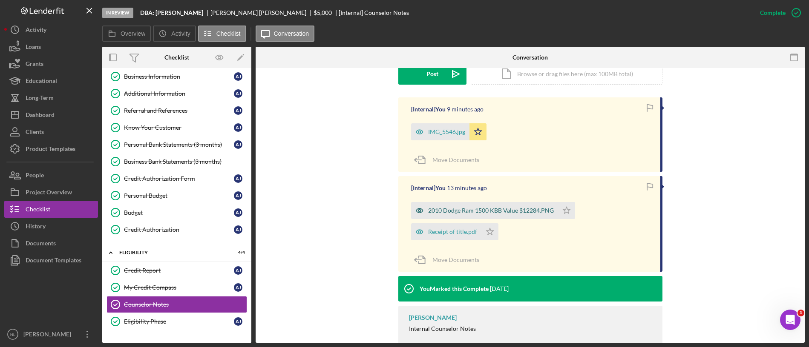
click at [471, 209] on div "2010 Dodge Ram 1500 KBB Value $12284.PNG" at bounding box center [491, 210] width 126 height 7
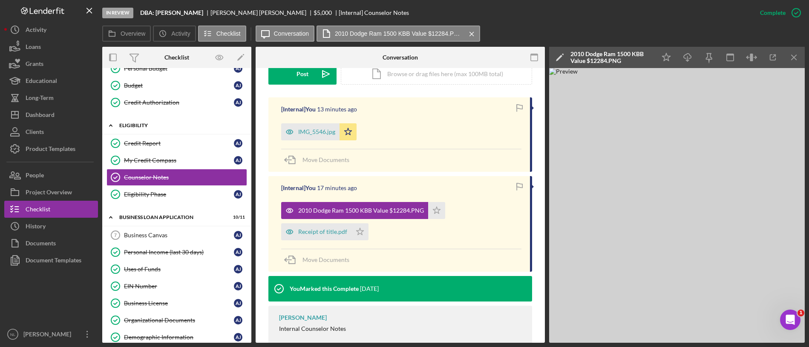
scroll to position [206, 0]
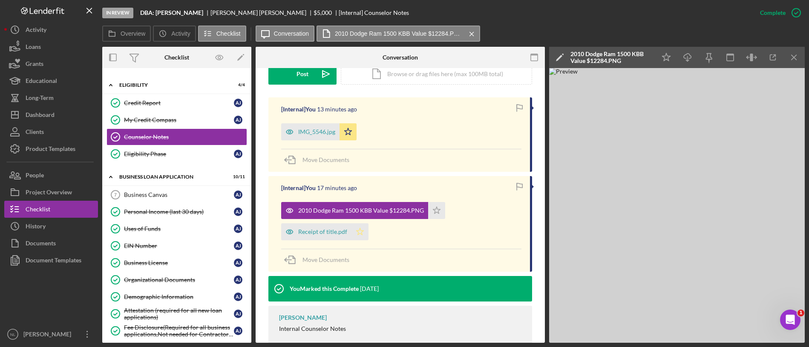
click at [361, 239] on icon "Icon/Star" at bounding box center [359, 232] width 17 height 17
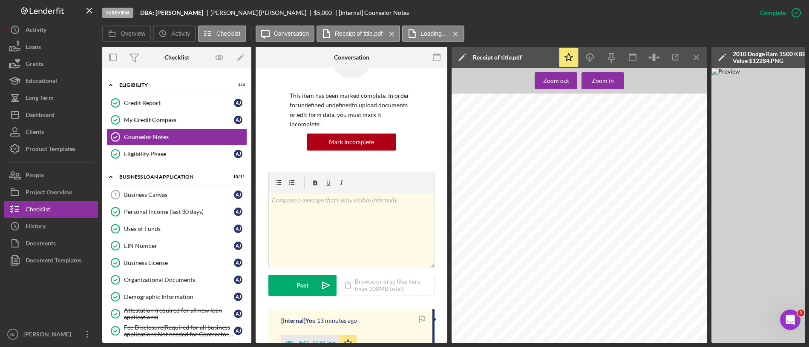
scroll to position [68, 0]
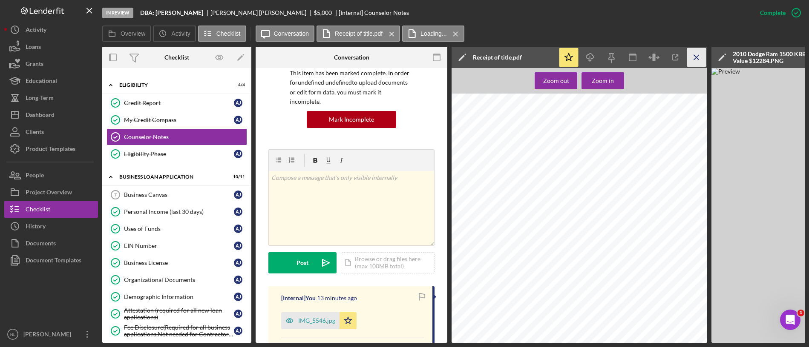
click at [694, 60] on icon "Icon/Menu Close" at bounding box center [696, 57] width 19 height 19
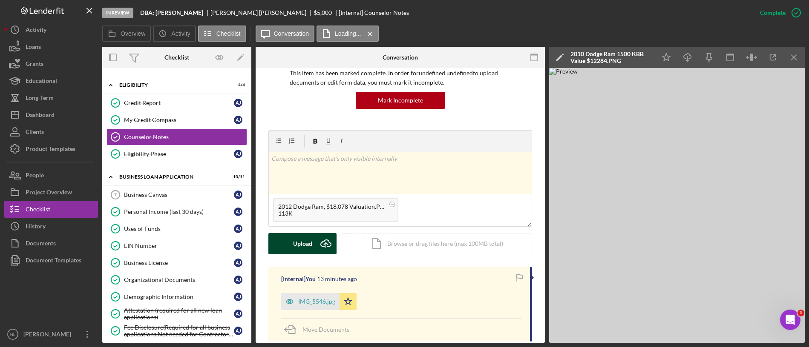
click at [301, 251] on div "Upload" at bounding box center [302, 243] width 19 height 21
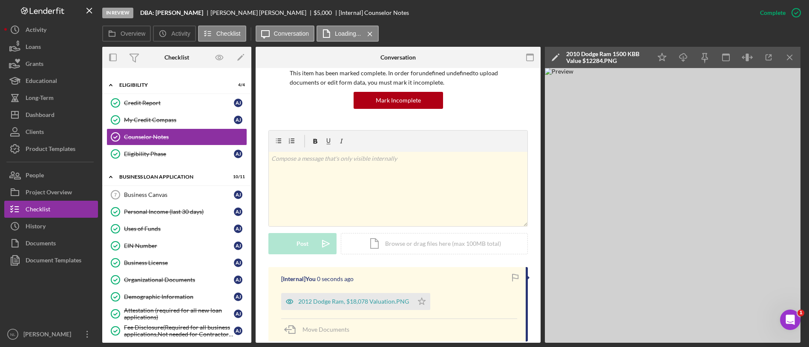
scroll to position [158, 0]
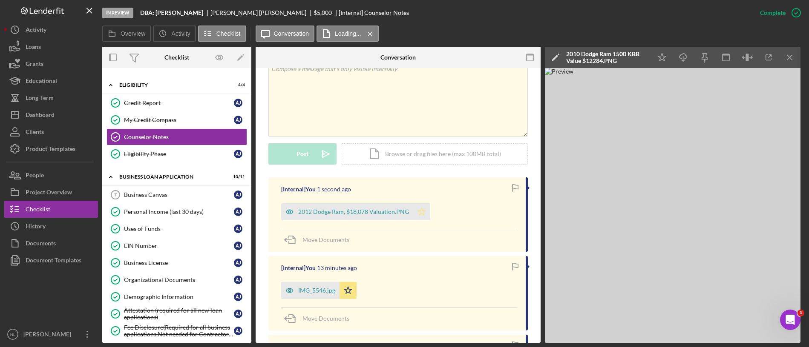
click at [420, 206] on icon "Icon/Star" at bounding box center [421, 212] width 17 height 17
click at [787, 57] on icon "Icon/Menu Close" at bounding box center [789, 57] width 19 height 19
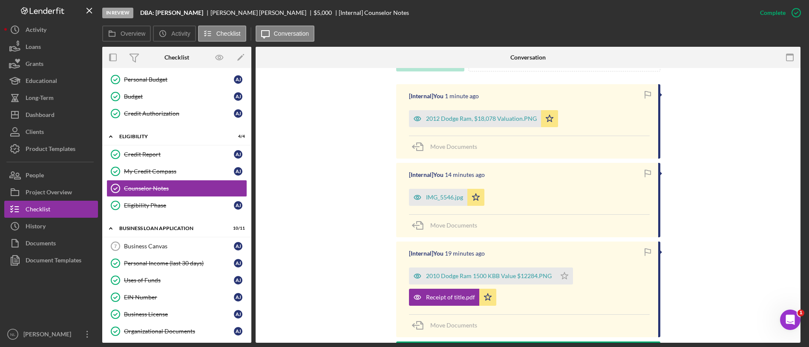
scroll to position [283, 0]
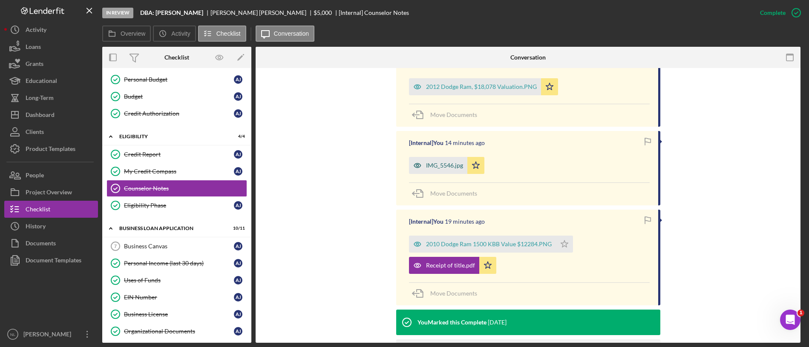
click at [433, 164] on div "IMG_5546.jpg" at bounding box center [444, 165] width 37 height 7
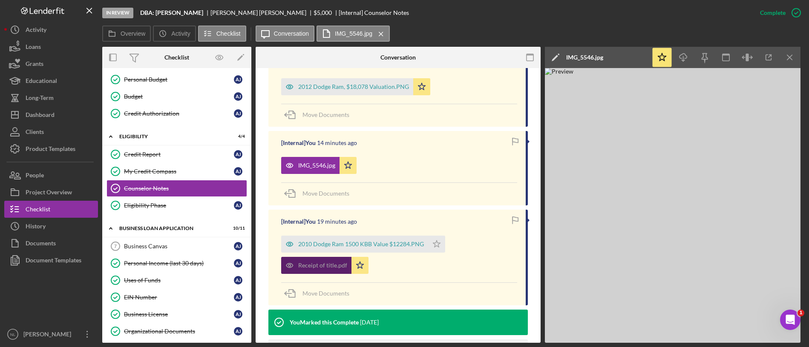
click at [330, 267] on div "Receipt of title.pdf" at bounding box center [322, 265] width 49 height 7
click at [792, 54] on icon "Icon/Menu Close" at bounding box center [789, 57] width 19 height 19
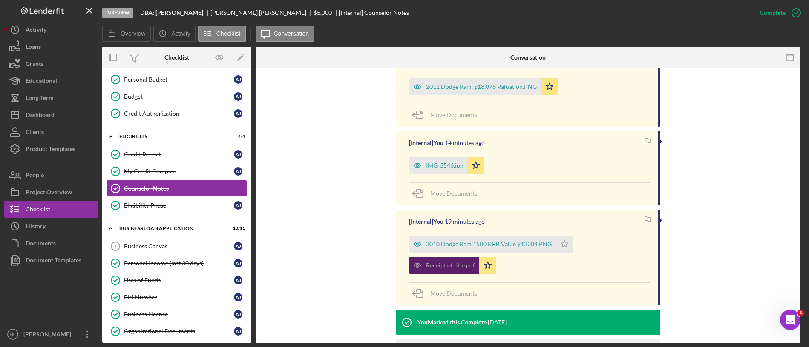
click at [459, 265] on div "Receipt of title.pdf" at bounding box center [450, 265] width 49 height 7
click at [439, 259] on div "Receipt of title.pdf" at bounding box center [444, 265] width 70 height 17
click at [459, 86] on div "2012 Dodge Ram, $18,078 Valuation.PNG" at bounding box center [481, 86] width 111 height 7
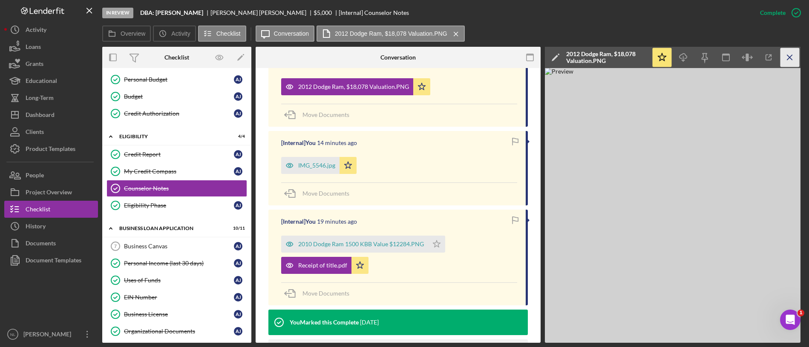
click at [793, 62] on icon "Icon/Menu Close" at bounding box center [789, 57] width 19 height 19
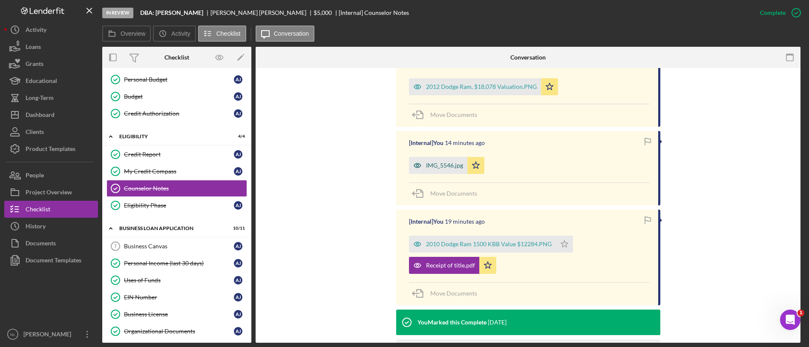
click at [425, 169] on div "IMG_5546.jpg" at bounding box center [438, 165] width 58 height 17
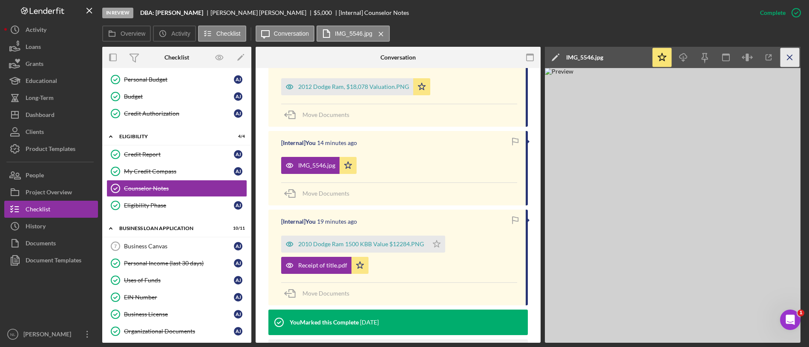
click at [785, 63] on icon "Icon/Menu Close" at bounding box center [789, 57] width 19 height 19
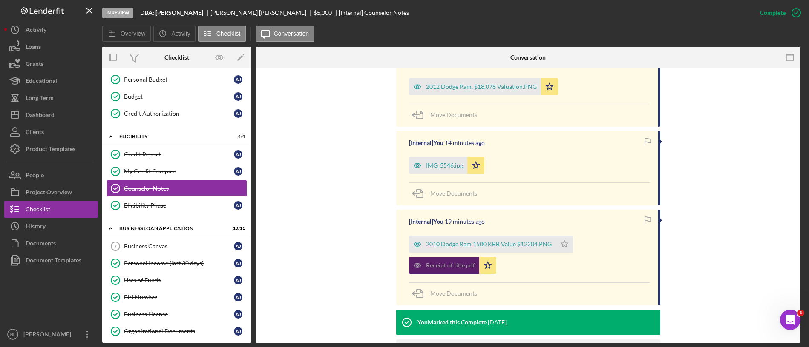
click at [451, 272] on div "Receipt of title.pdf" at bounding box center [444, 265] width 70 height 17
click at [433, 166] on div "IMG_5546.jpg" at bounding box center [444, 165] width 37 height 7
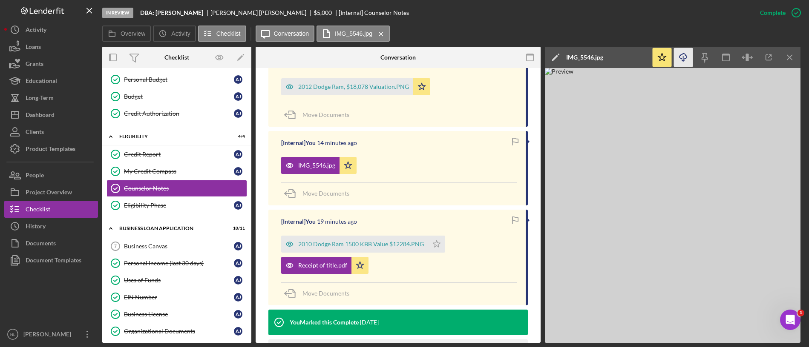
click at [685, 58] on icon "button" at bounding box center [682, 56] width 7 height 5
click at [56, 176] on button "People" at bounding box center [51, 175] width 94 height 17
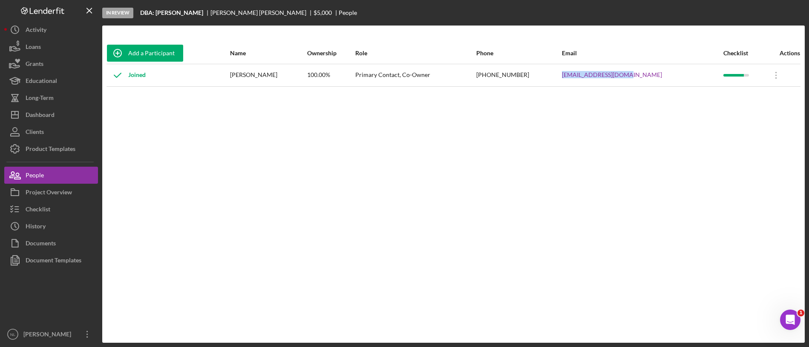
drag, startPoint x: 666, startPoint y: 77, endPoint x: 587, endPoint y: 74, distance: 79.3
click at [587, 74] on tr "Joined Anthony Jones 100.00% Primary Contact, Co-Owner (254) 285-8264 spcjones2…" at bounding box center [453, 75] width 694 height 23
copy tr "spcjones22@gmail.com"
click at [70, 212] on button "Checklist" at bounding box center [51, 209] width 94 height 17
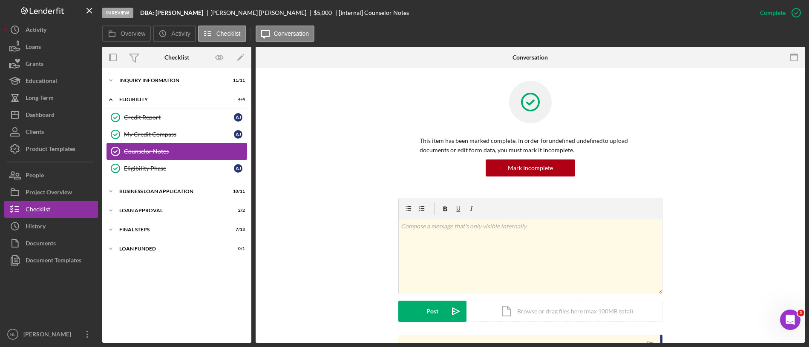
click at [165, 152] on div "Counselor Notes" at bounding box center [185, 151] width 123 height 7
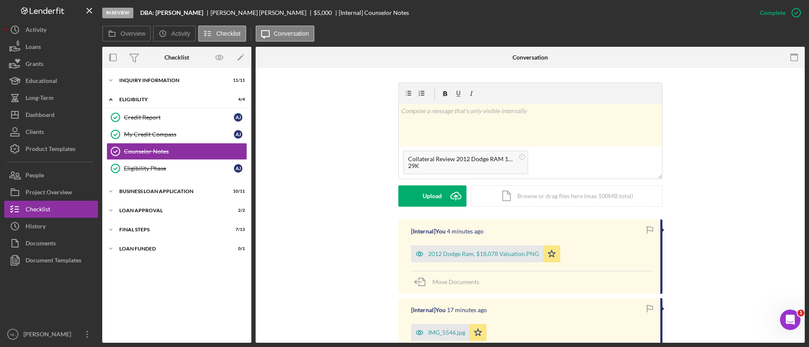
scroll to position [119, 0]
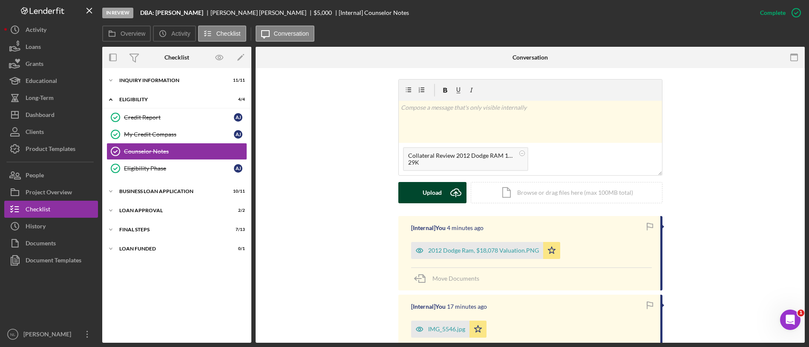
click at [418, 190] on button "Upload Icon/Upload" at bounding box center [432, 192] width 68 height 21
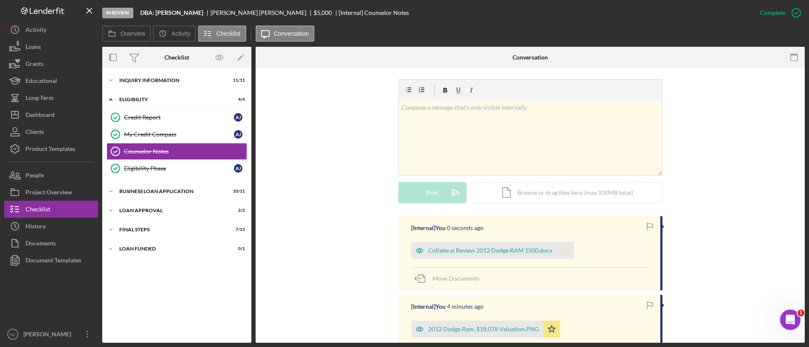
click at [567, 254] on icon "Icon/Star" at bounding box center [564, 250] width 17 height 17
click at [135, 190] on div "BUSINESS LOAN APPLICATION" at bounding box center [179, 191] width 121 height 5
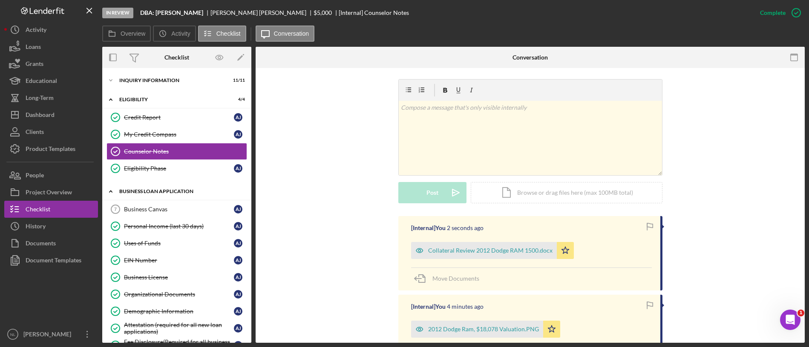
scroll to position [111, 0]
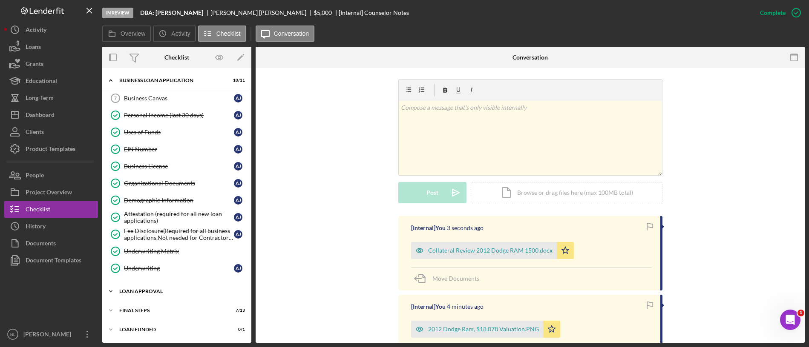
click at [151, 287] on div "Icon/Expander Loan Approval 2 / 2" at bounding box center [176, 291] width 149 height 17
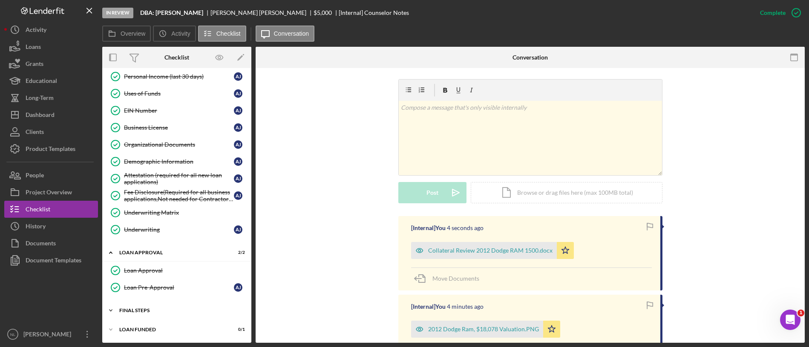
click at [151, 307] on div "Icon/Expander Final Steps 7 / 13" at bounding box center [176, 310] width 149 height 17
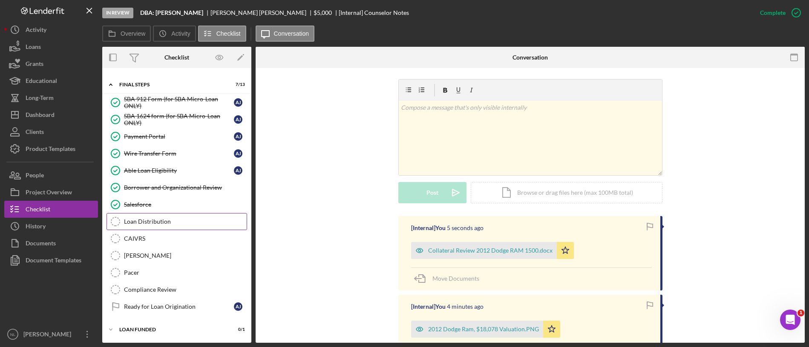
click at [158, 218] on div "Loan Distribution" at bounding box center [185, 221] width 123 height 7
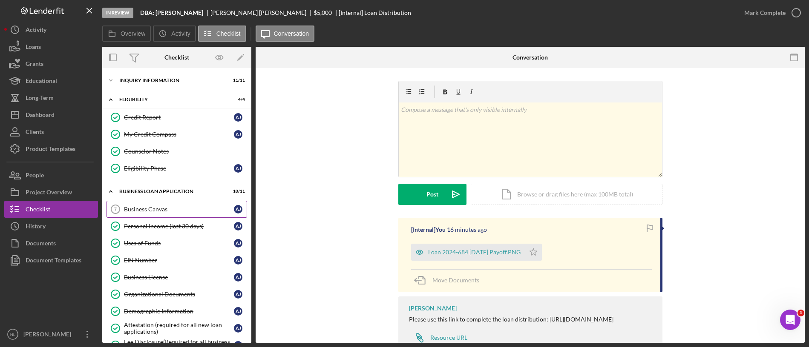
click at [178, 203] on link "Business Canvas 7 Business Canvas A J" at bounding box center [176, 209] width 141 height 17
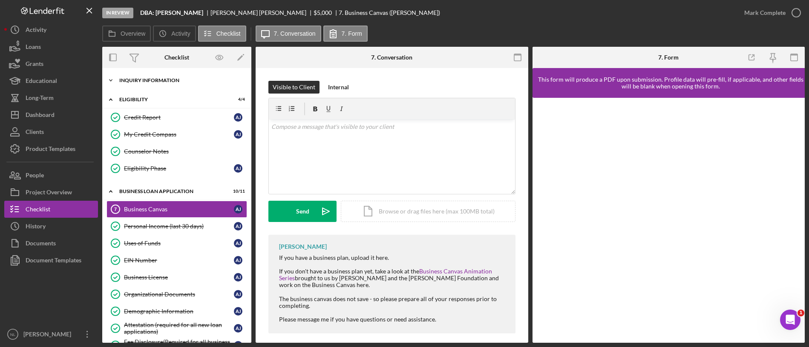
click at [163, 82] on div "INQUIRY INFORMATION" at bounding box center [179, 80] width 121 height 5
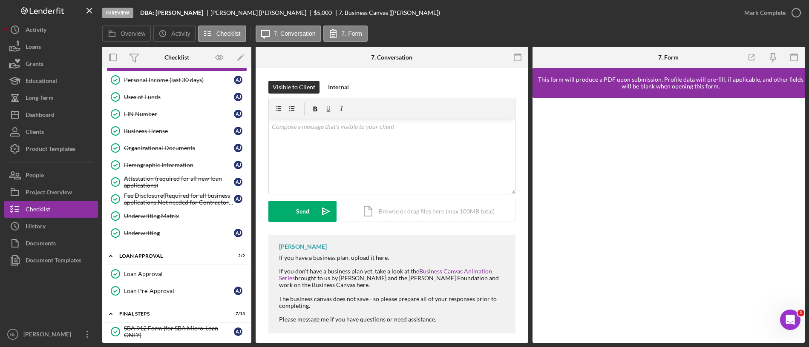
scroll to position [568, 0]
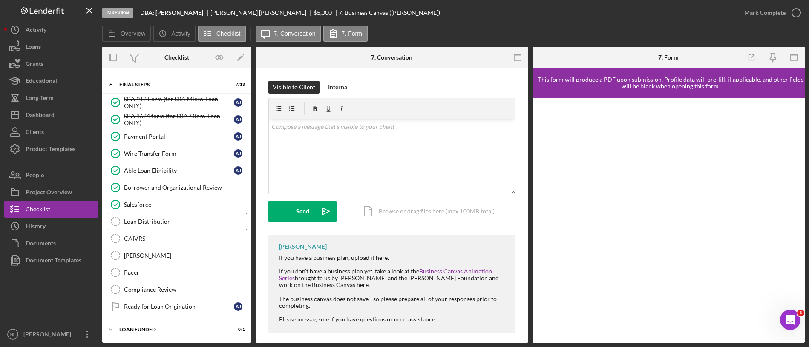
click at [169, 219] on div "Loan Distribution" at bounding box center [185, 221] width 123 height 7
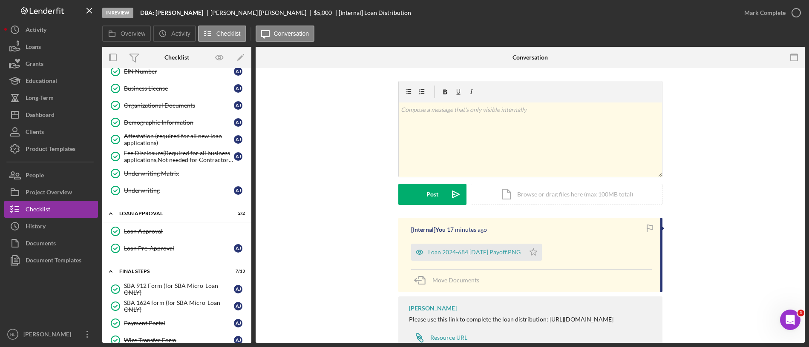
scroll to position [36, 0]
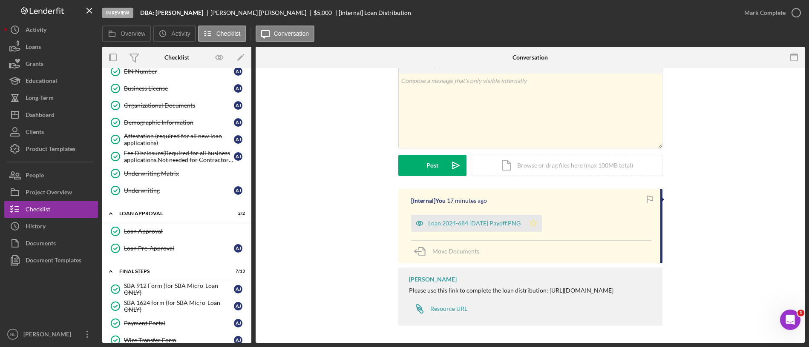
click at [533, 220] on polygon "button" at bounding box center [532, 223] width 7 height 7
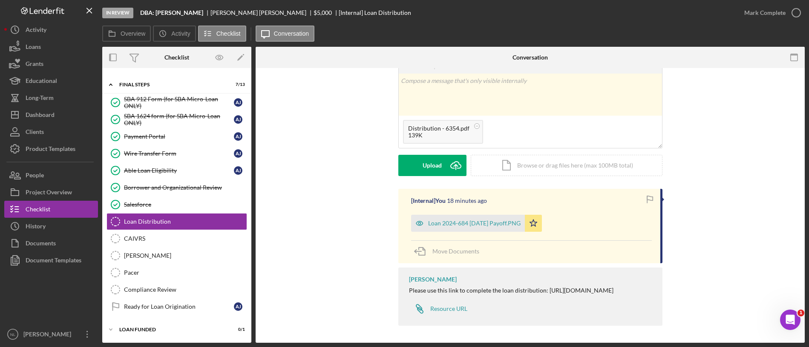
scroll to position [0, 0]
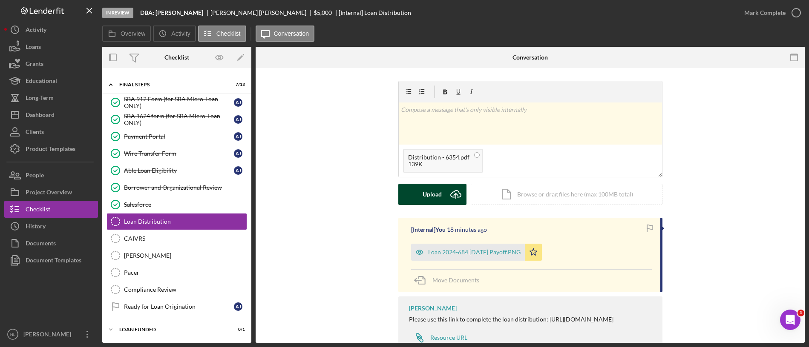
click at [439, 192] on div "Upload" at bounding box center [431, 194] width 19 height 21
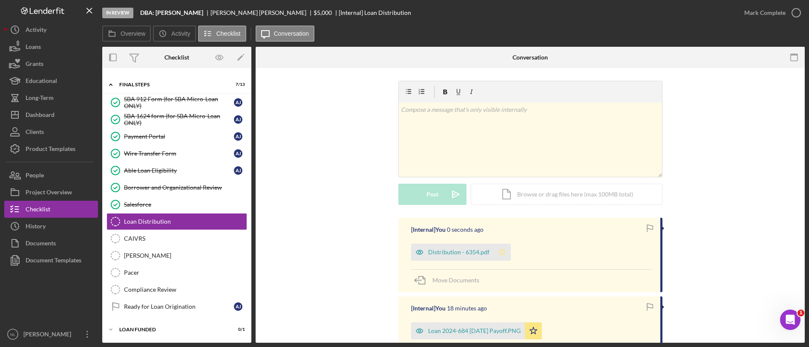
click at [495, 256] on icon "Icon/Star" at bounding box center [501, 252] width 17 height 17
click at [766, 17] on div "Mark Complete" at bounding box center [764, 12] width 41 height 17
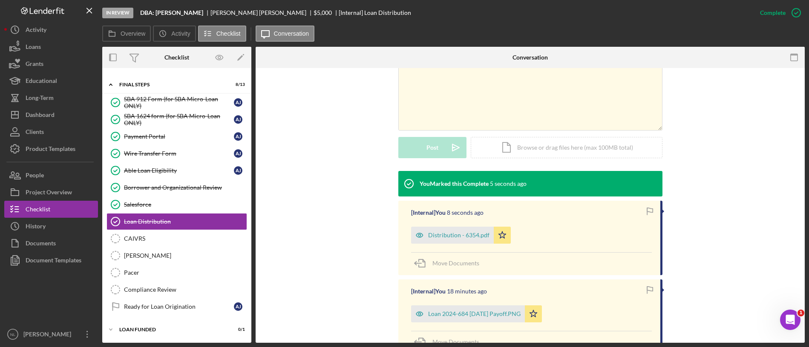
scroll to position [174, 0]
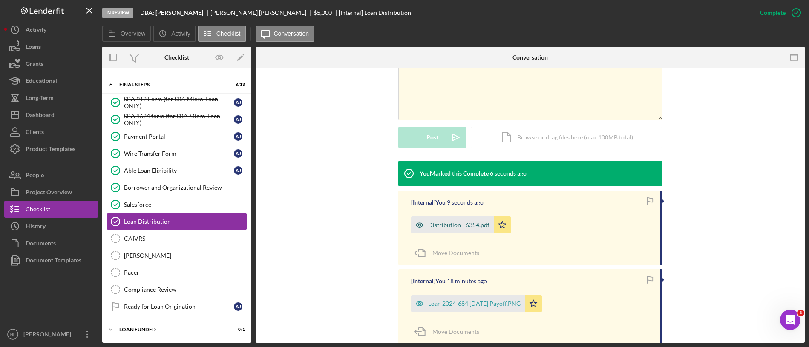
click at [430, 224] on div "Distribution - 6354.pdf" at bounding box center [458, 225] width 61 height 7
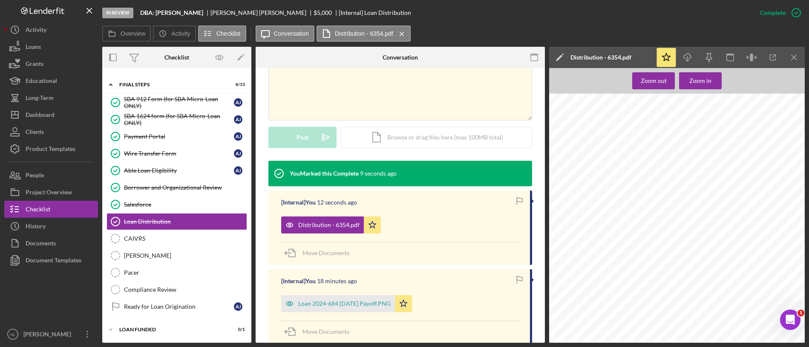
scroll to position [1216, 0]
click at [634, 275] on span "underwriting. The lenderfit file would not let me change to another amount so i…" at bounding box center [661, 274] width 176 height 5
drag, startPoint x: 634, startPoint y: 275, endPoint x: 675, endPoint y: 273, distance: 40.5
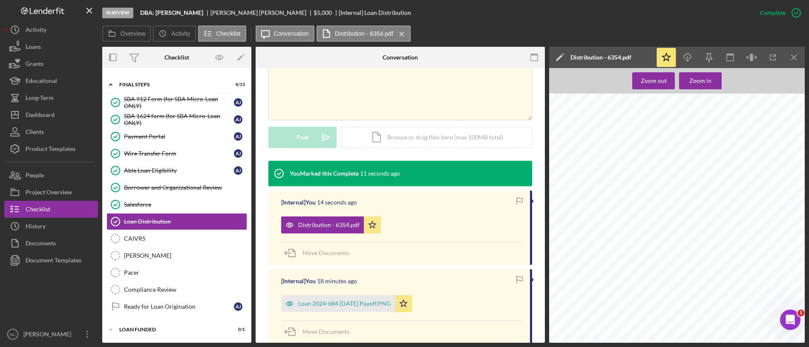
click at [675, 273] on span "underwriting. The lenderfit file would not let me change to another amount so i…" at bounding box center [661, 274] width 176 height 5
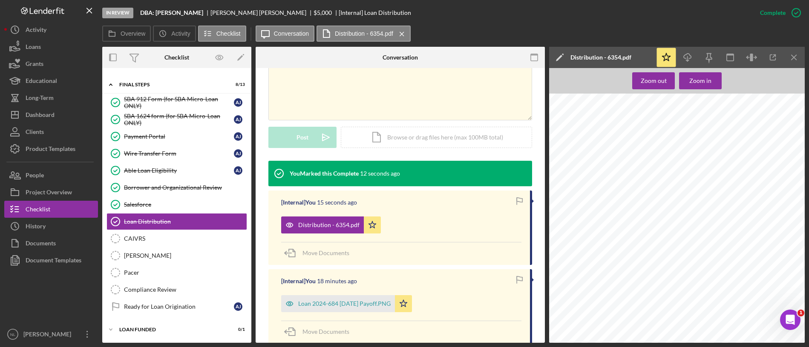
click at [675, 273] on span "underwriting. The lenderfit file would not let me change to another amount so i…" at bounding box center [661, 274] width 176 height 5
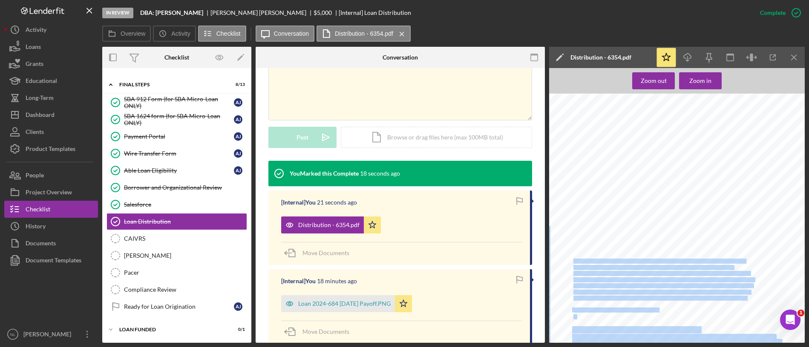
drag, startPoint x: 574, startPoint y: 263, endPoint x: 749, endPoint y: 289, distance: 177.4
copy div "Step up loan will be paying off loan 2024-684 and we will be transferring the 2…"
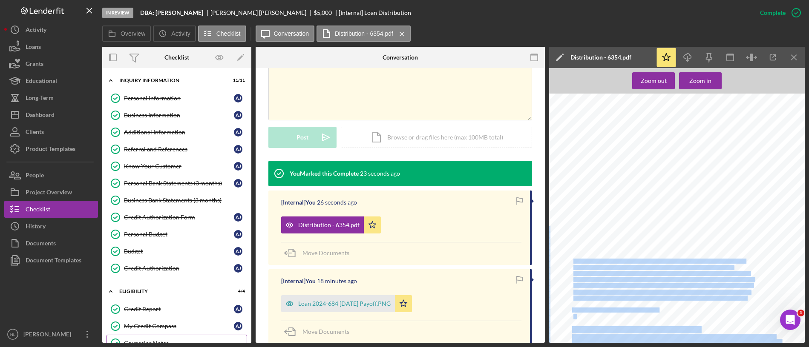
scroll to position [100, 0]
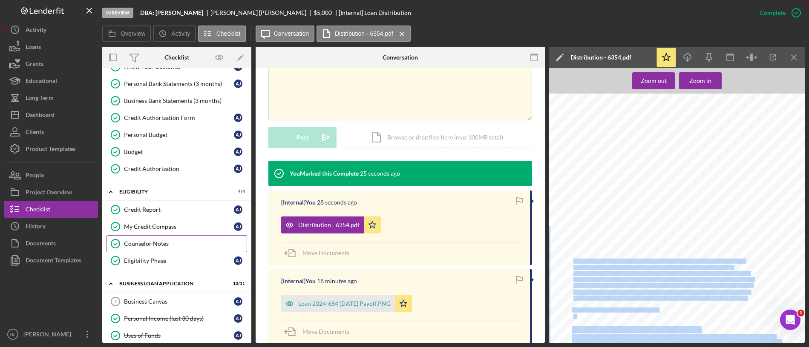
click at [162, 248] on link "Counselor Notes Counselor Notes" at bounding box center [176, 243] width 141 height 17
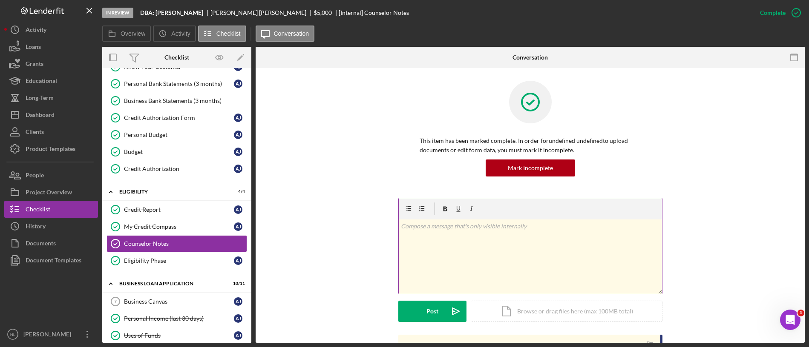
click at [429, 239] on div "v Color teal Color pink Remove color Add row above Add row below Add column bef…" at bounding box center [530, 257] width 263 height 75
click at [413, 242] on span "underwriting. The lenderfit file would not let me change to another amount so i…" at bounding box center [519, 245] width 237 height 7
click at [453, 252] on span "The distribution and approval reflect the correct amount $19,999.99. All the co…" at bounding box center [523, 255] width 244 height 7
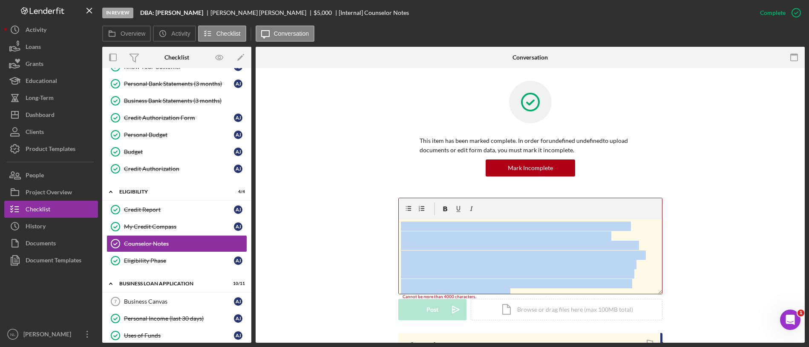
click at [453, 252] on span "The distribution and approval reflect the correct amount $19,999.99. All the co…" at bounding box center [523, 255] width 244 height 7
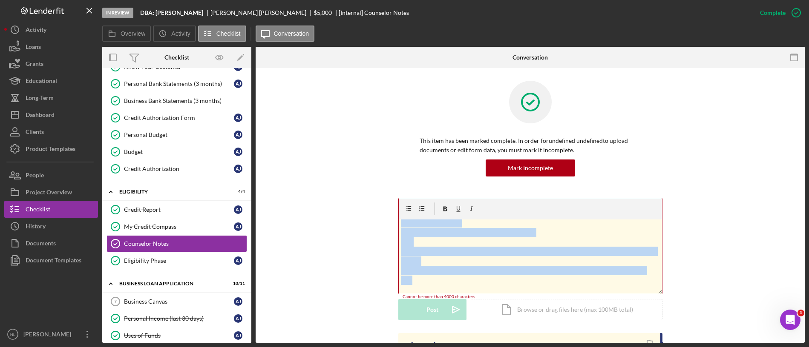
click at [439, 282] on p "Step up loan will be paying off loan 2024-684 and we will be transferring the 2…" at bounding box center [530, 108] width 258 height 354
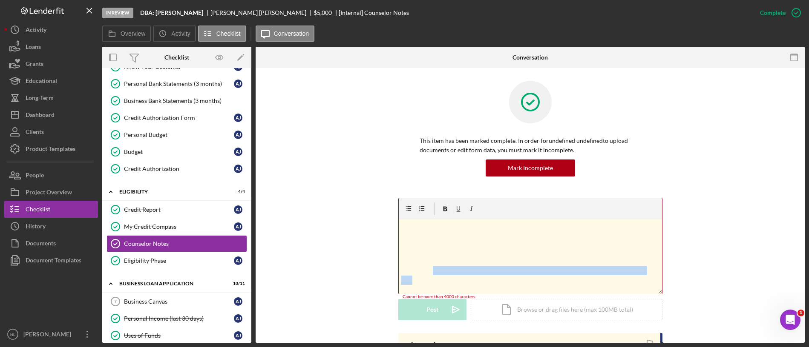
drag, startPoint x: 440, startPoint y: 282, endPoint x: 431, endPoint y: 271, distance: 13.6
click at [431, 271] on p "Step up loan will be paying off loan 2024-684 and we will be transferring the 2…" at bounding box center [530, 108] width 258 height 354
click at [522, 245] on p "Step up loan will be paying off loan 2024-684 and we will be transferring the 2…" at bounding box center [530, 108] width 258 height 354
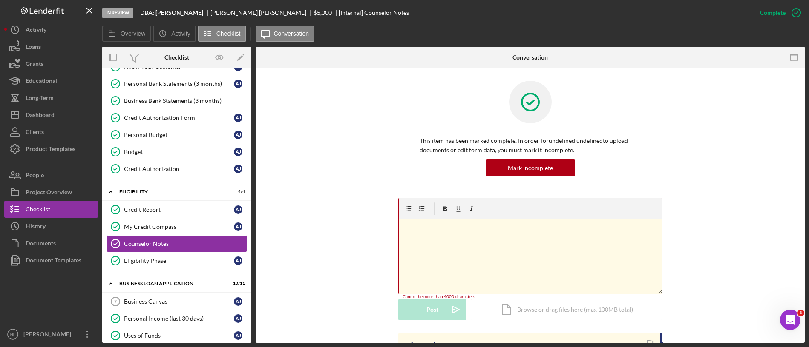
click at [522, 245] on span "underwriting. The lenderfit file would not let me change to another amount so i…" at bounding box center [519, 245] width 237 height 7
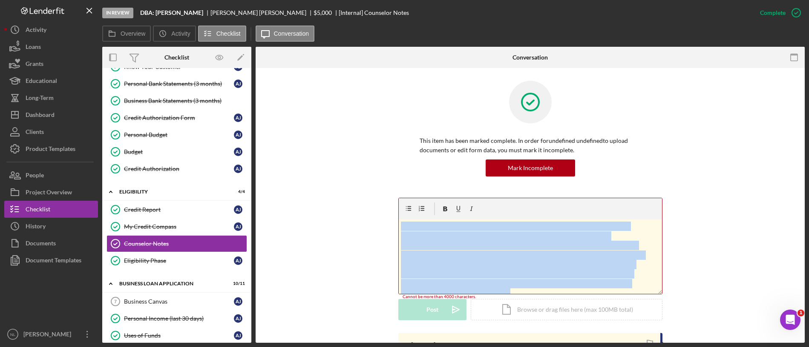
click at [522, 245] on span "underwriting. The lenderfit file would not let me change to another amount so i…" at bounding box center [519, 245] width 237 height 7
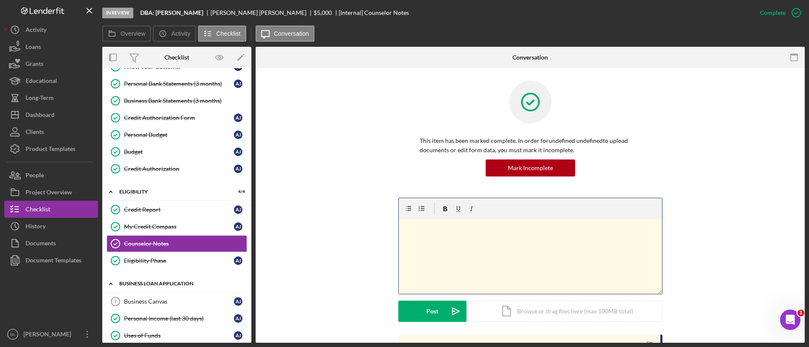
scroll to position [568, 0]
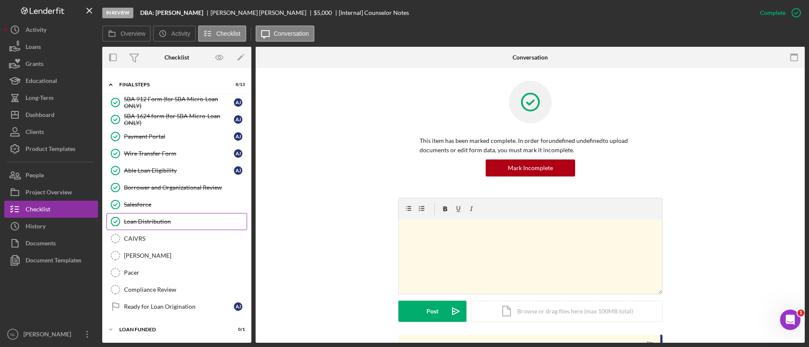
click at [144, 224] on div "Loan Distribution" at bounding box center [185, 221] width 123 height 7
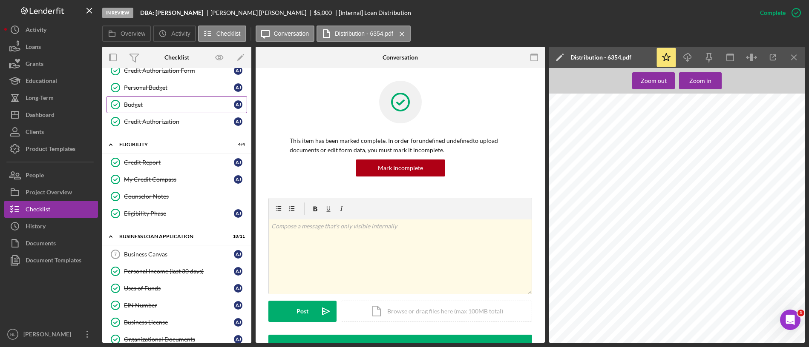
scroll to position [210, 0]
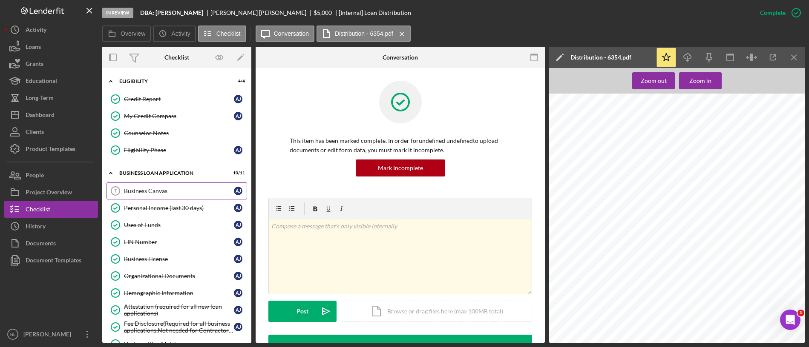
click at [147, 184] on link "Business Canvas 7 Business Canvas A J" at bounding box center [176, 191] width 141 height 17
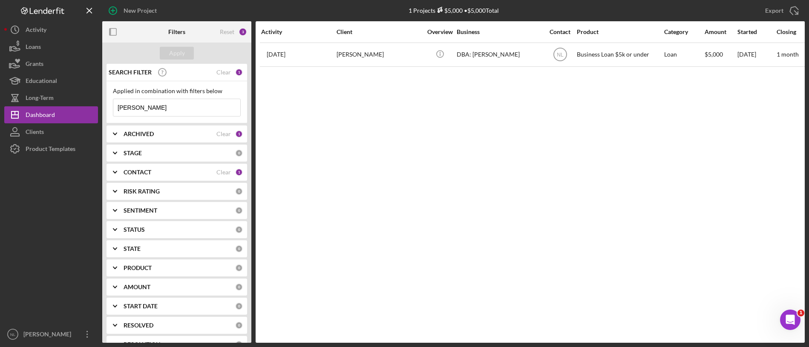
click at [170, 109] on input "[PERSON_NAME]" at bounding box center [176, 107] width 127 height 17
click at [170, 109] on input "anthony jones" at bounding box center [176, 107] width 127 height 17
click at [157, 132] on div "ARCHIVED" at bounding box center [169, 134] width 93 height 7
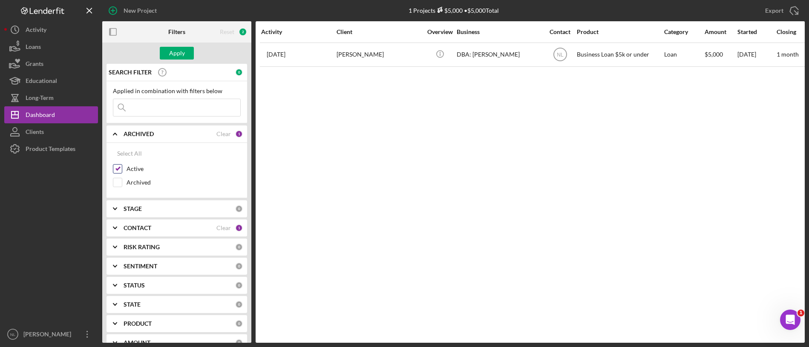
click at [120, 166] on input "Active" at bounding box center [117, 169] width 9 height 9
checkbox input "false"
click at [117, 184] on input "Archived" at bounding box center [117, 182] width 9 height 9
checkbox input "true"
click at [123, 225] on icon "Icon/Expander" at bounding box center [114, 228] width 21 height 21
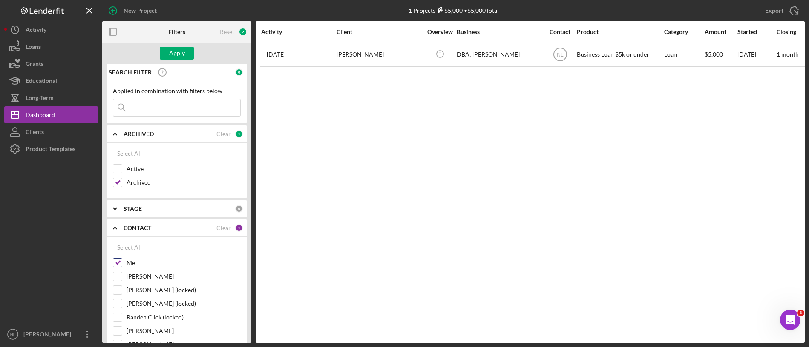
click at [117, 261] on input "Me" at bounding box center [117, 263] width 9 height 9
checkbox input "false"
click at [148, 112] on input at bounding box center [176, 107] width 127 height 17
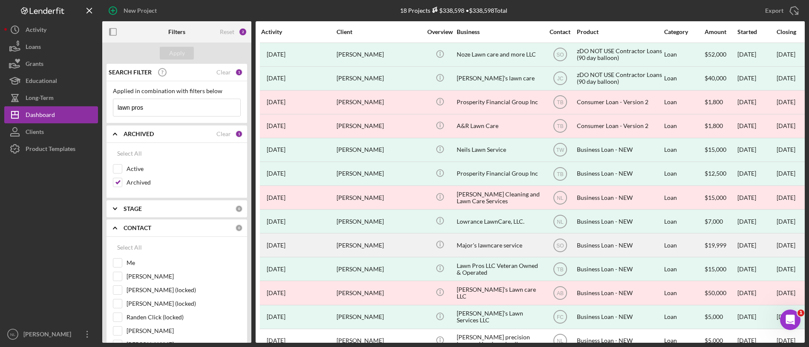
scroll to position [14, 0]
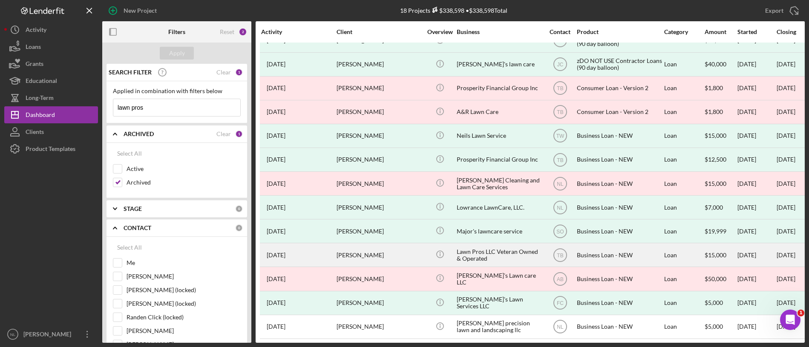
type input "lawn pros"
click at [357, 255] on div "[PERSON_NAME]" at bounding box center [378, 255] width 85 height 23
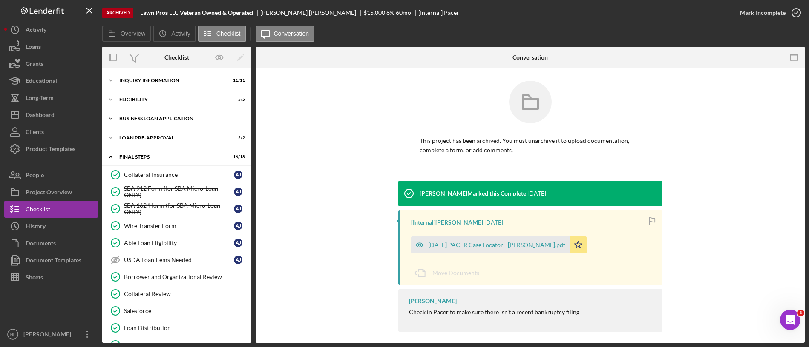
click at [161, 119] on div "BUSINESS LOAN APPLICATION" at bounding box center [179, 118] width 121 height 5
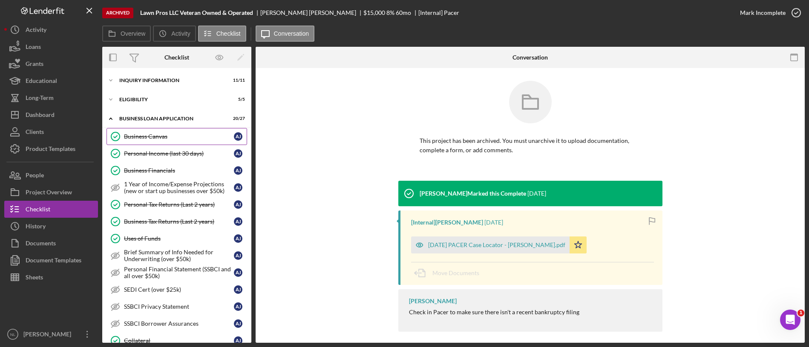
click at [163, 132] on link "Business Canvas Business Canvas A J" at bounding box center [176, 136] width 141 height 17
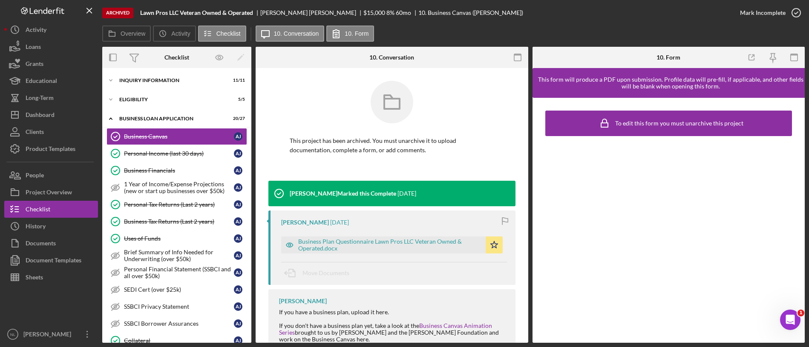
scroll to position [62, 0]
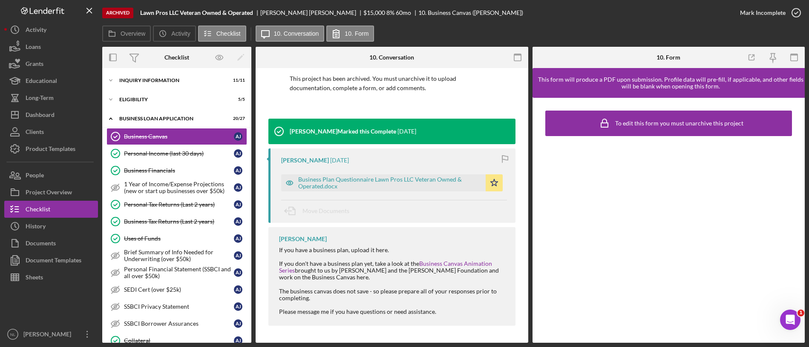
click at [367, 181] on div "Business Plan Questionnaire Lawn Pros LLC Veteran Owned & Operated.docx" at bounding box center [389, 183] width 183 height 14
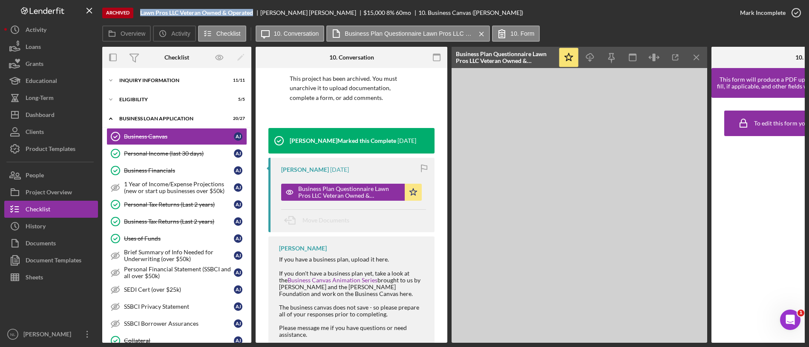
drag, startPoint x: 255, startPoint y: 11, endPoint x: 145, endPoint y: 14, distance: 109.5
click at [145, 14] on b "Lawn Pros LLC Veteran Owned & Operated" at bounding box center [196, 12] width 113 height 7
drag, startPoint x: 145, startPoint y: 14, endPoint x: 135, endPoint y: 15, distance: 9.8
click at [135, 15] on div "Archived Lawn Pros LLC Veteran Owned & Operated Anthony Jones $15,000 8 % 60 mo…" at bounding box center [416, 13] width 629 height 26
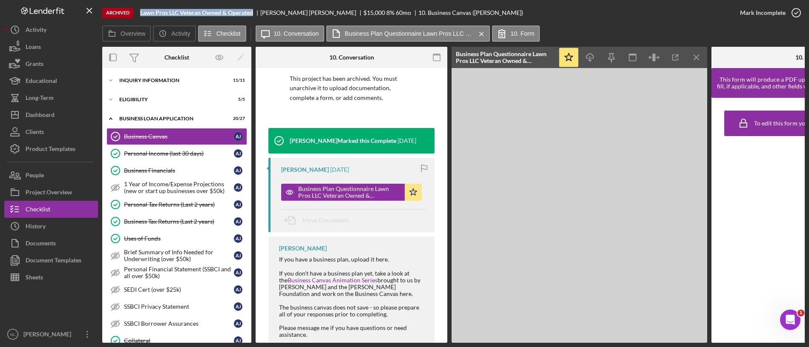
drag, startPoint x: 138, startPoint y: 11, endPoint x: 255, endPoint y: 14, distance: 116.7
click at [255, 14] on div "Archived Lawn Pros LLC Veteran Owned & Operated Anthony Jones $15,000 8 % 60 mo…" at bounding box center [416, 13] width 629 height 26
copy b "Lawn Pros LLC Veteran Owned & Operated"
click at [160, 84] on div "Icon/Expander INQUIRY INFORMATION 11 / 11" at bounding box center [176, 80] width 149 height 17
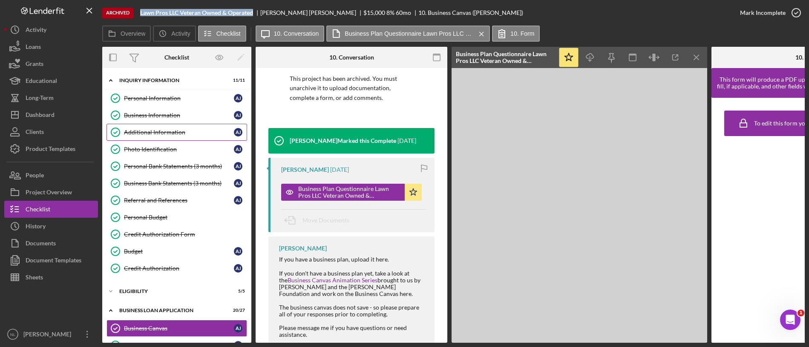
click at [164, 125] on link "Additional Information Additional Information A J" at bounding box center [176, 132] width 141 height 17
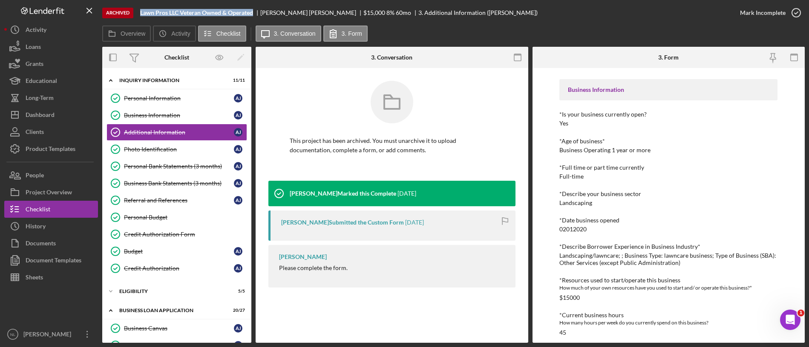
scroll to position [127, 0]
click at [579, 232] on div "Personal Information *Mobile Phone 2542858264 Phone What is the best number to …" at bounding box center [668, 251] width 218 height 537
click at [576, 230] on div "02012020" at bounding box center [572, 229] width 27 height 7
copy div "02012020"
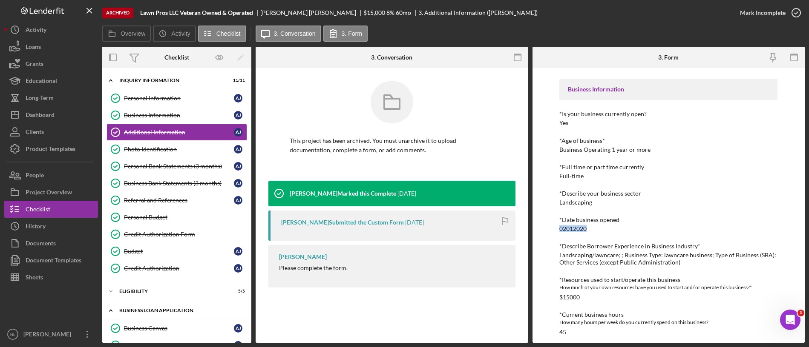
click at [167, 309] on div "BUSINESS LOAN APPLICATION" at bounding box center [179, 310] width 121 height 5
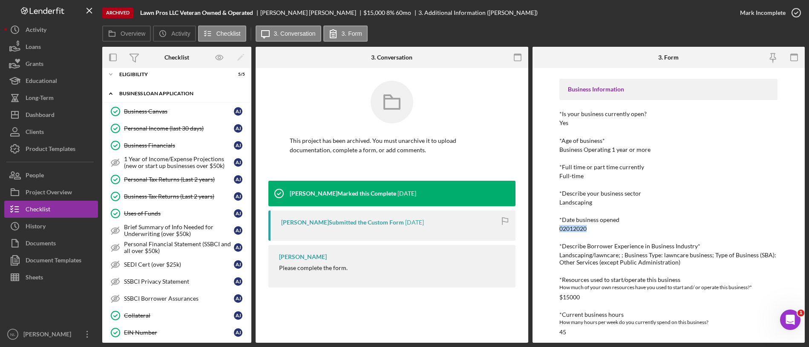
scroll to position [224, 0]
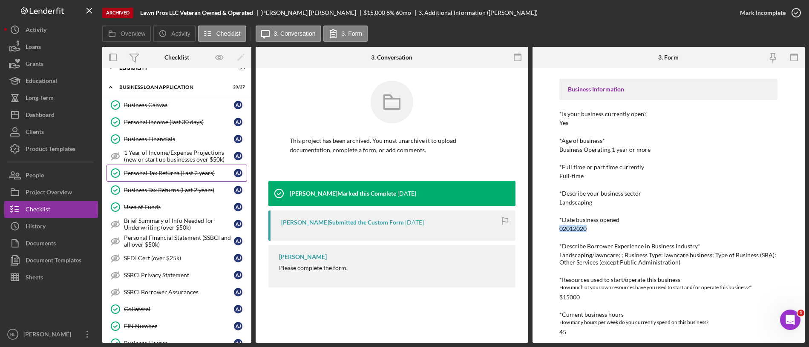
click at [173, 171] on div "Personal Tax Returns (Last 2 years)" at bounding box center [179, 173] width 110 height 7
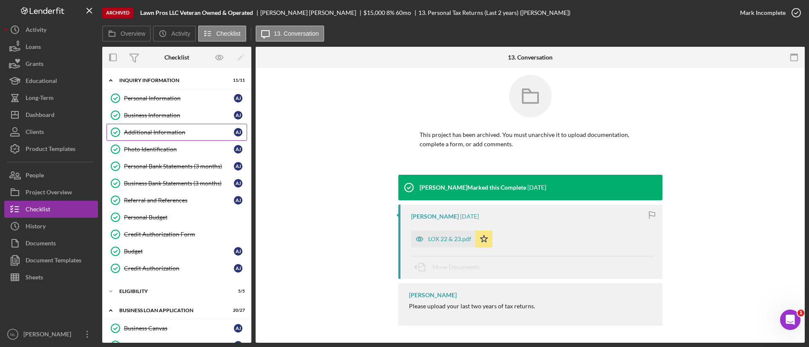
click at [191, 128] on link "Additional Information Additional Information A J" at bounding box center [176, 132] width 141 height 17
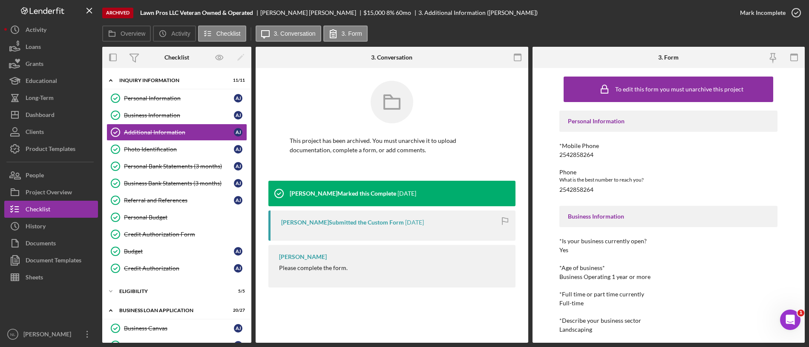
scroll to position [227, 0]
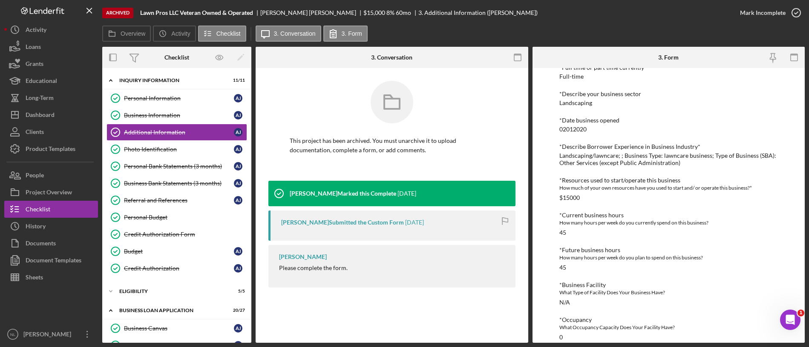
click at [589, 159] on div "Landscaping/lawncare; ; Business Type: lawncare business; Type of Business (SBA…" at bounding box center [668, 159] width 218 height 14
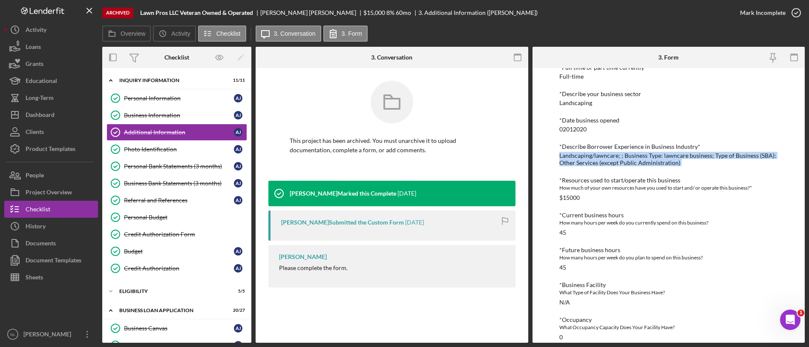
click at [589, 159] on div "Landscaping/lawncare; ; Business Type: lawncare business; Type of Business (SBA…" at bounding box center [668, 159] width 218 height 14
copy div "Landscaping/lawncare; ; Business Type: lawncare business; Type of Business (SBA…"
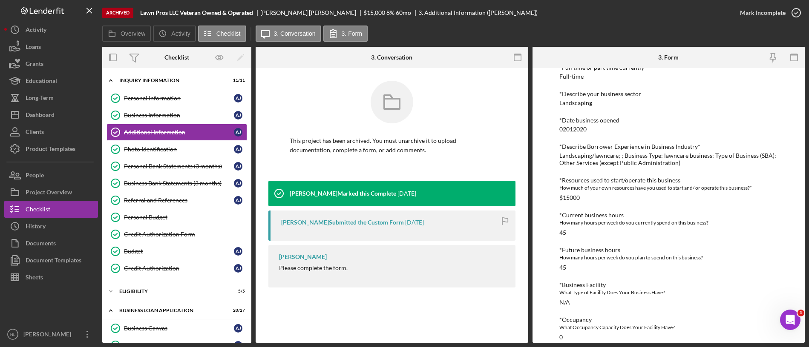
click at [570, 197] on div "$15000" at bounding box center [569, 198] width 20 height 7
copy div "$15000"
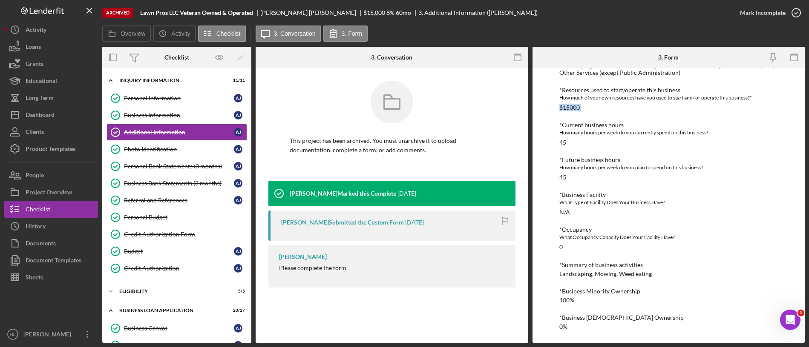
click at [627, 275] on div "Landscaping, Mowing, Weed eating" at bounding box center [605, 274] width 92 height 7
copy div "Landscaping, Mowing, Weed eating"
click at [158, 155] on link "Photo Identification Photo Identification A J" at bounding box center [176, 149] width 141 height 17
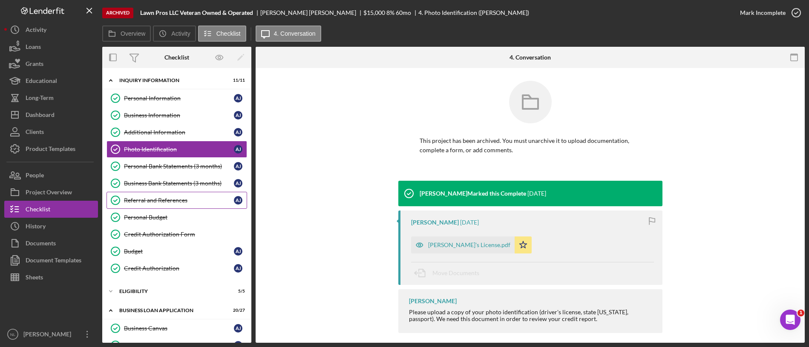
click at [156, 204] on link "Referral and References [PERSON_NAME] and References A J" at bounding box center [176, 200] width 141 height 17
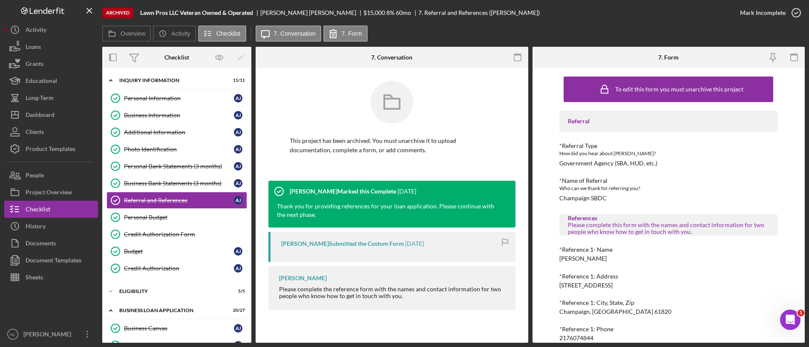
scroll to position [6, 0]
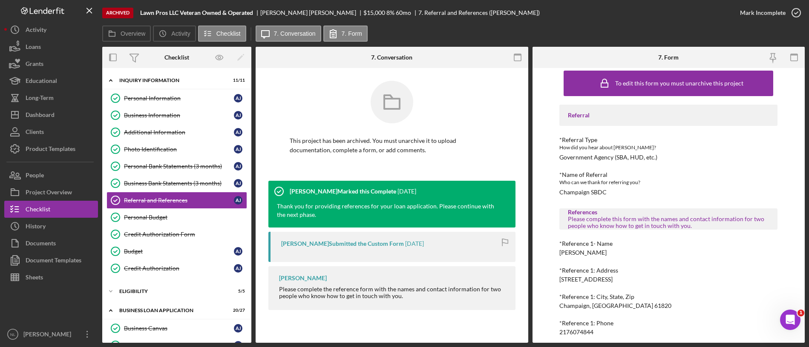
click at [576, 193] on div "Champaign SBDC" at bounding box center [582, 192] width 47 height 7
copy div "Champaign SBDC"
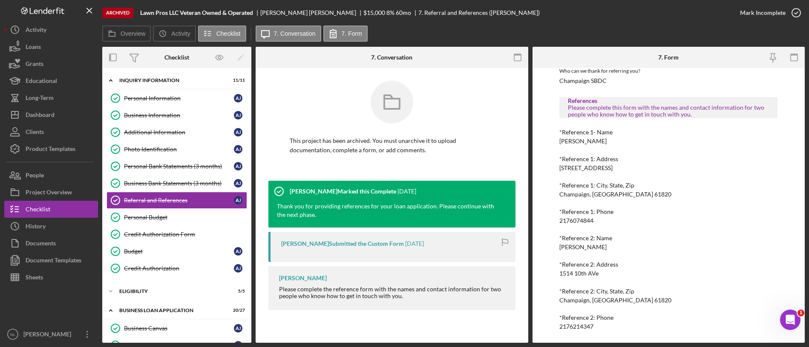
click at [577, 224] on div "2176074844" at bounding box center [576, 221] width 34 height 7
copy div "2176074844"
click at [590, 165] on div "[STREET_ADDRESS]" at bounding box center [585, 168] width 53 height 7
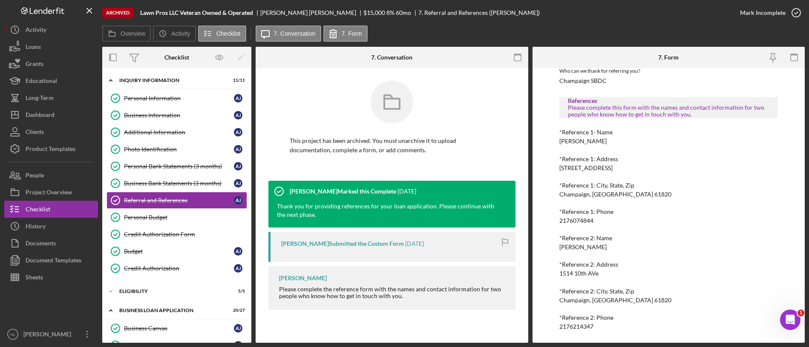
click at [590, 165] on div "[STREET_ADDRESS]" at bounding box center [585, 168] width 53 height 7
drag, startPoint x: 590, startPoint y: 164, endPoint x: 570, endPoint y: 168, distance: 20.7
click at [570, 168] on div "[STREET_ADDRESS]" at bounding box center [585, 168] width 53 height 7
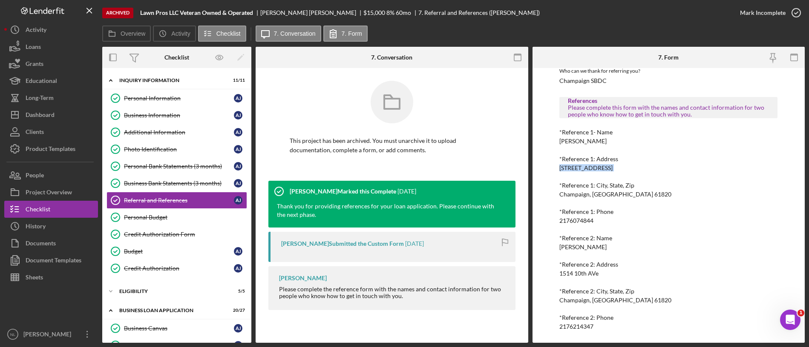
click at [570, 168] on div "[STREET_ADDRESS]" at bounding box center [585, 168] width 53 height 7
copy div "[STREET_ADDRESS]"
click at [574, 325] on div "2176214347" at bounding box center [576, 327] width 34 height 7
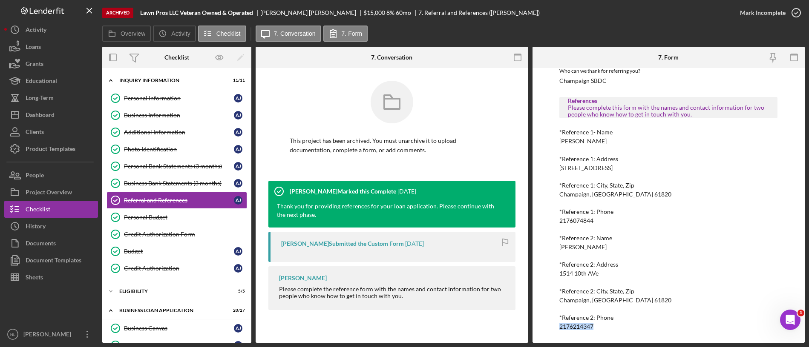
click at [574, 325] on div "2176214347" at bounding box center [576, 327] width 34 height 7
copy div "2176214347 Logo-Reversed Created with Sketch. Icon/Menu Close Icon/Dashboard Da…"
click at [583, 272] on div "1514 10th AVe" at bounding box center [578, 273] width 39 height 7
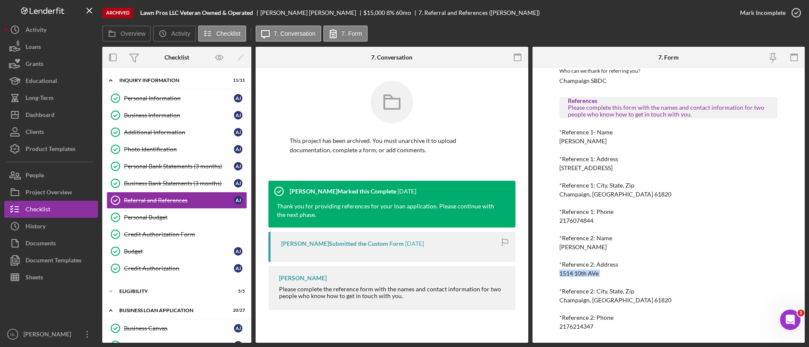
copy div "1514 10th AVe"
click at [594, 295] on div "*Reference 2: City, State, Zip Champaign, IL 61820" at bounding box center [668, 296] width 218 height 16
click at [584, 299] on div "Champaign, [GEOGRAPHIC_DATA] 61820" at bounding box center [615, 300] width 112 height 7
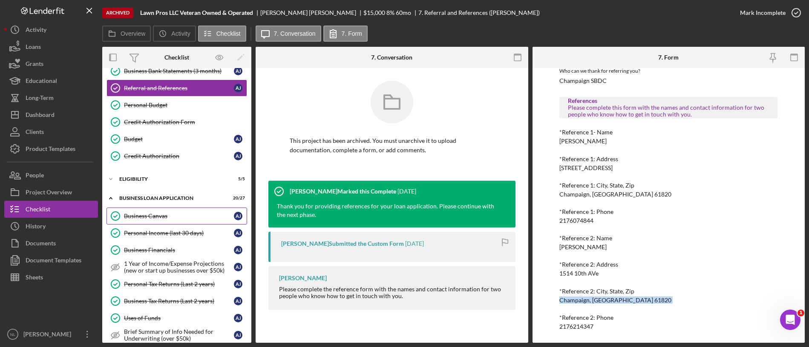
scroll to position [113, 0]
click at [177, 239] on link "Personal Income (last 30 days) Personal Income (last 30 days) A J" at bounding box center [176, 232] width 141 height 17
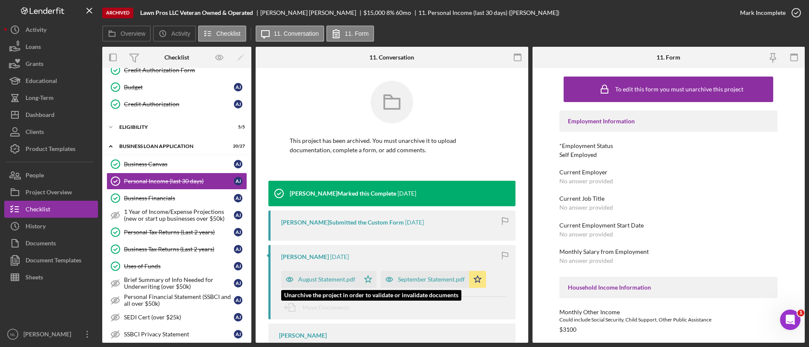
scroll to position [110, 0]
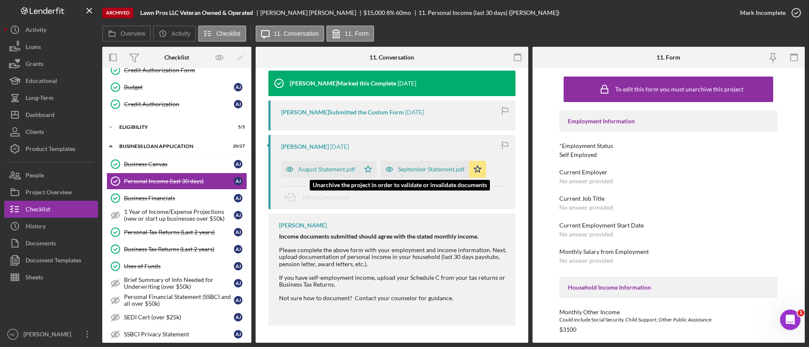
click at [432, 170] on div "September Statement.pdf" at bounding box center [431, 169] width 67 height 7
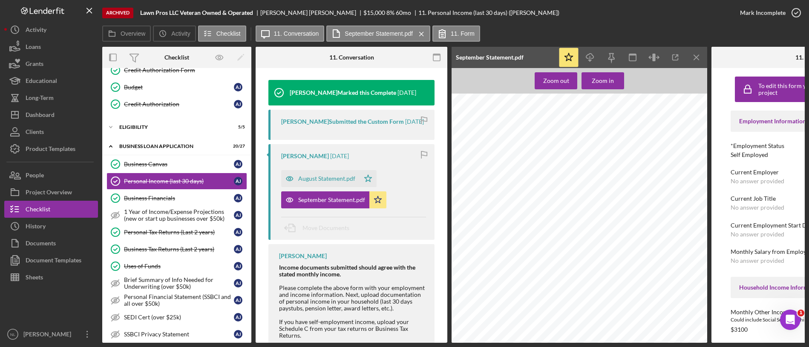
scroll to position [1786, 0]
click at [691, 65] on icon "Icon/Menu Close" at bounding box center [696, 57] width 19 height 19
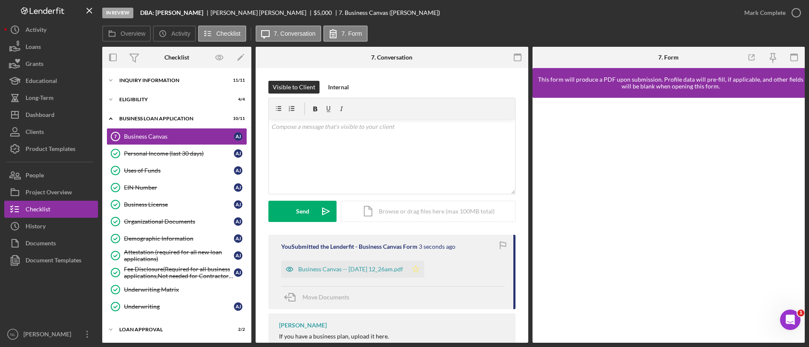
click at [424, 271] on icon "Icon/Star" at bounding box center [415, 269] width 17 height 17
click at [754, 17] on div "Mark Complete" at bounding box center [764, 12] width 41 height 17
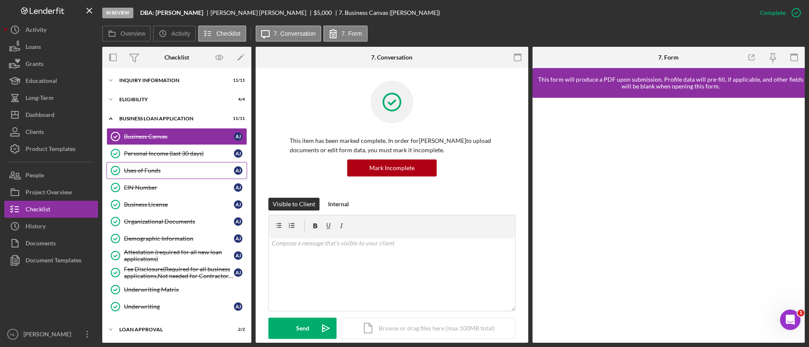
scroll to position [38, 0]
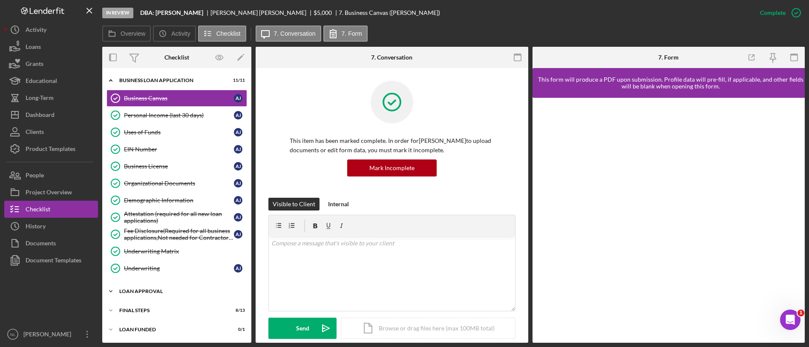
click at [147, 300] on div "Icon/Expander Loan Approval 2 / 2" at bounding box center [176, 291] width 149 height 17
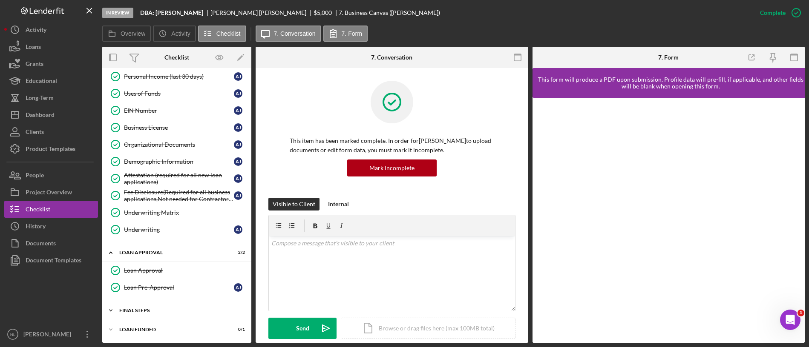
click at [145, 311] on div "Final Steps" at bounding box center [179, 310] width 121 height 5
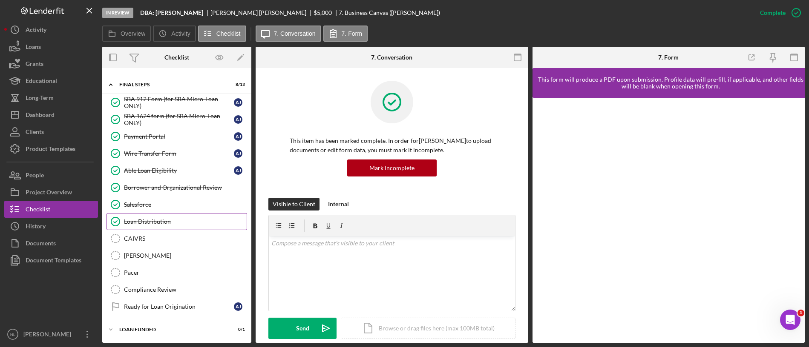
click at [169, 221] on div "Loan Distribution" at bounding box center [185, 221] width 123 height 7
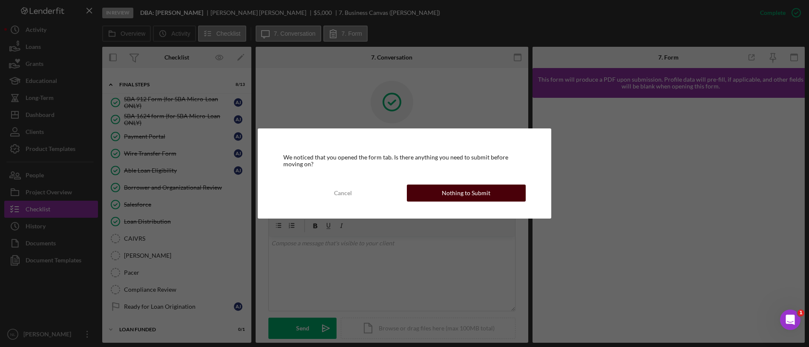
click at [482, 187] on div "Nothing to Submit" at bounding box center [466, 193] width 49 height 17
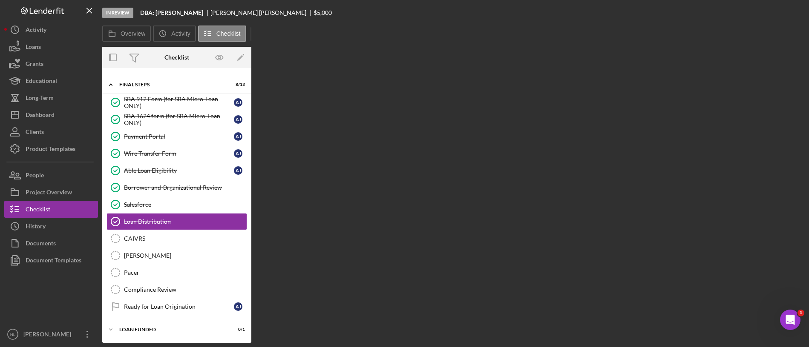
scroll to position [303, 0]
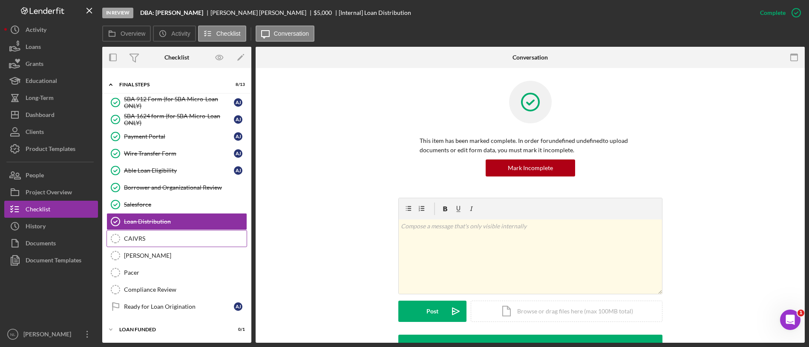
click at [171, 240] on div "CAIVRS" at bounding box center [185, 238] width 123 height 7
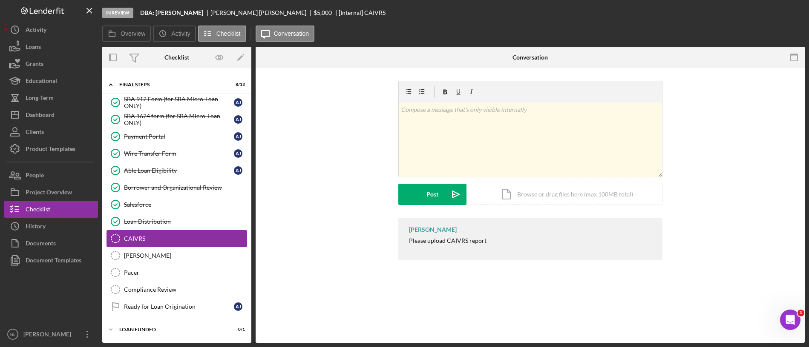
scroll to position [303, 0]
click at [171, 240] on div "CAIVRS" at bounding box center [185, 238] width 123 height 7
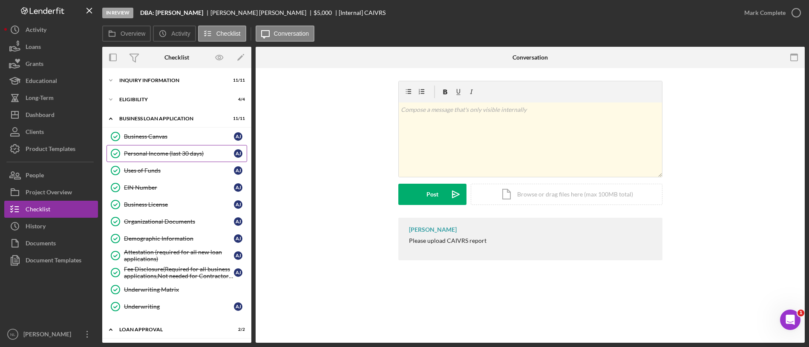
click at [176, 148] on link "Personal Income (last 30 days) Personal Income (last 30 days) A J" at bounding box center [176, 153] width 141 height 17
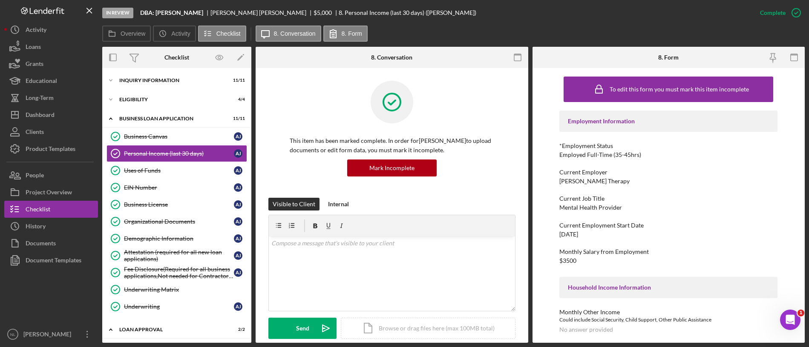
scroll to position [103, 0]
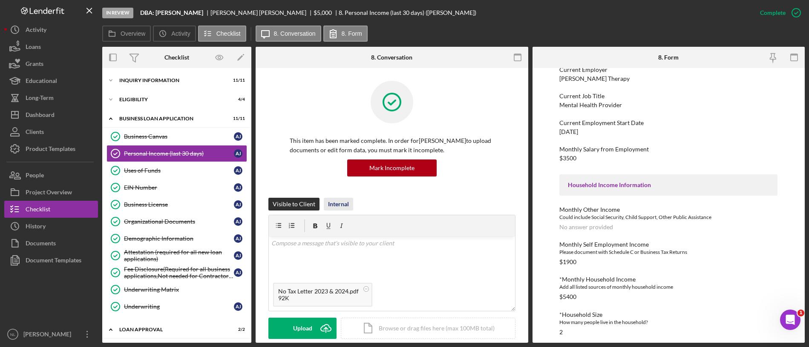
click at [336, 205] on div "Internal" at bounding box center [338, 204] width 21 height 13
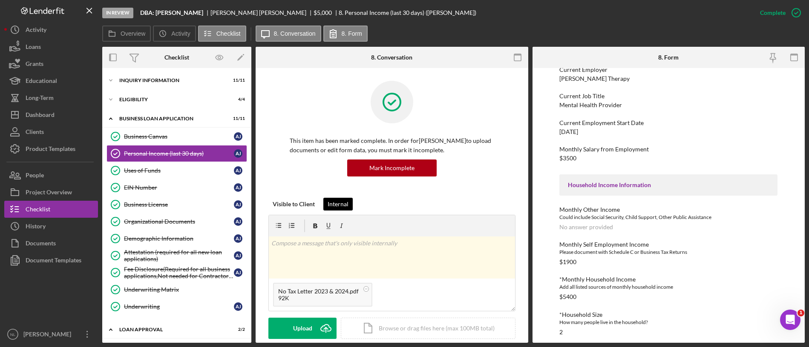
scroll to position [123, 0]
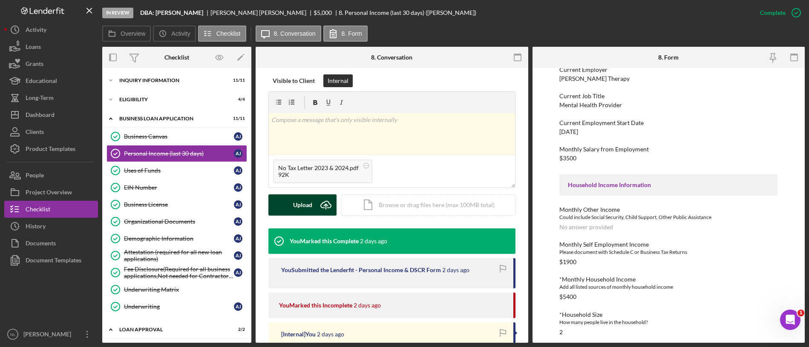
click at [308, 215] on div "Upload Icon/Upload Icon/Document Browse or drag files here (max 100MB total) Ta…" at bounding box center [391, 205] width 247 height 21
drag, startPoint x: 308, startPoint y: 215, endPoint x: 308, endPoint y: 206, distance: 9.0
click at [308, 206] on div "Upload" at bounding box center [302, 205] width 19 height 21
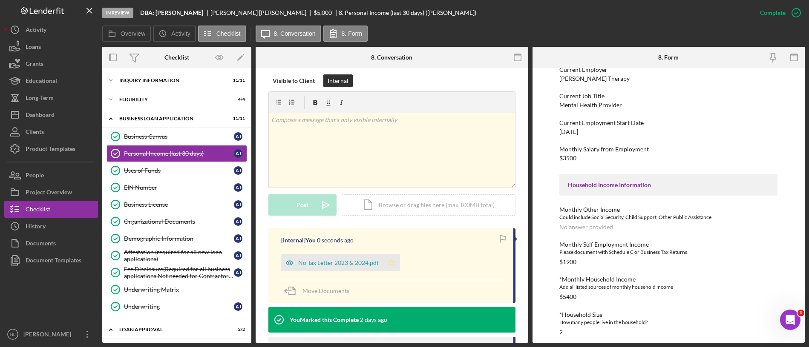
click at [390, 263] on icon "Icon/Star" at bounding box center [391, 263] width 17 height 17
click at [64, 122] on button "Icon/Dashboard Dashboard" at bounding box center [51, 114] width 94 height 17
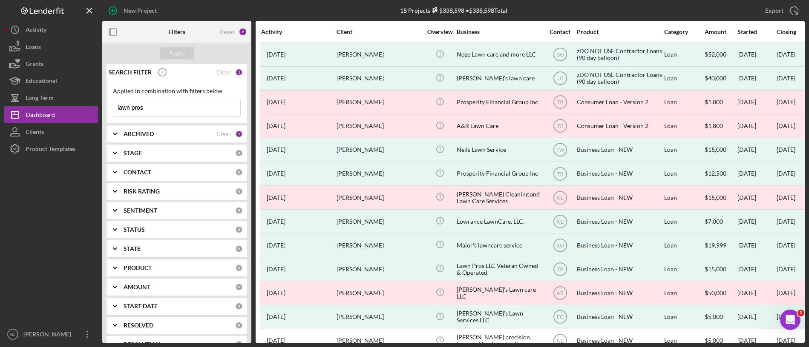
click at [159, 113] on input "lawn pros" at bounding box center [176, 107] width 127 height 17
click at [153, 126] on div "ARCHIVED Clear 1" at bounding box center [182, 134] width 119 height 17
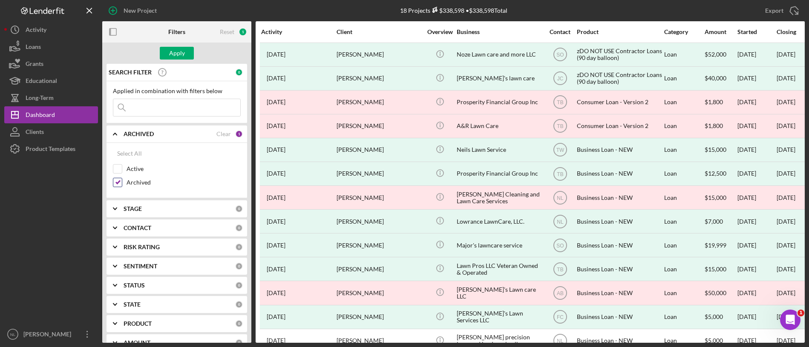
click at [117, 184] on input "Archived" at bounding box center [117, 182] width 9 height 9
checkbox input "false"
click at [117, 166] on input "Active" at bounding box center [117, 169] width 9 height 9
checkbox input "true"
click at [177, 53] on div "Apply" at bounding box center [177, 53] width 16 height 13
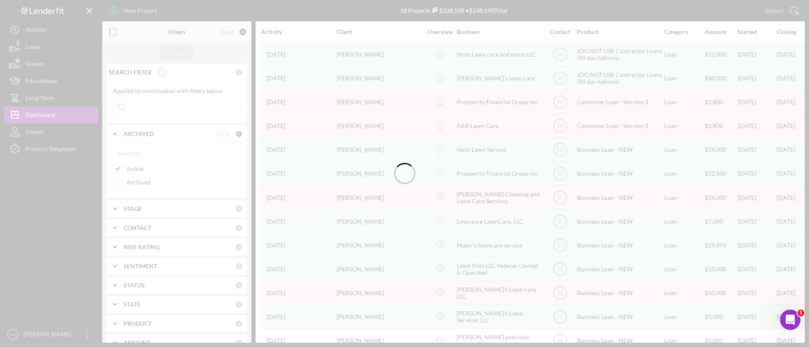
click at [129, 228] on div at bounding box center [404, 173] width 809 height 347
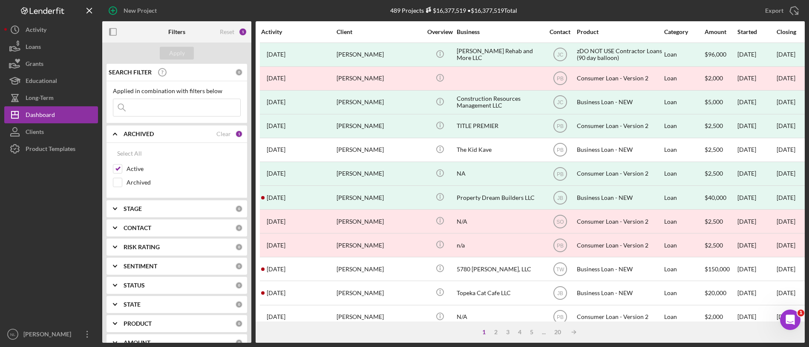
click at [129, 228] on b "CONTACT" at bounding box center [137, 228] width 28 height 7
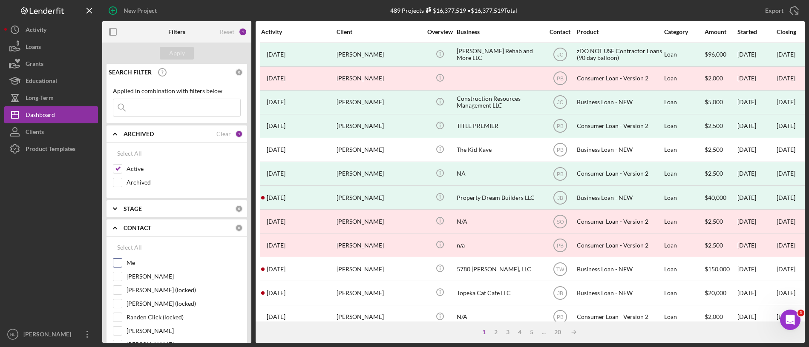
click at [115, 266] on input "Me" at bounding box center [117, 263] width 9 height 9
checkbox input "true"
click at [180, 56] on div "Apply" at bounding box center [177, 53] width 16 height 13
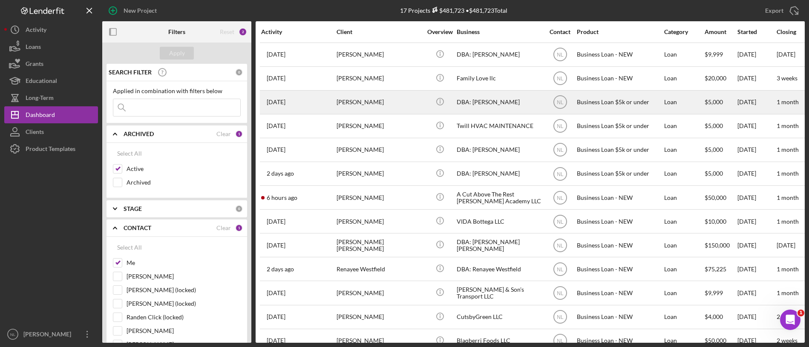
click at [363, 100] on div "[PERSON_NAME]" at bounding box center [378, 102] width 85 height 23
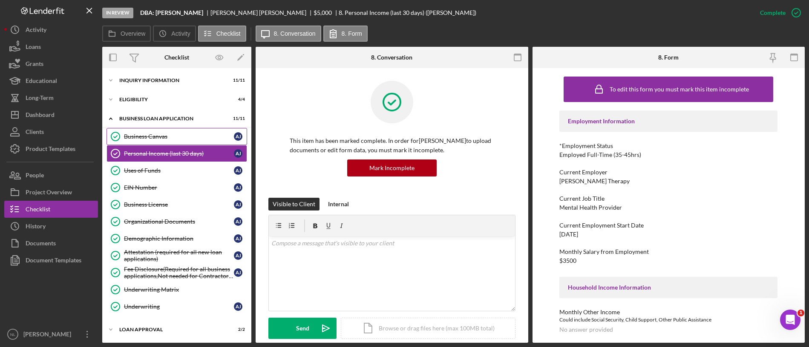
click at [178, 136] on div "Business Canvas" at bounding box center [179, 136] width 110 height 7
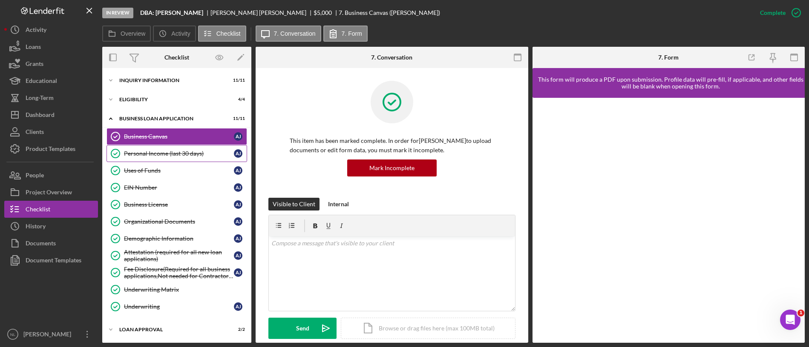
click at [172, 154] on div "Personal Income (last 30 days)" at bounding box center [179, 153] width 110 height 7
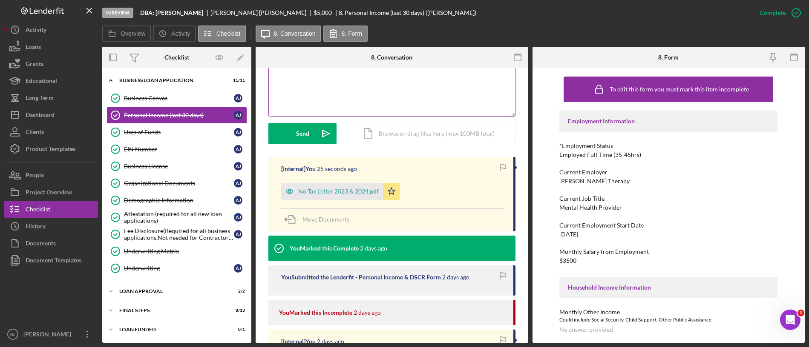
scroll to position [205, 0]
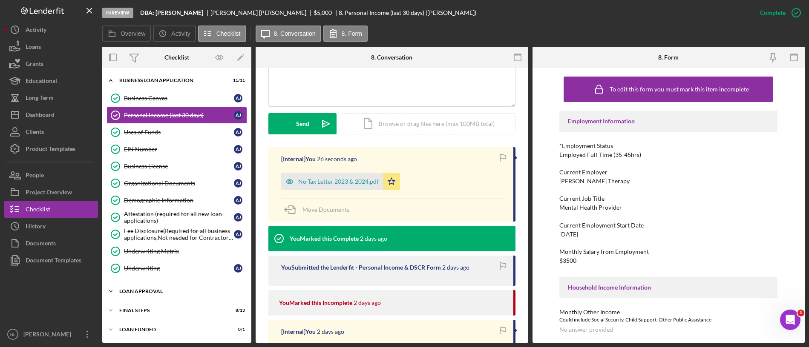
click at [152, 284] on div "Icon/Expander Loan Approval 2 / 2" at bounding box center [176, 291] width 149 height 17
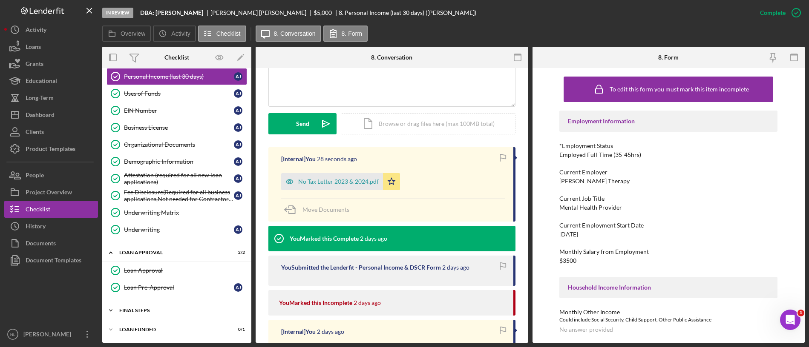
click at [151, 308] on div "Final Steps" at bounding box center [179, 310] width 121 height 5
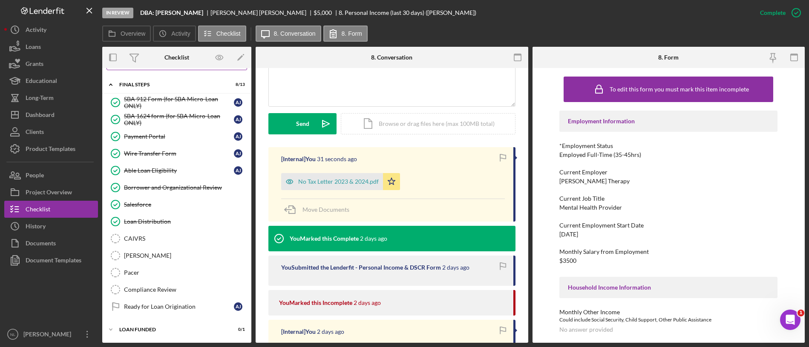
scroll to position [0, 0]
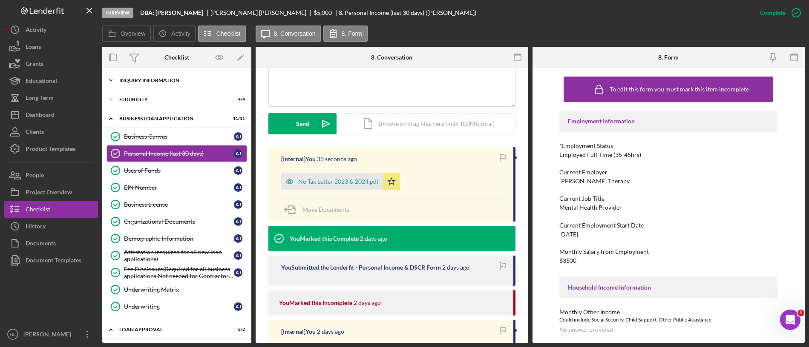
click at [139, 75] on div "Icon/Expander INQUIRY INFORMATION 11 / 11" at bounding box center [176, 80] width 149 height 17
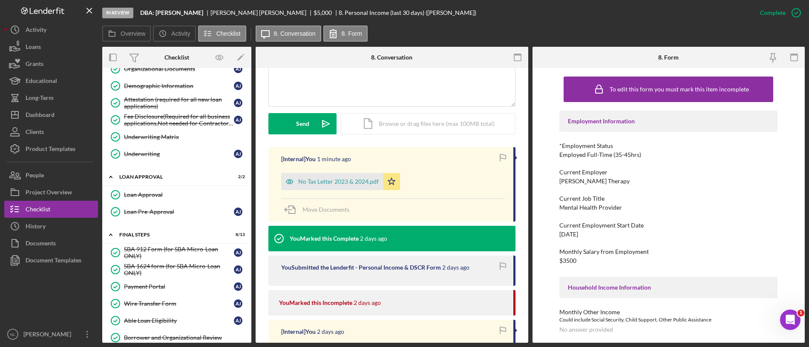
scroll to position [246, 0]
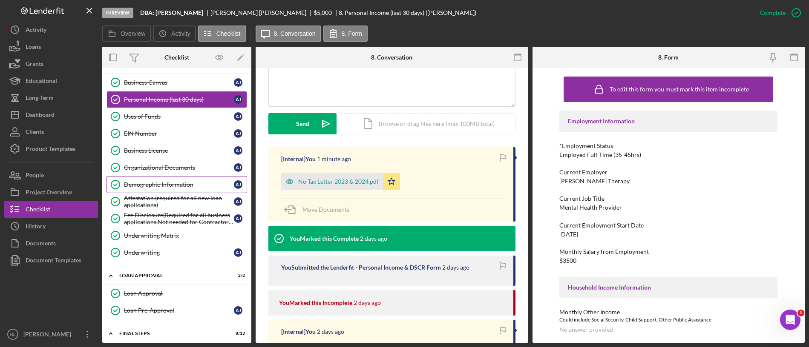
click at [177, 179] on link "Demographic Information Demographic Information A J" at bounding box center [176, 184] width 141 height 17
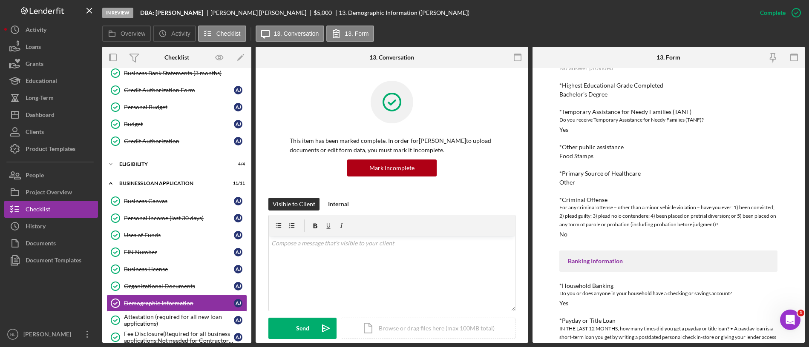
scroll to position [125, 0]
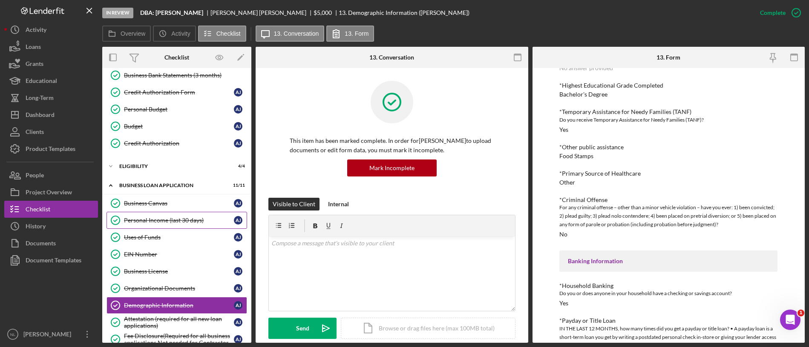
click at [195, 219] on div "Personal Income (last 30 days)" at bounding box center [179, 220] width 110 height 7
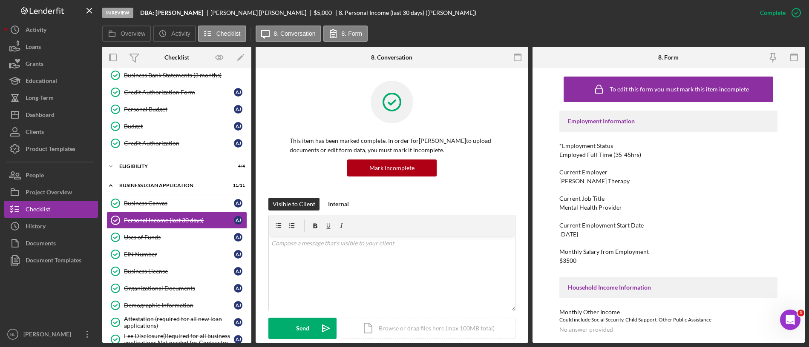
click at [574, 235] on div "[DATE]" at bounding box center [568, 234] width 19 height 7
copy div "[DATE]"
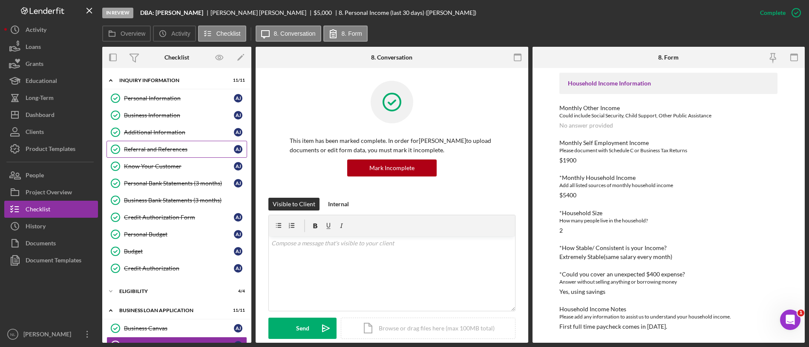
click at [206, 150] on div "Referral and References" at bounding box center [179, 149] width 110 height 7
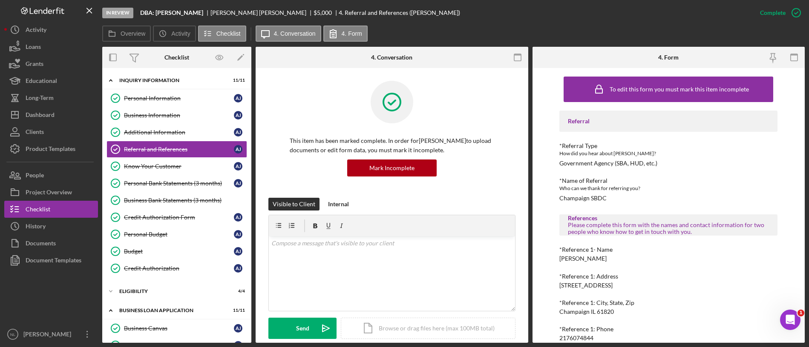
scroll to position [118, 0]
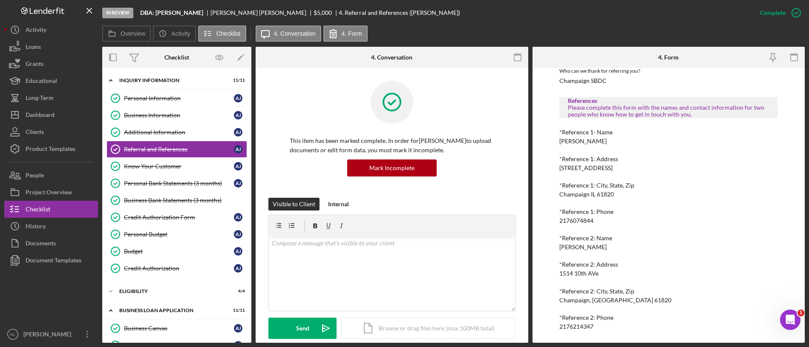
click at [571, 218] on div "2176074844" at bounding box center [576, 221] width 34 height 7
copy div "2176074844"
click at [581, 326] on div "2176214347" at bounding box center [576, 327] width 34 height 7
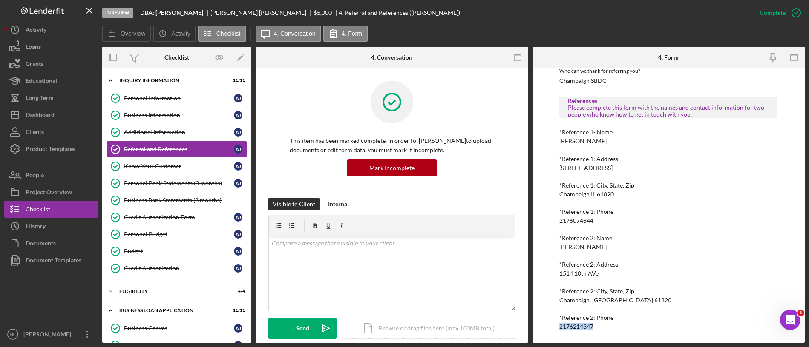
copy div "2176214347"
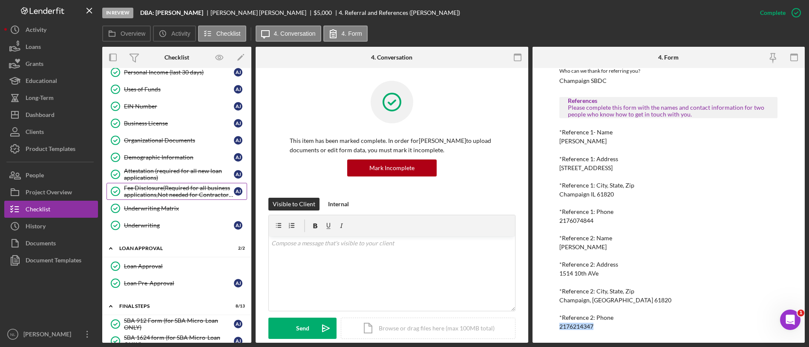
scroll to position [272, 0]
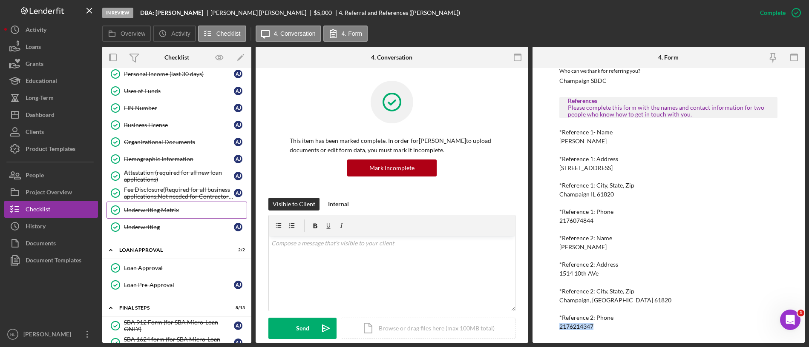
click at [198, 215] on link "Underwriting Matrix Underwriting Matrix" at bounding box center [176, 210] width 141 height 17
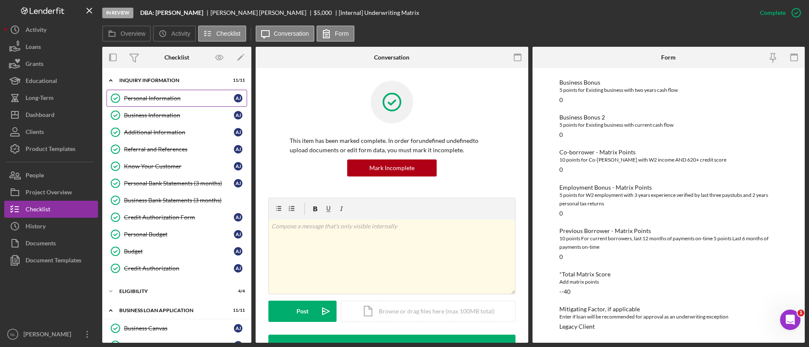
drag, startPoint x: 190, startPoint y: 291, endPoint x: 159, endPoint y: 104, distance: 189.5
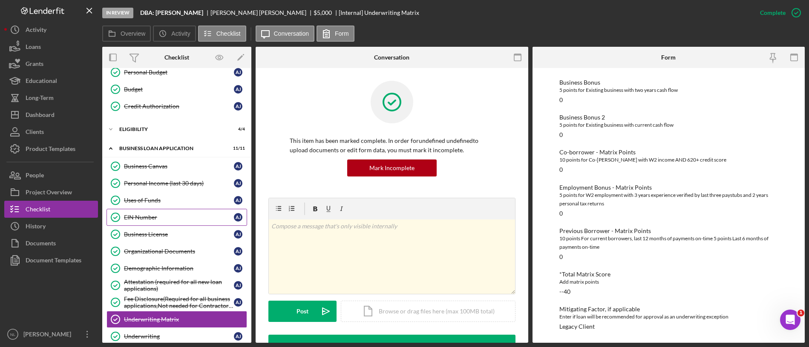
scroll to position [163, 0]
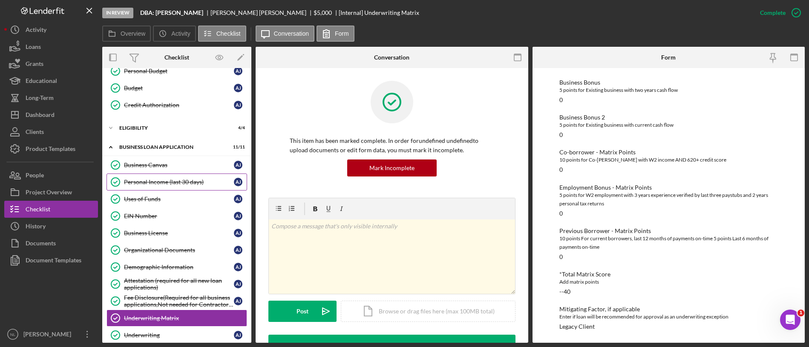
click at [169, 180] on div "Personal Income (last 30 days)" at bounding box center [179, 182] width 110 height 7
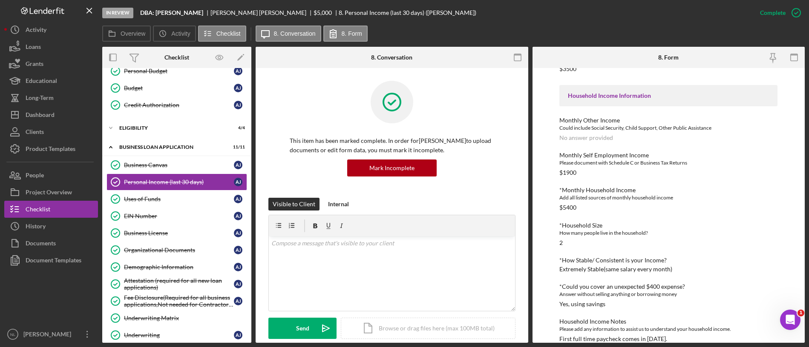
scroll to position [204, 0]
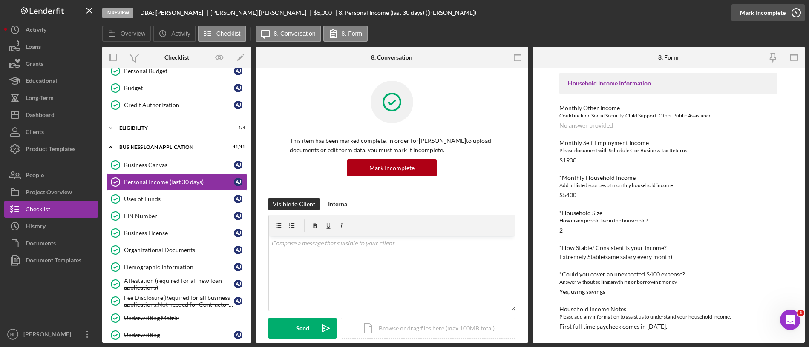
click at [784, 20] on div "Mark Incomplete" at bounding box center [763, 12] width 46 height 17
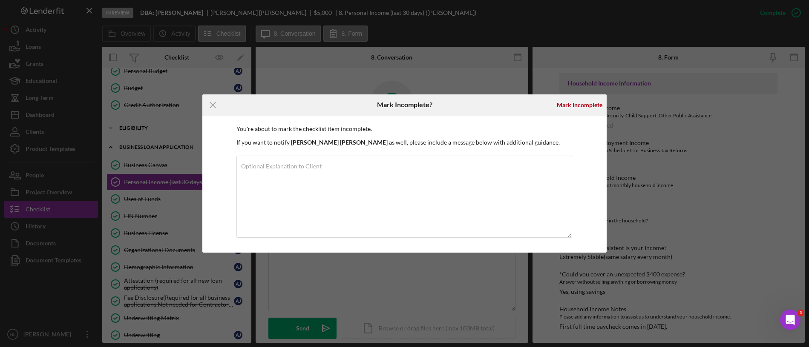
click at [581, 115] on div "Mark Incomplete" at bounding box center [579, 105] width 54 height 21
click at [576, 109] on div "Mark Incomplete" at bounding box center [579, 105] width 46 height 17
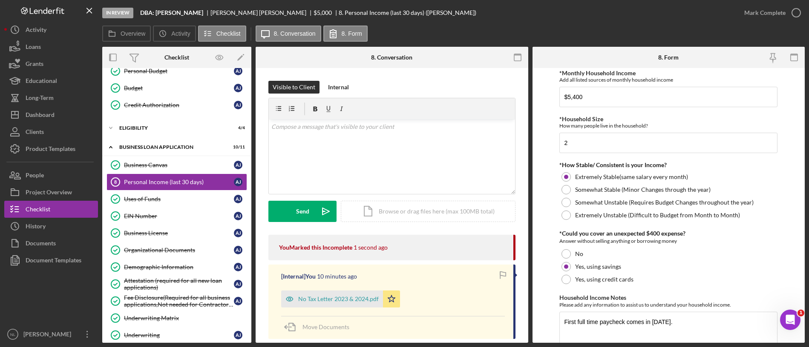
scroll to position [339, 0]
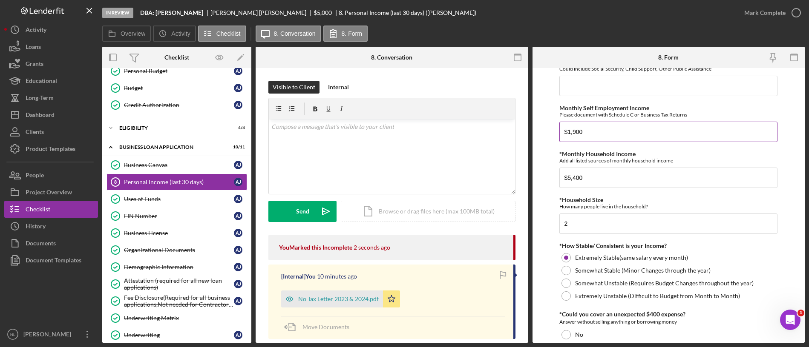
click at [590, 126] on input "$1,900" at bounding box center [668, 132] width 218 height 20
type input "$1"
click at [569, 81] on input "Monthly Other Income" at bounding box center [668, 86] width 218 height 20
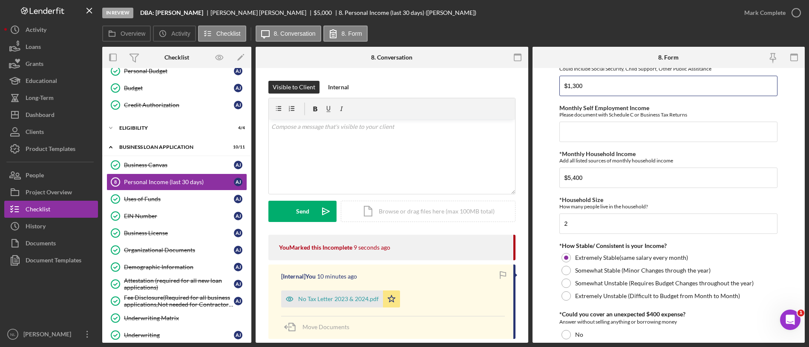
type input "$1,300"
click at [594, 143] on div "Employment Information *Employment Status Employed More than Full Time Employed…" at bounding box center [668, 88] width 218 height 710
click at [589, 129] on input "Monthly Self Employment Income" at bounding box center [668, 132] width 218 height 20
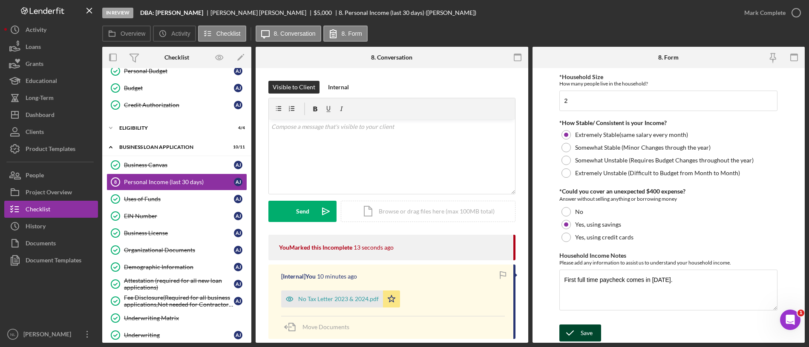
type input "$600"
click at [591, 335] on div "Save" at bounding box center [586, 333] width 12 height 17
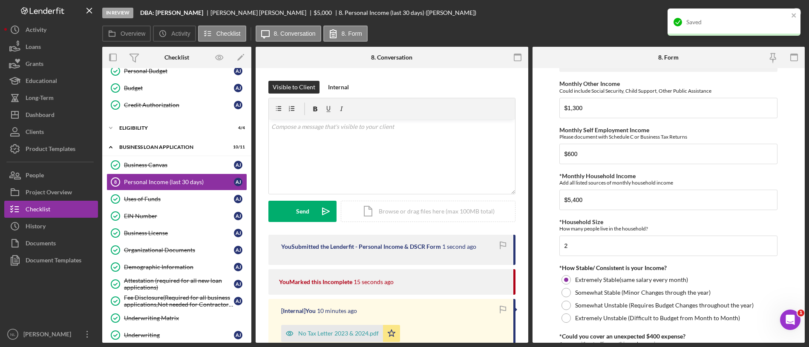
scroll to position [267, 0]
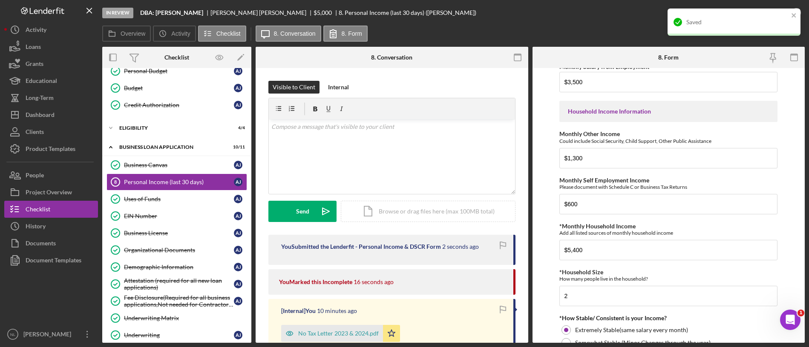
click at [791, 11] on div "Saved" at bounding box center [733, 22] width 133 height 27
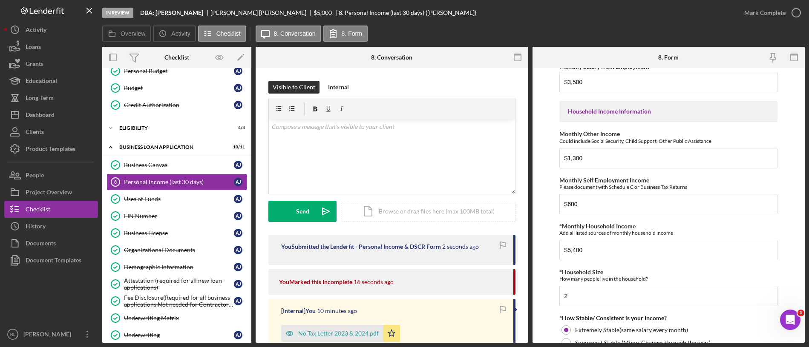
click at [769, 16] on div "Mark Complete" at bounding box center [764, 12] width 41 height 17
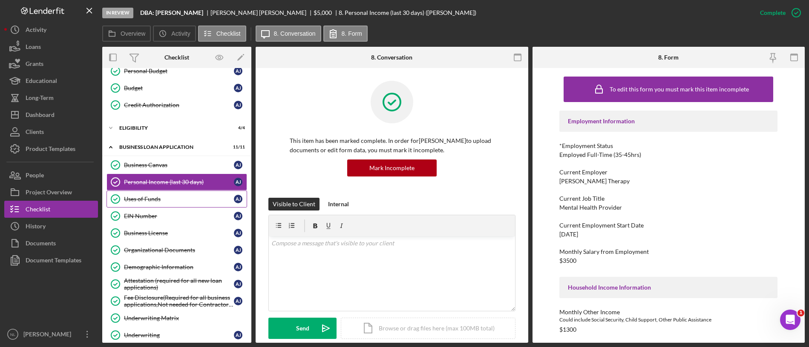
scroll to position [0, 0]
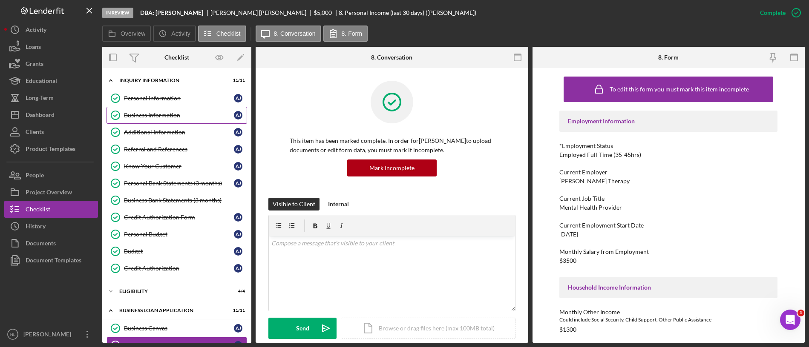
click at [158, 120] on link "Business Information Business Information A J" at bounding box center [176, 115] width 141 height 17
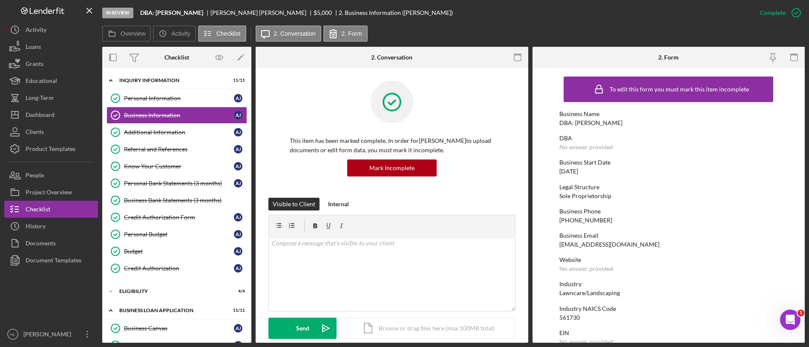
scroll to position [78, 0]
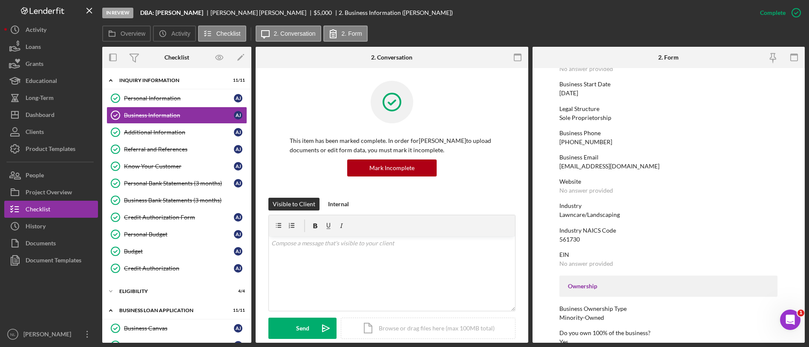
click at [579, 237] on div "561730" at bounding box center [569, 239] width 20 height 7
click at [572, 237] on div "561730" at bounding box center [569, 239] width 20 height 7
copy div "561730"
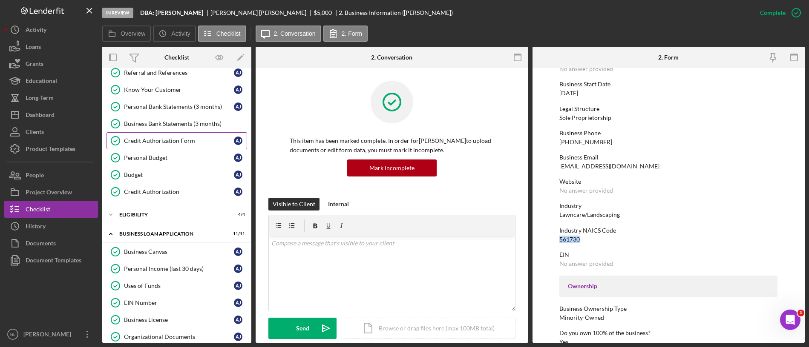
scroll to position [106, 0]
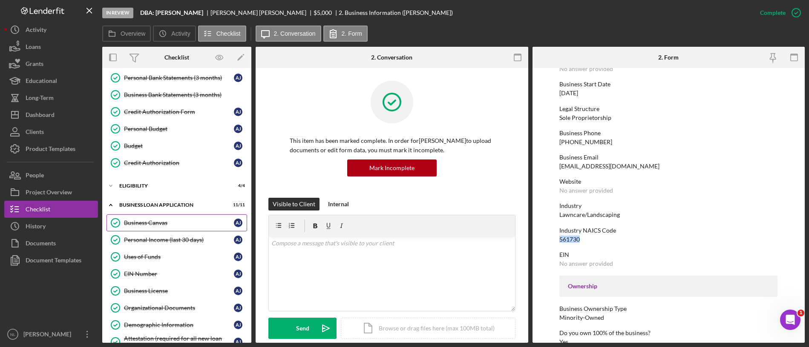
click at [190, 223] on div "Business Canvas" at bounding box center [179, 223] width 110 height 7
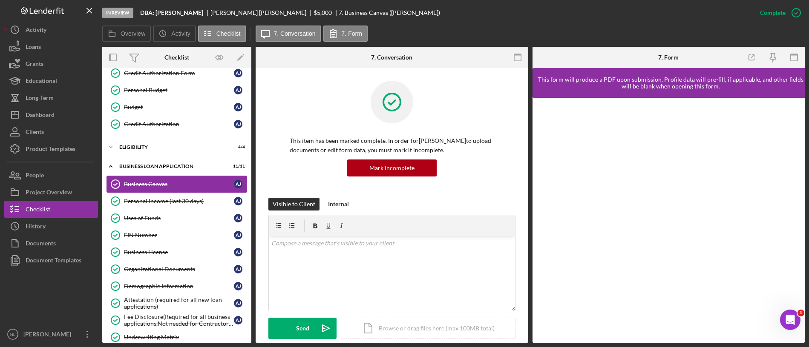
scroll to position [145, 0]
click at [180, 199] on div "Personal Income (last 30 days)" at bounding box center [179, 201] width 110 height 7
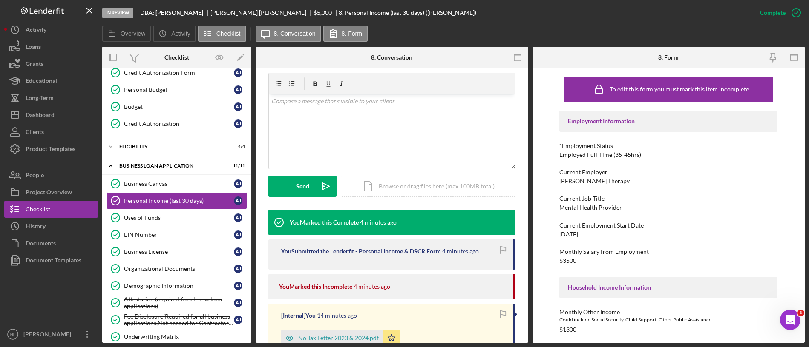
scroll to position [223, 0]
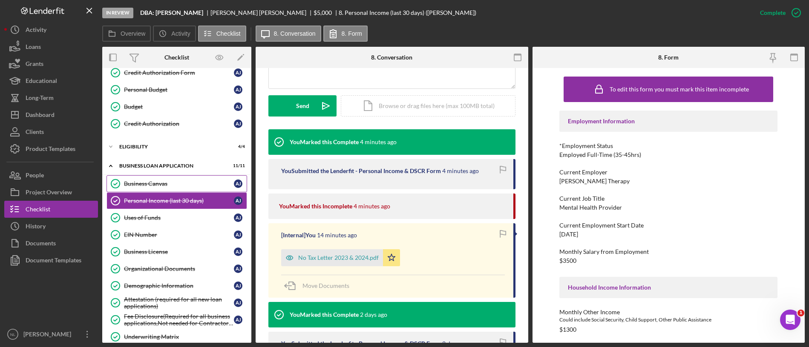
click at [185, 179] on link "Business Canvas Business Canvas A J" at bounding box center [176, 183] width 141 height 17
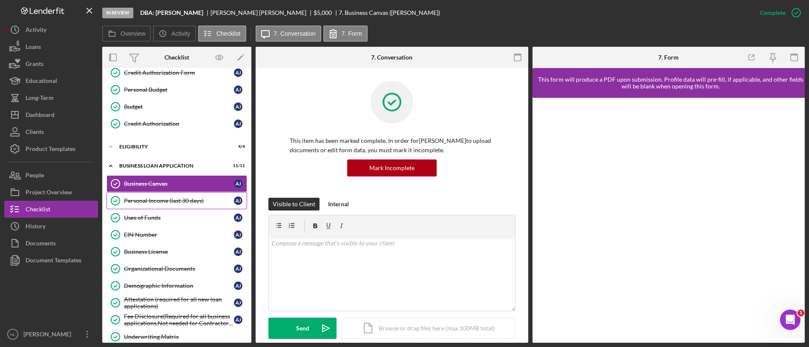
click at [207, 199] on div "Personal Income (last 30 days)" at bounding box center [179, 201] width 110 height 7
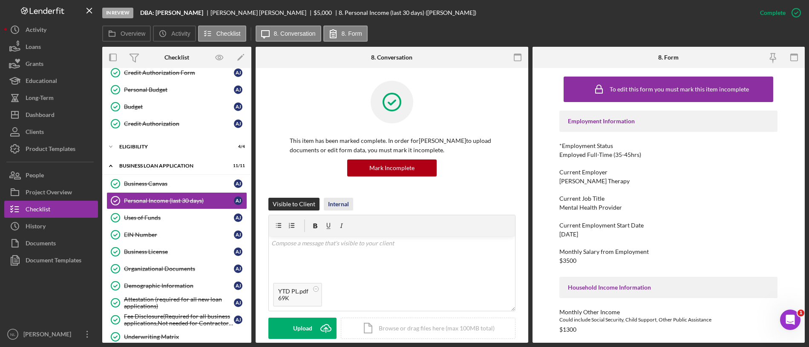
click at [345, 202] on div "Internal" at bounding box center [338, 204] width 21 height 13
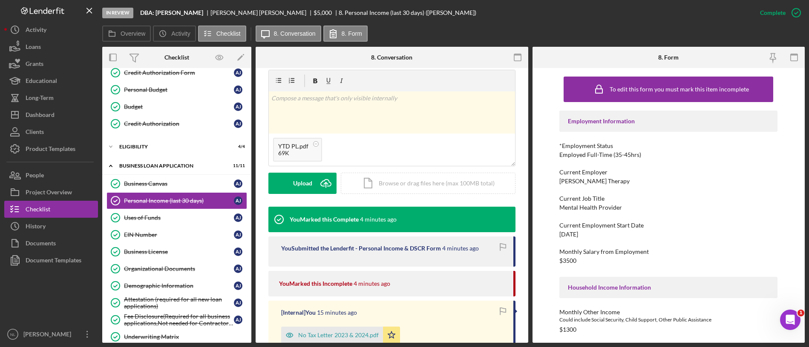
scroll to position [146, 0]
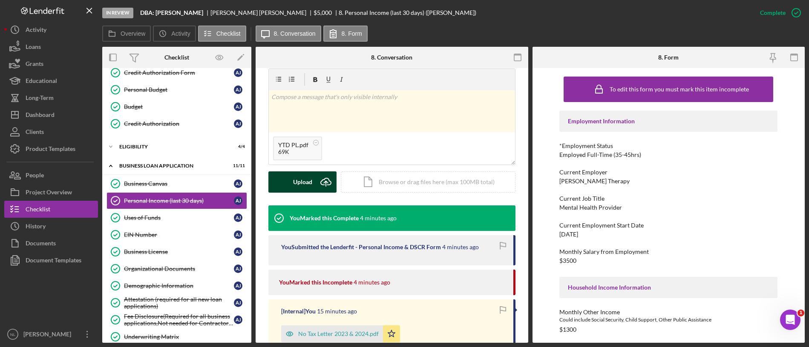
click at [310, 192] on div "Upload" at bounding box center [302, 182] width 19 height 21
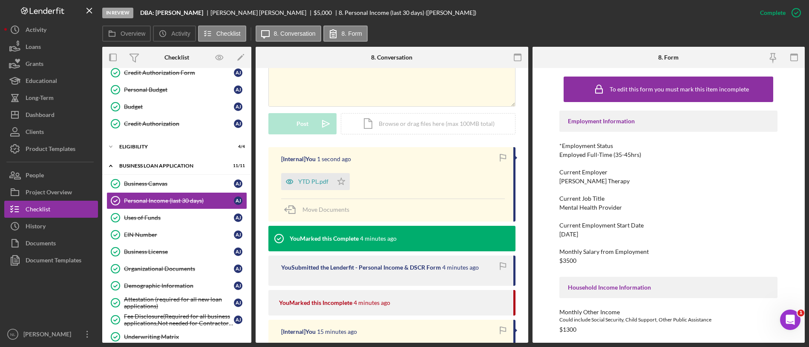
scroll to position [210, 0]
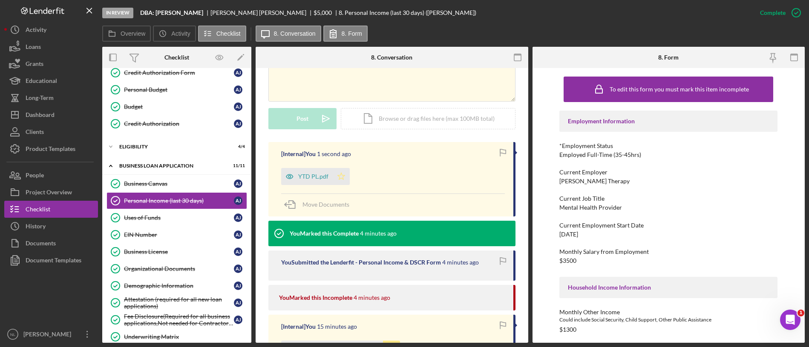
click at [339, 181] on icon "Icon/Star" at bounding box center [341, 176] width 17 height 17
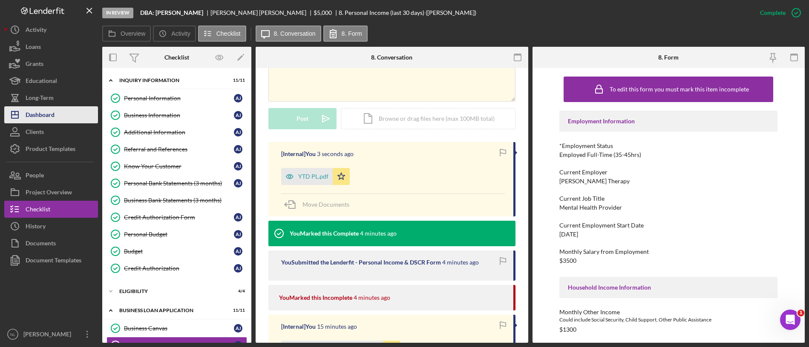
click at [36, 119] on div "Dashboard" at bounding box center [40, 115] width 29 height 19
